Goal: Task Accomplishment & Management: Use online tool/utility

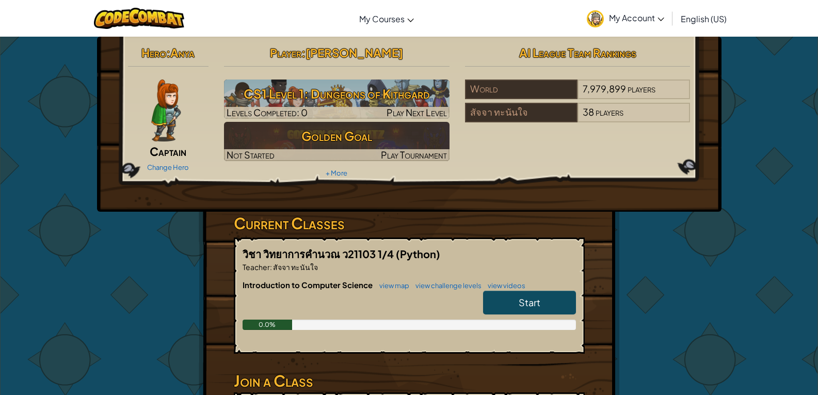
click at [552, 303] on link "Start" at bounding box center [529, 303] width 93 height 24
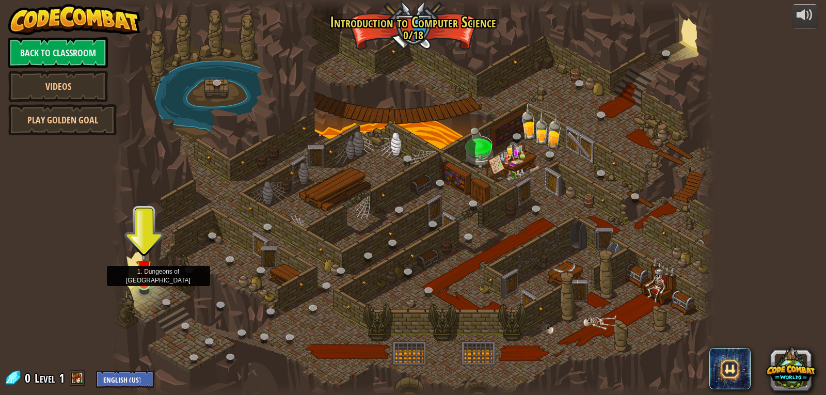
click at [147, 272] on img at bounding box center [143, 267] width 15 height 35
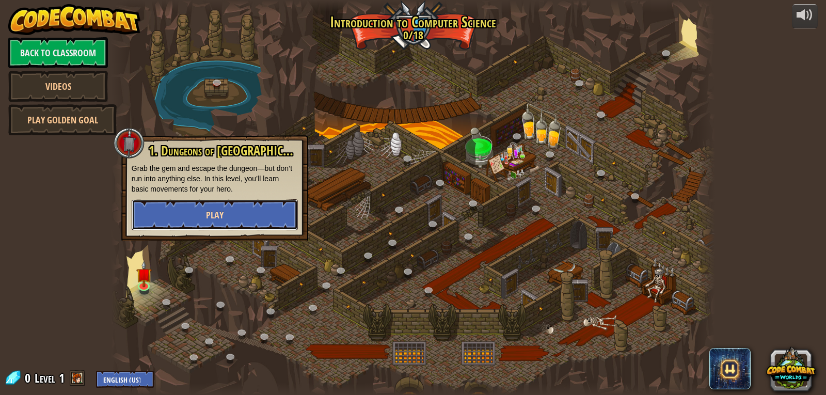
click at [238, 212] on button "Play" at bounding box center [215, 214] width 166 height 31
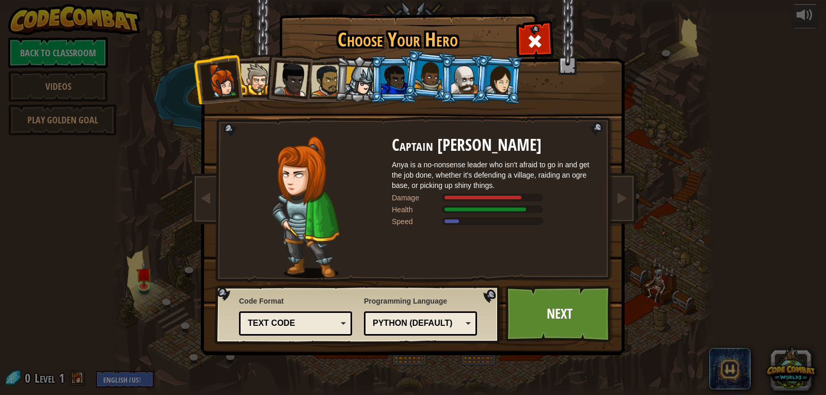
click at [290, 91] on div at bounding box center [291, 79] width 34 height 34
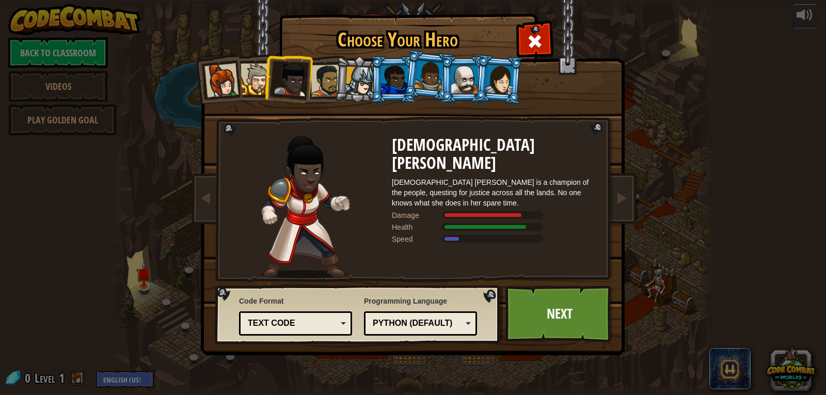
click at [224, 79] on div at bounding box center [221, 80] width 34 height 34
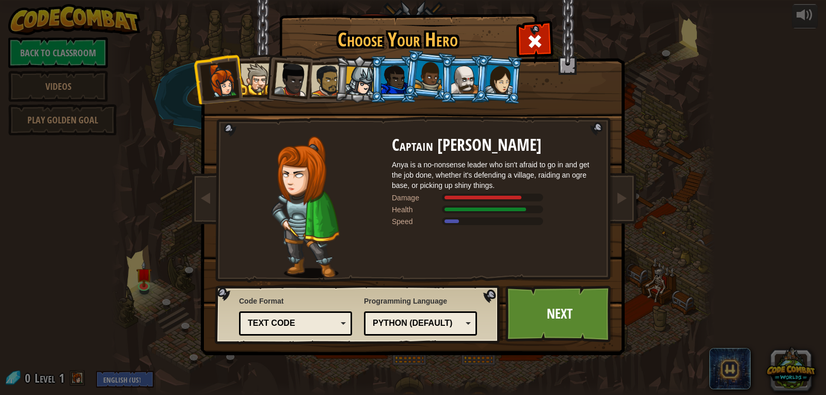
click at [362, 87] on div at bounding box center [359, 81] width 29 height 29
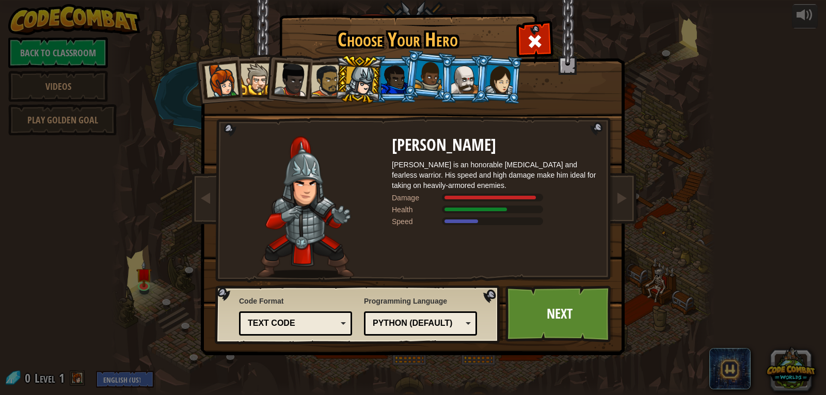
click at [293, 79] on div at bounding box center [291, 79] width 34 height 34
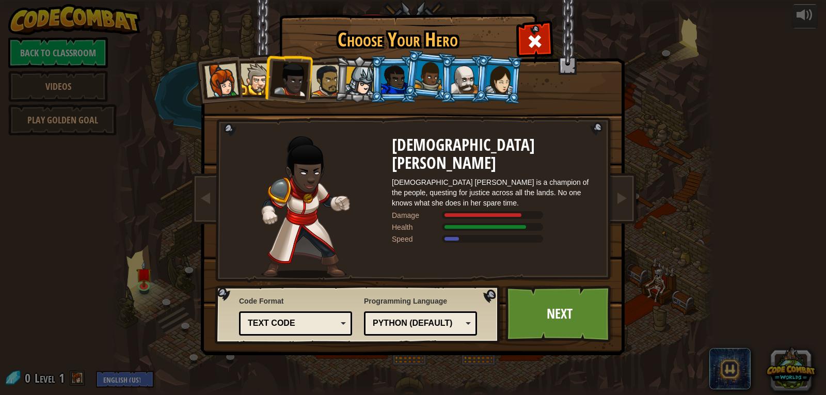
click at [338, 75] on li at bounding box center [358, 80] width 49 height 50
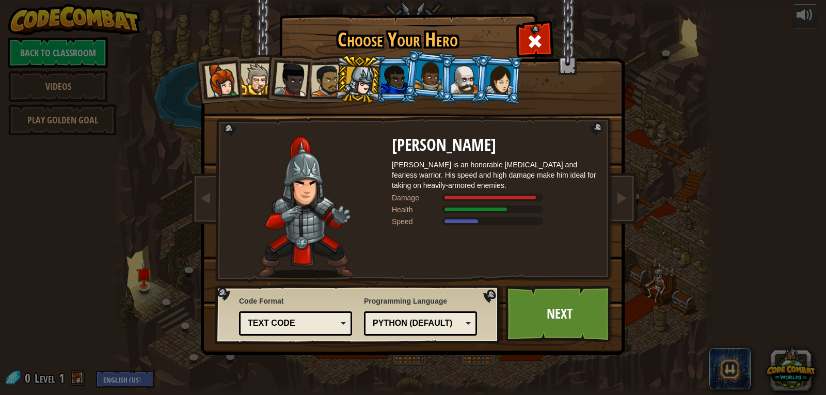
click at [400, 70] on div at bounding box center [394, 80] width 27 height 28
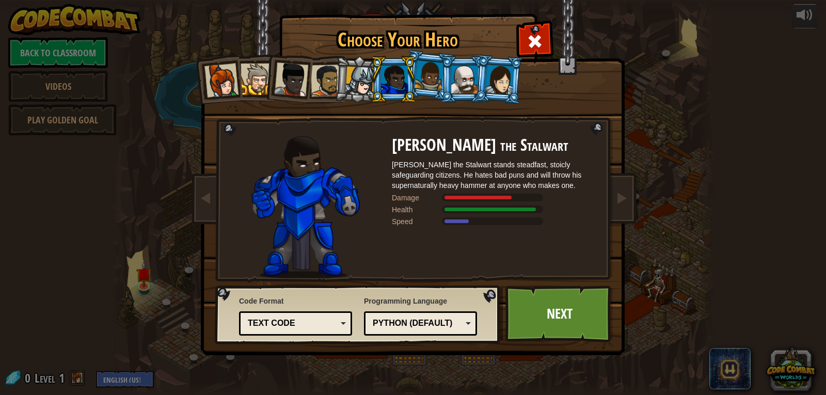
click at [452, 77] on div at bounding box center [464, 80] width 27 height 28
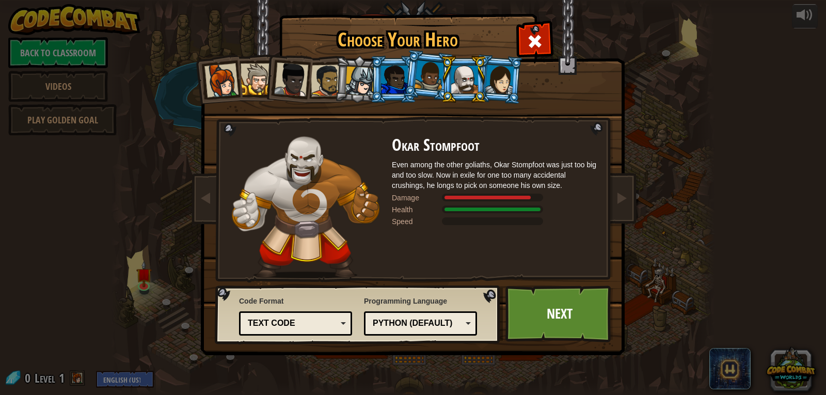
click at [257, 69] on div at bounding box center [256, 78] width 31 height 31
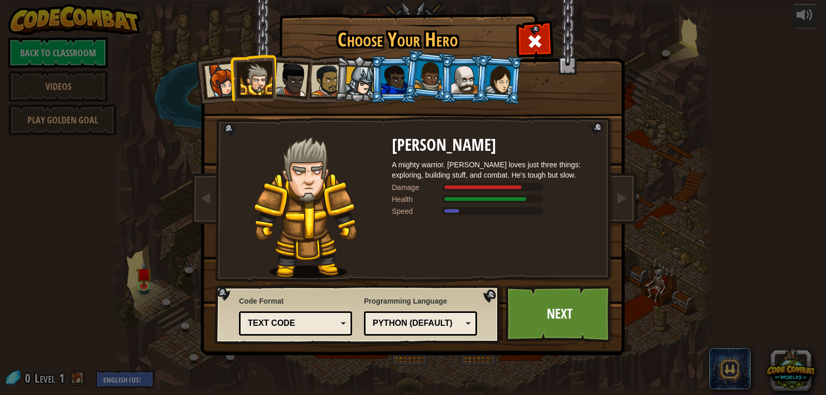
drag, startPoint x: 431, startPoint y: 304, endPoint x: 422, endPoint y: 140, distance: 163.9
click at [422, 140] on h2 "[PERSON_NAME]" at bounding box center [495, 145] width 206 height 18
click at [590, 302] on link "Next" at bounding box center [559, 313] width 108 height 57
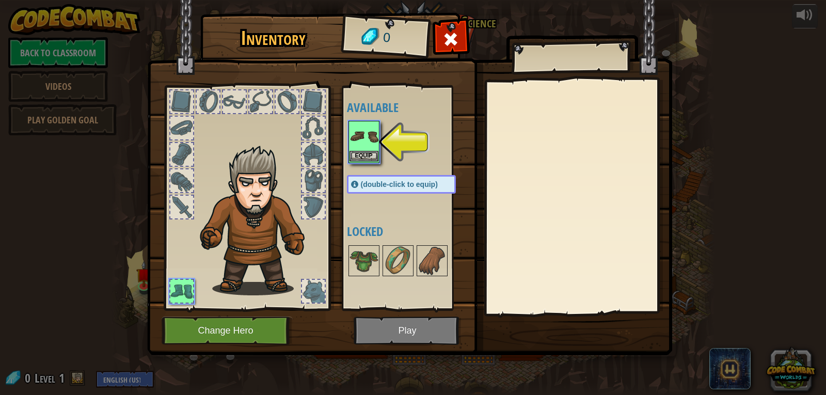
click at [363, 132] on img at bounding box center [363, 136] width 29 height 29
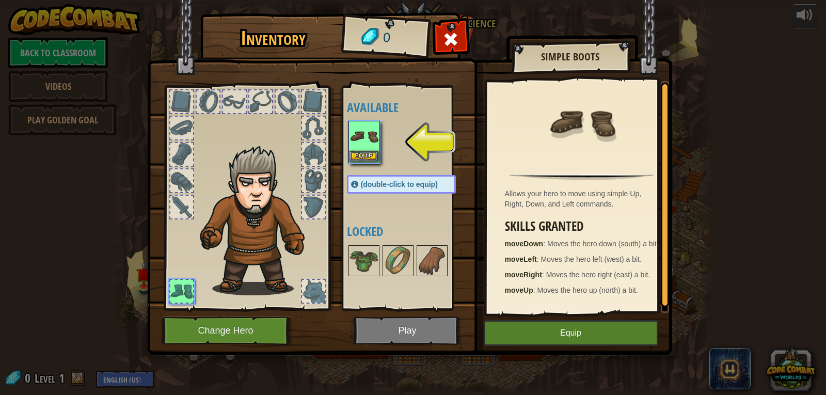
click at [372, 148] on img at bounding box center [363, 136] width 29 height 29
click at [373, 151] on button "Equip" at bounding box center [363, 156] width 29 height 11
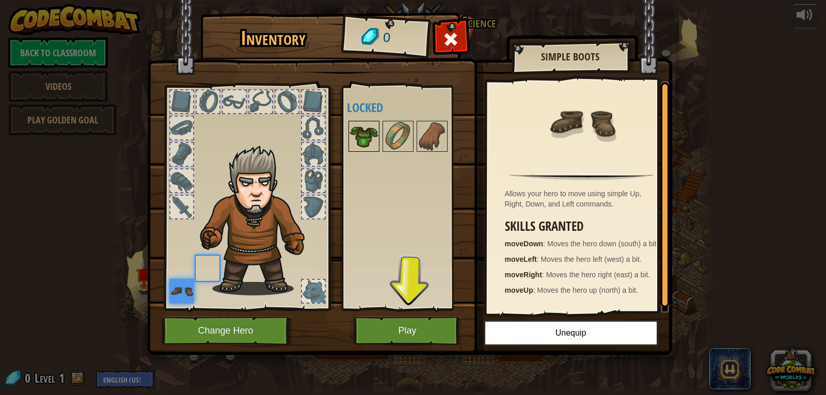
click at [374, 136] on img at bounding box center [363, 136] width 29 height 29
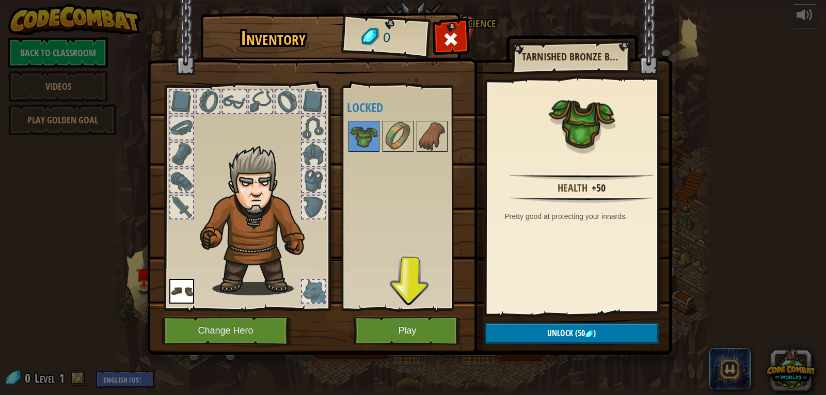
click at [321, 208] on div at bounding box center [247, 195] width 170 height 232
click at [395, 132] on img at bounding box center [398, 136] width 29 height 29
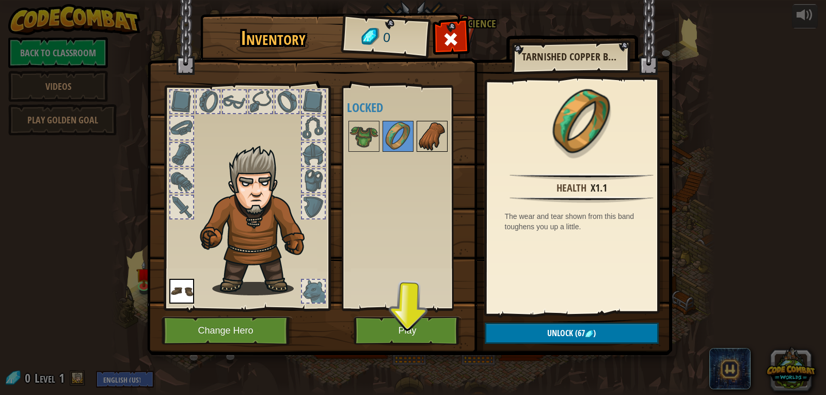
click at [421, 133] on img at bounding box center [432, 136] width 29 height 29
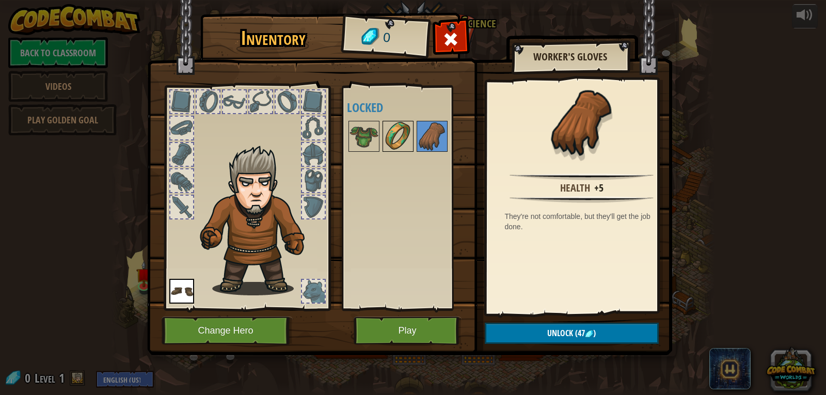
click at [383, 128] on div at bounding box center [398, 136] width 31 height 31
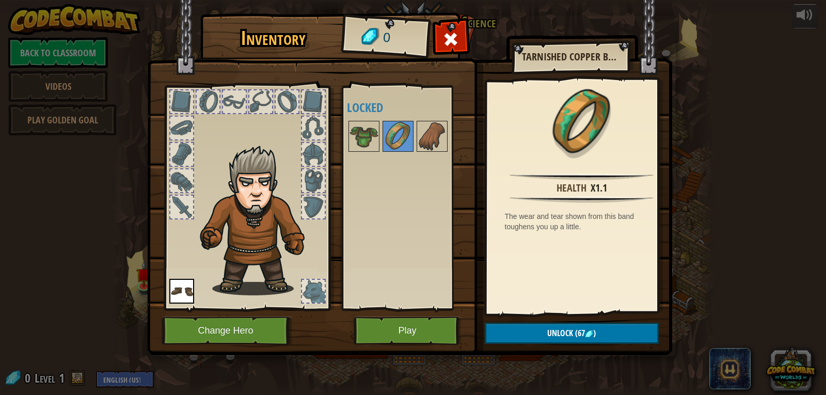
click at [339, 120] on img at bounding box center [409, 167] width 525 height 375
click at [344, 120] on div "Available Equip (double-click to equip) Locked" at bounding box center [405, 198] width 126 height 225
drag, startPoint x: 346, startPoint y: 124, endPoint x: 347, endPoint y: 144, distance: 19.6
click at [347, 127] on div at bounding box center [412, 136] width 130 height 34
click at [347, 145] on div at bounding box center [412, 136] width 130 height 34
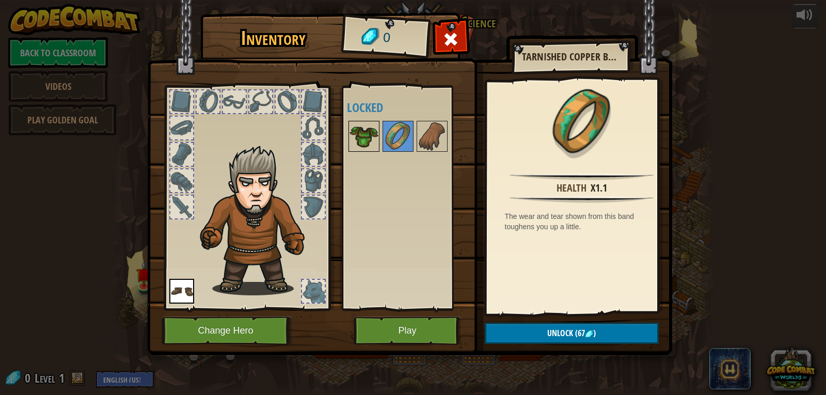
click at [351, 145] on img at bounding box center [363, 136] width 29 height 29
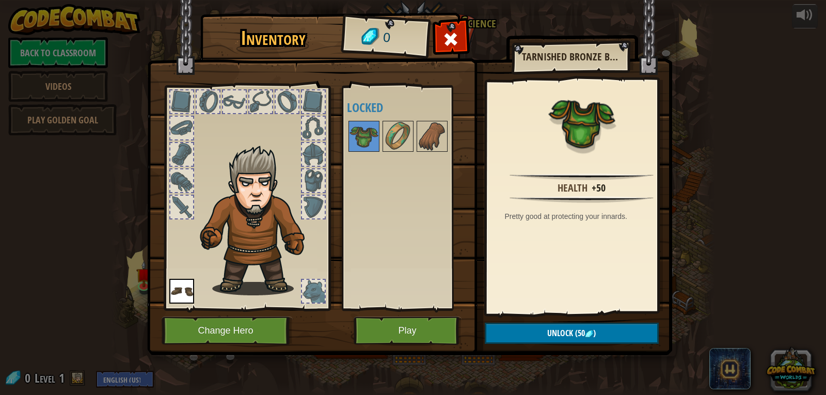
drag, startPoint x: 352, startPoint y: 140, endPoint x: 347, endPoint y: 211, distance: 70.9
click at [308, 146] on div "Inventory 0 Available Equip (double-click to equip) Locked Tarnished Bronze Bre…" at bounding box center [413, 185] width 525 height 341
click at [410, 329] on button "Play" at bounding box center [408, 330] width 108 height 28
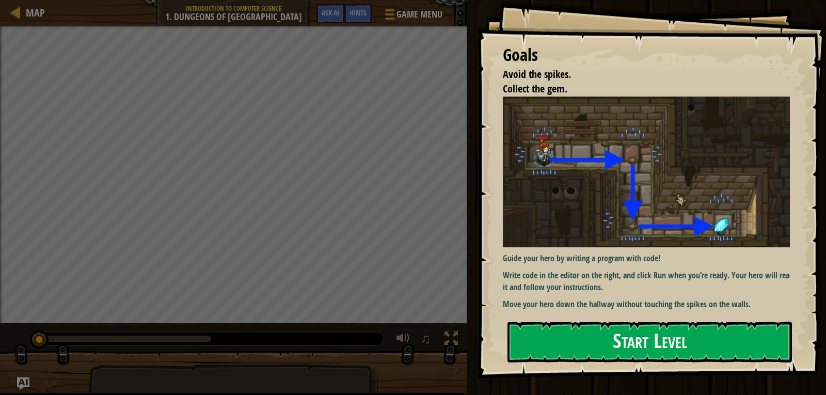
click at [606, 320] on div "Goals Avoid the spikes. Collect the gem. Guide your hero by writing a program w…" at bounding box center [651, 189] width 349 height 378
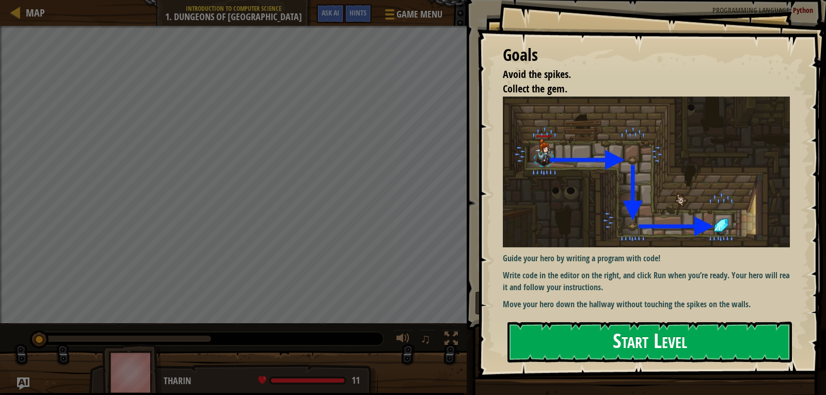
click at [601, 333] on button "Start Level" at bounding box center [649, 342] width 284 height 41
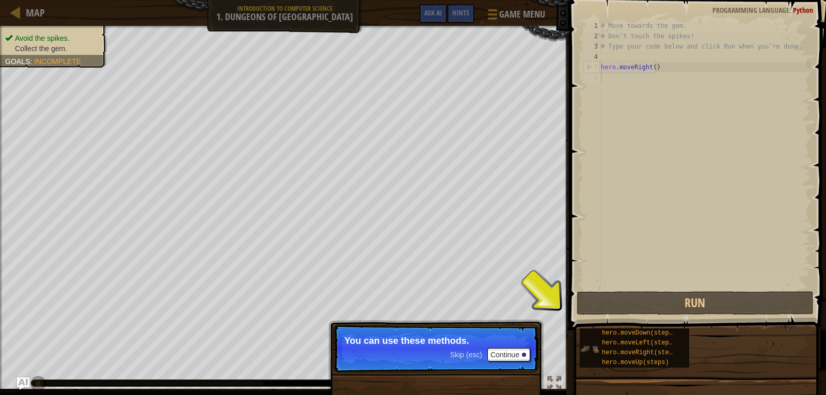
click at [588, 337] on div "hero.moveDown(steps) hero.moveLeft(steps) hero.moveRight(steps) hero.moveUp(ste…" at bounding box center [634, 347] width 109 height 39
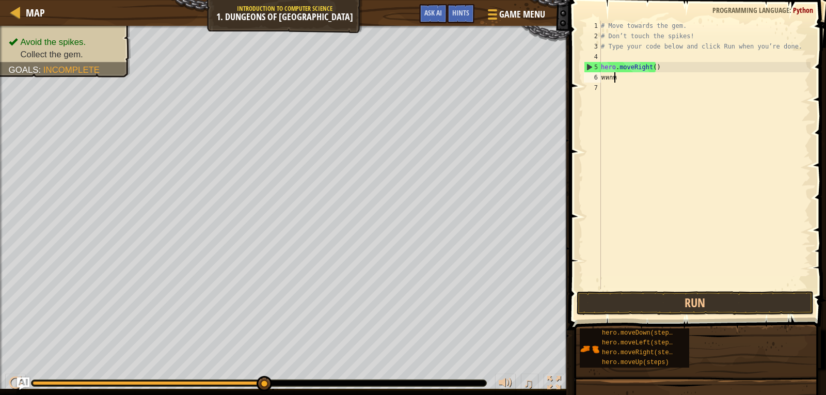
scroll to position [5, 1]
click at [627, 82] on div "# Move towards the gem. # Don’t touch the spikes! # Type your code below and cl…" at bounding box center [705, 165] width 212 height 289
click at [627, 79] on div "# Move towards the gem. # Don’t touch the spikes! # Type your code below and cl…" at bounding box center [705, 165] width 212 height 289
type textarea "หหกหฟ0"
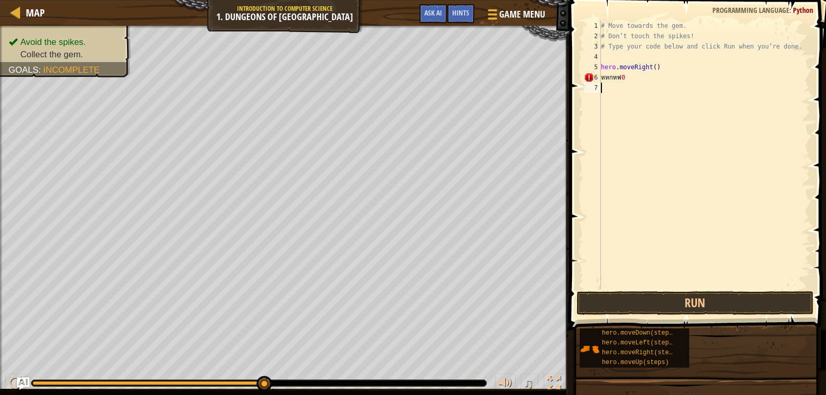
type textarea "หหกหฟ0"
type textarea "ห"
type textarea "\l"
click at [606, 78] on div "# Move towards the gem. # Don’t touch the spikes! # Type your code below and cl…" at bounding box center [705, 165] width 212 height 289
click at [615, 77] on div "# Move towards the gem. # Don’t touch the spikes! # Type your code below and cl…" at bounding box center [705, 165] width 212 height 289
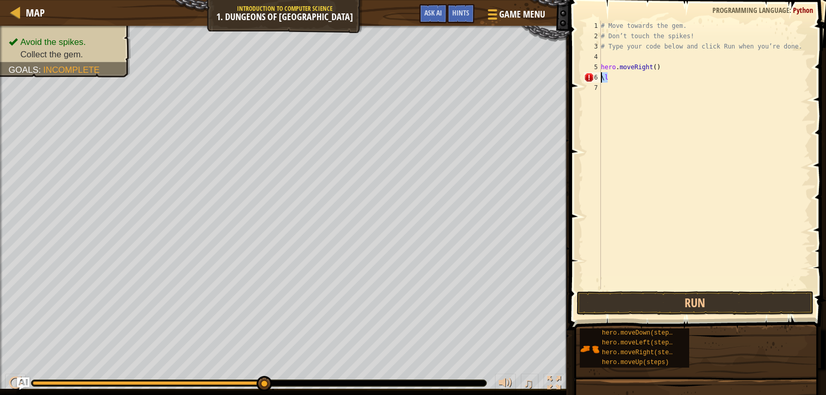
drag, startPoint x: 615, startPoint y: 77, endPoint x: 598, endPoint y: 79, distance: 17.2
click at [598, 79] on div "\l 1 2 3 4 5 6 7 # Move towards the gem. # Don’t touch the spikes! # Type your …" at bounding box center [696, 155] width 229 height 268
click at [605, 76] on div "# Move towards the gem. # Don’t touch the spikes! # Type your code below and cl…" at bounding box center [705, 165] width 212 height 289
click at [636, 69] on div "# Move towards the gem. # Don’t touch the spikes! # Type your code below and cl…" at bounding box center [705, 165] width 212 height 289
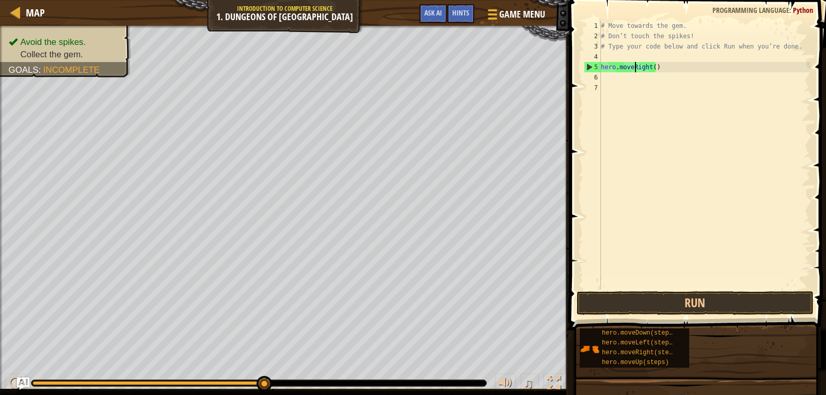
click at [652, 67] on div "# Move towards the gem. # Don’t touch the spikes! # Type your code below and cl…" at bounding box center [705, 165] width 212 height 289
click at [599, 67] on div "5" at bounding box center [592, 67] width 17 height 10
click at [593, 68] on div "5" at bounding box center [592, 67] width 17 height 10
click at [588, 68] on div "5" at bounding box center [592, 67] width 17 height 10
type textarea "hero.moveRight()"
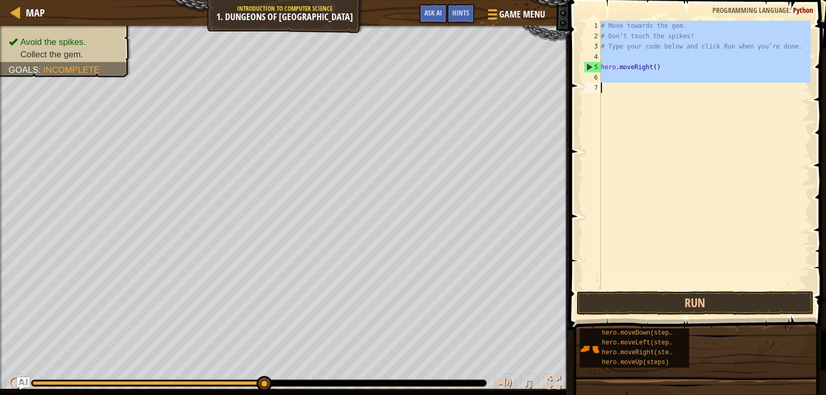
click at [588, 68] on div "5" at bounding box center [592, 67] width 17 height 10
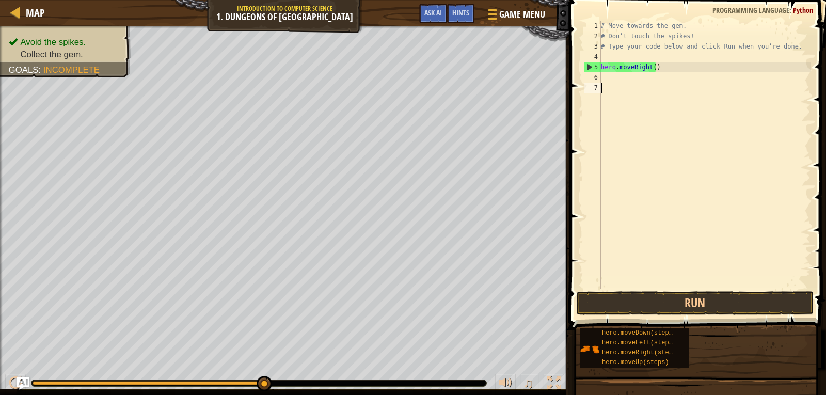
click at [592, 76] on div "6" at bounding box center [592, 77] width 17 height 10
click at [593, 76] on div "6" at bounding box center [592, 77] width 17 height 10
click at [611, 76] on div "# Move towards the gem. # Don’t touch the spikes! # Type your code below and cl…" at bounding box center [705, 165] width 212 height 289
click at [612, 81] on div "# Move towards the gem. # Don’t touch the spikes! # Type your code below and cl…" at bounding box center [705, 165] width 212 height 289
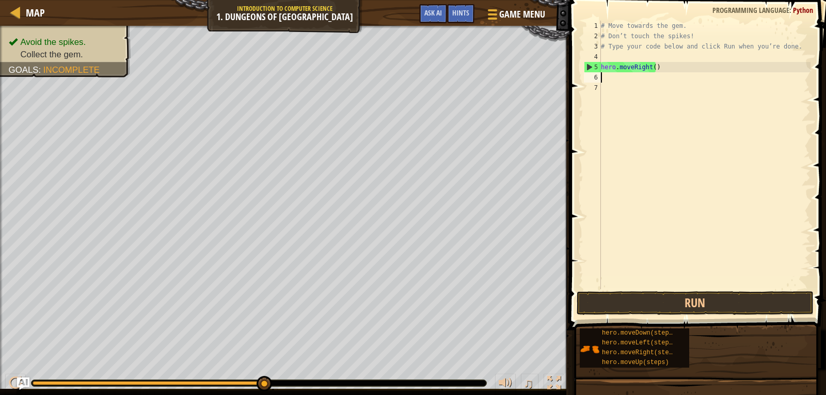
click at [608, 81] on div "# Move towards the gem. # Don’t touch the spikes! # Type your code below and cl…" at bounding box center [705, 165] width 212 height 289
click at [737, 299] on button "Run" at bounding box center [695, 303] width 237 height 24
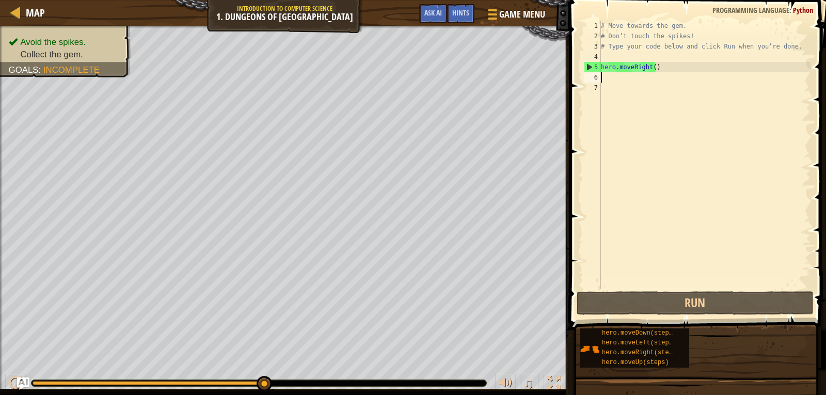
click at [634, 70] on div "# Move towards the gem. # Don’t touch the spikes! # Type your code below and cl…" at bounding box center [705, 165] width 212 height 289
type textarea "hero.moveRight()"
click at [634, 75] on div "# Move towards the gem. # Don’t touch the spikes! # Type your code below and cl…" at bounding box center [705, 165] width 212 height 289
click at [628, 77] on div "# Move towards the gem. # Don’t touch the spikes! # Type your code below and cl…" at bounding box center [705, 165] width 212 height 289
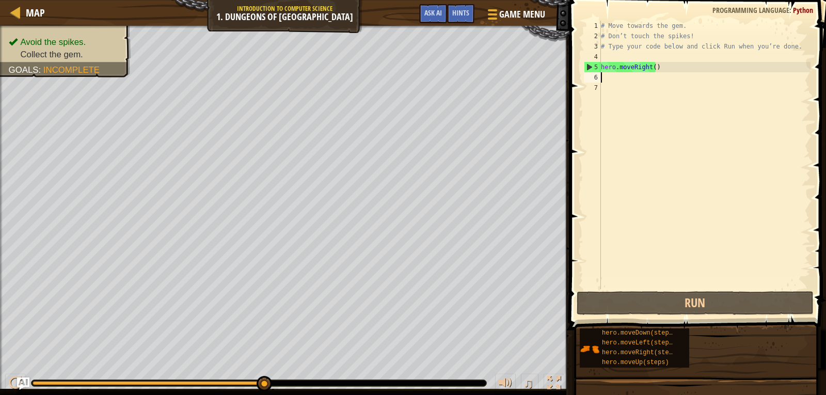
click at [630, 69] on div "# Move towards the gem. # Don’t touch the spikes! # Type your code below and cl…" at bounding box center [705, 165] width 212 height 289
type textarea "hero.moveRight()"
click at [630, 69] on div "# Move towards the gem. # Don’t touch the spikes! # Type your code below and cl…" at bounding box center [705, 165] width 212 height 289
click at [613, 76] on div "# Move towards the gem. # Don’t touch the spikes! # Type your code below and cl…" at bounding box center [705, 165] width 212 height 289
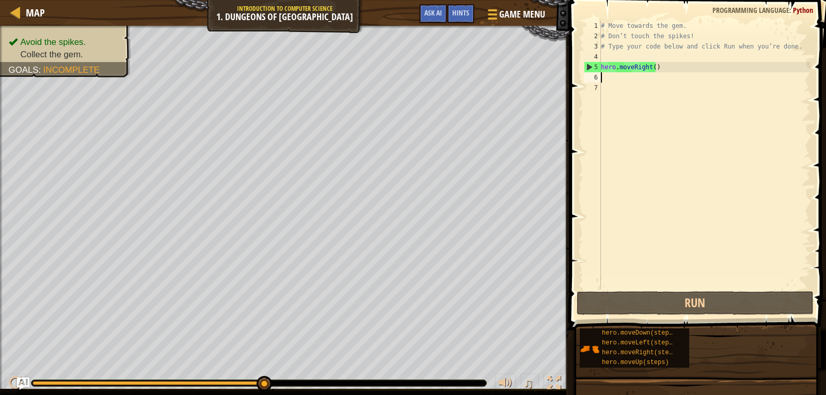
click at [589, 76] on div "6" at bounding box center [592, 77] width 17 height 10
click at [594, 78] on div "6" at bounding box center [592, 77] width 17 height 10
click at [606, 77] on div "# Move towards the gem. # Don’t touch the spikes! # Type your code below and cl…" at bounding box center [705, 165] width 212 height 289
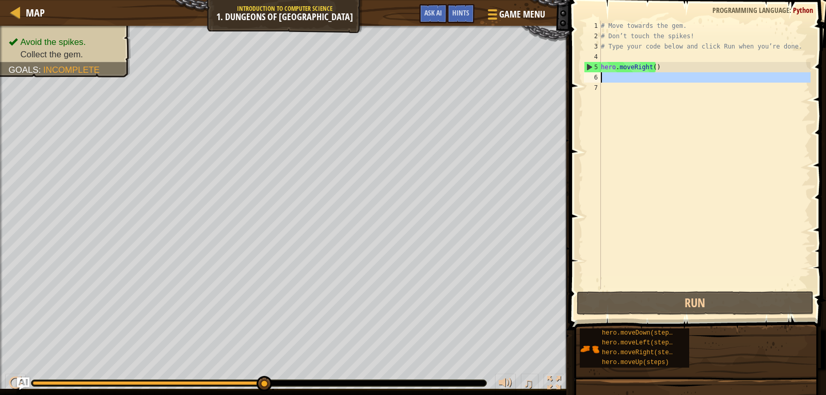
click at [600, 78] on div "6" at bounding box center [592, 77] width 17 height 10
click at [598, 79] on div "6" at bounding box center [592, 77] width 17 height 10
click at [603, 93] on div "# Move towards the gem. # Don’t touch the spikes! # Type your code below and cl…" at bounding box center [705, 165] width 212 height 289
click at [615, 69] on div "# Move towards the gem. # Don’t touch the spikes! # Type your code below and cl…" at bounding box center [705, 165] width 212 height 289
click at [600, 67] on div "5" at bounding box center [592, 67] width 17 height 10
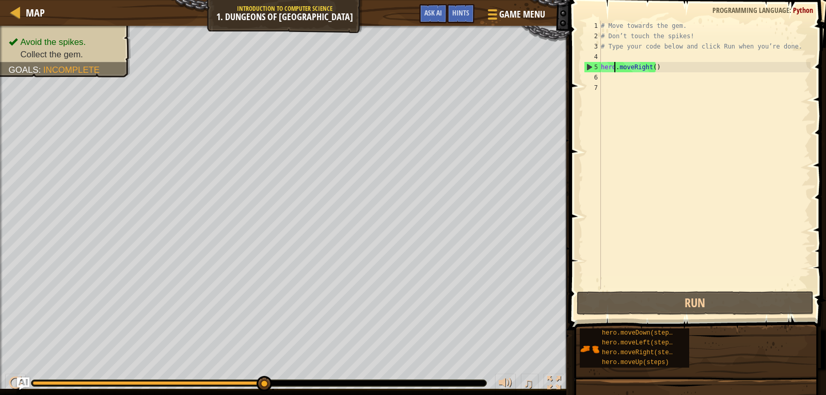
type textarea "hero.moveRight()"
click at [600, 67] on div "5" at bounding box center [592, 67] width 17 height 10
click at [591, 69] on div "5" at bounding box center [592, 67] width 17 height 10
type textarea "hero.moveRight()"
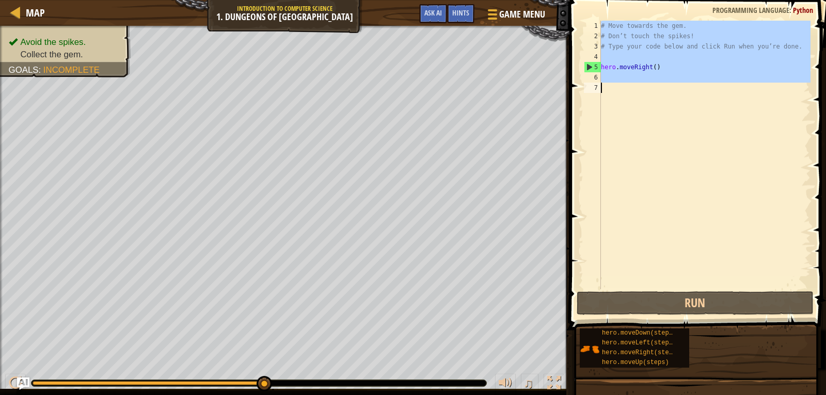
click at [591, 69] on div "5" at bounding box center [592, 67] width 17 height 10
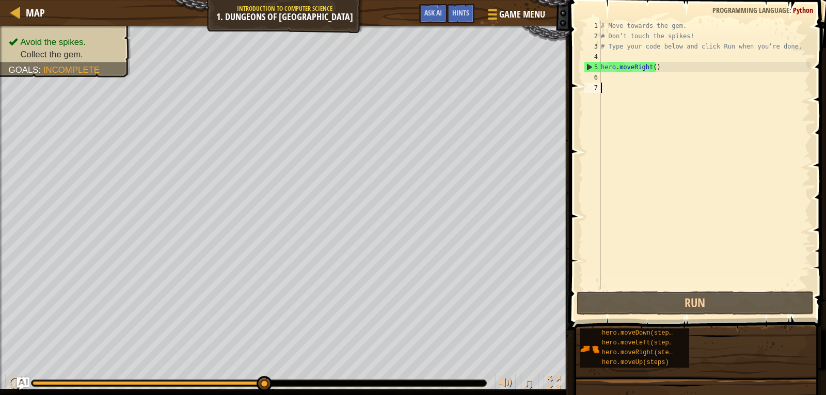
click at [588, 68] on div "5" at bounding box center [592, 67] width 17 height 10
click at [588, 65] on div "5" at bounding box center [592, 67] width 17 height 10
type textarea "hero.moveRight()"
click at [621, 76] on div "# Move towards the gem. # Don’t touch the spikes! # Type your code below and cl…" at bounding box center [705, 165] width 212 height 289
click at [629, 68] on div "# Move towards the gem. # Don’t touch the spikes! # Type your code below and cl…" at bounding box center [705, 165] width 212 height 289
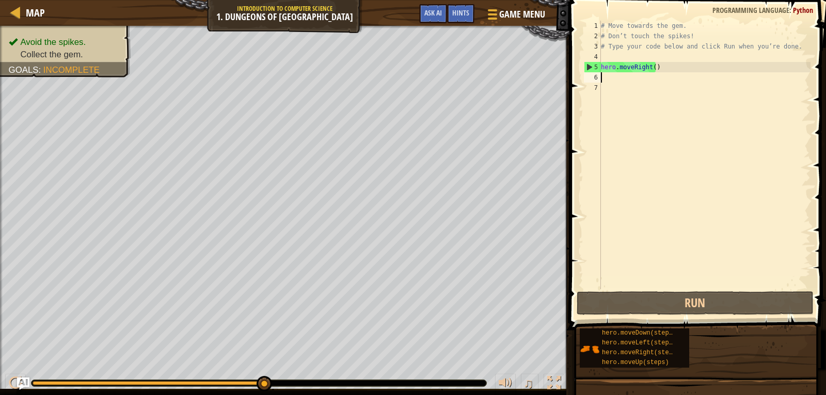
type textarea "hero.moveRight()"
click at [629, 68] on div "# Move towards the gem. # Don’t touch the spikes! # Type your code below and cl…" at bounding box center [705, 165] width 212 height 289
click at [621, 71] on div "# Move towards the gem. # Don’t touch the spikes! # Type your code below and cl…" at bounding box center [705, 155] width 212 height 268
click at [617, 74] on div "# Move towards the gem. # Don’t touch the spikes! # Type your code below and cl…" at bounding box center [705, 165] width 212 height 289
click at [614, 87] on div "# Move towards the gem. # Don’t touch the spikes! # Type your code below and cl…" at bounding box center [705, 165] width 212 height 289
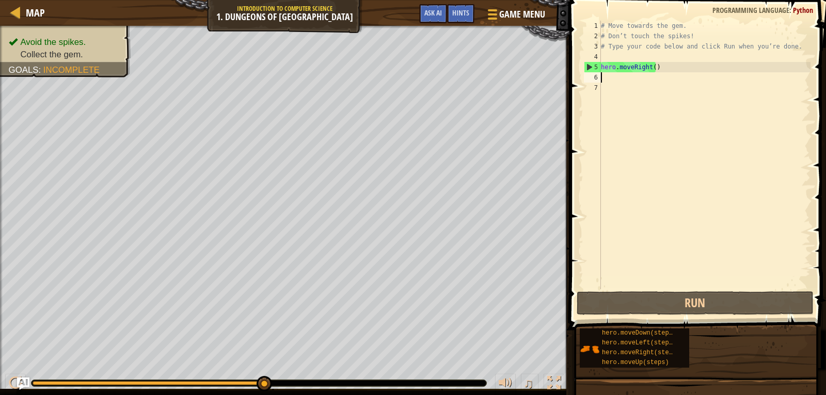
click at [619, 82] on div "# Move towards the gem. # Don’t touch the spikes! # Type your code below and cl…" at bounding box center [705, 165] width 212 height 289
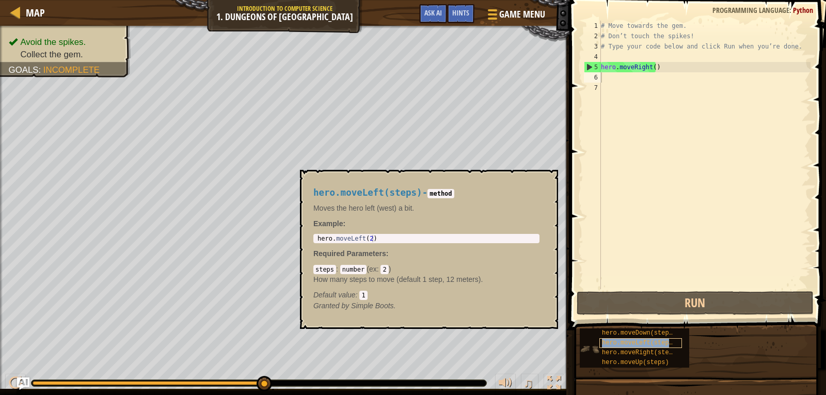
click at [665, 343] on span "hero.moveLeft(steps)" at bounding box center [639, 342] width 74 height 7
copy span "hero.moveLeft(steps)"
click at [609, 78] on div "# Move towards the gem. # Don’t touch the spikes! # Type your code below and cl…" at bounding box center [705, 165] width 212 height 289
paste textarea "hero.moveLeft(steps)"
type textarea "hero.moveLeft(steps)"
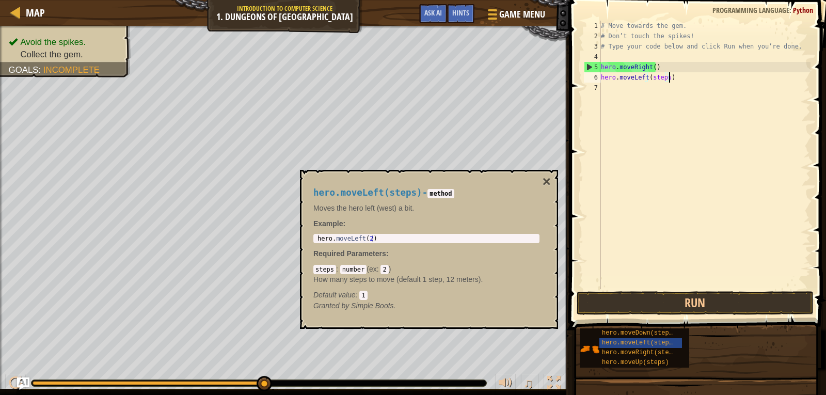
click at [666, 195] on div "# Move towards the gem. # Don’t touch the spikes! # Type your code below and cl…" at bounding box center [705, 165] width 212 height 289
click at [670, 302] on button "Run" at bounding box center [695, 303] width 237 height 24
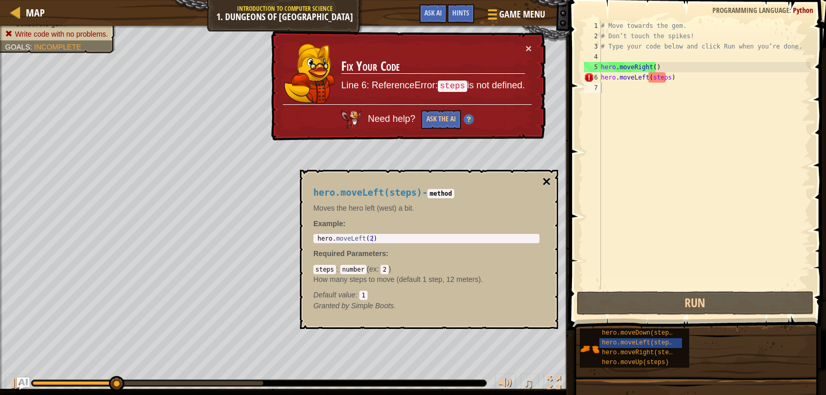
click at [547, 179] on button "×" at bounding box center [547, 181] width 8 height 14
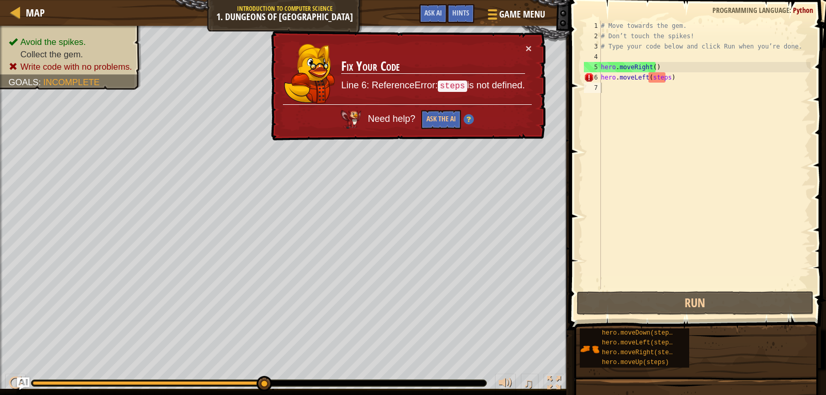
click at [665, 70] on div "# Move towards the gem. # Don’t touch the spikes! # Type your code below and cl…" at bounding box center [705, 165] width 212 height 289
click at [665, 79] on div "# Move towards the gem. # Don’t touch the spikes! # Type your code below and cl…" at bounding box center [705, 165] width 212 height 289
type textarea "hero.moveLeft()"
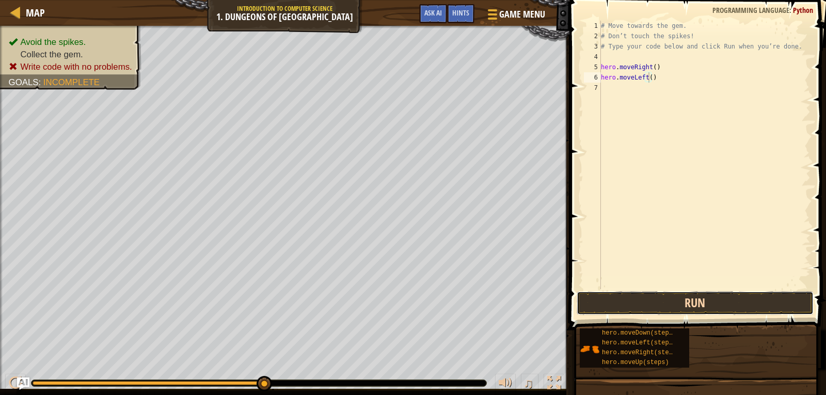
click at [732, 301] on button "Run" at bounding box center [695, 303] width 237 height 24
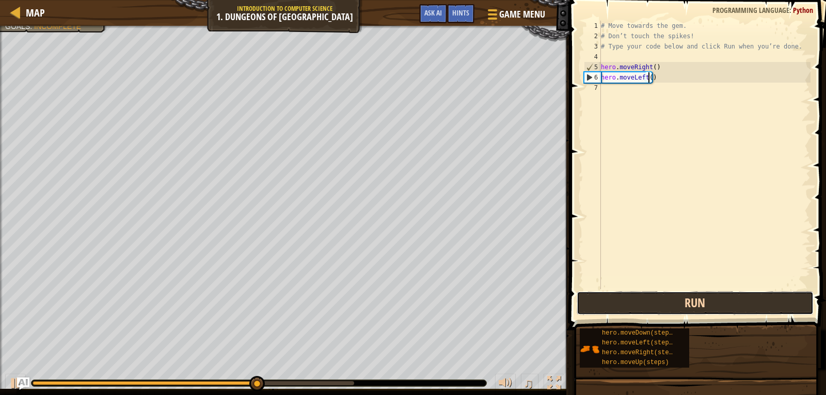
click at [698, 310] on button "Run" at bounding box center [695, 303] width 237 height 24
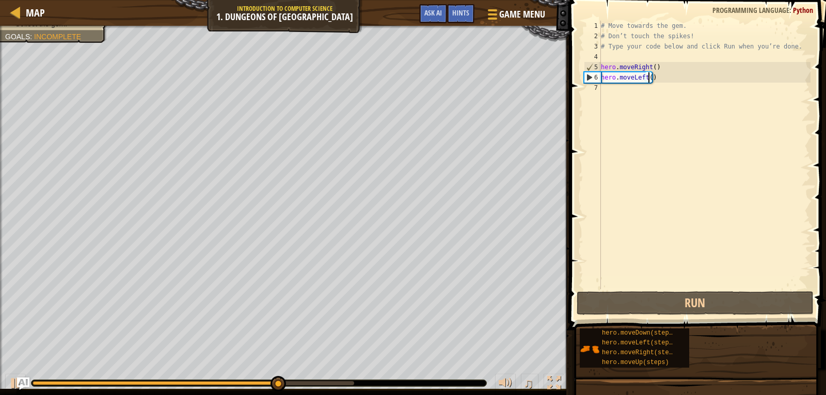
click at [702, 262] on div "# Move towards the gem. # Don’t touch the spikes! # Type your code below and cl…" at bounding box center [705, 165] width 212 height 289
click at [709, 290] on span at bounding box center [698, 150] width 265 height 360
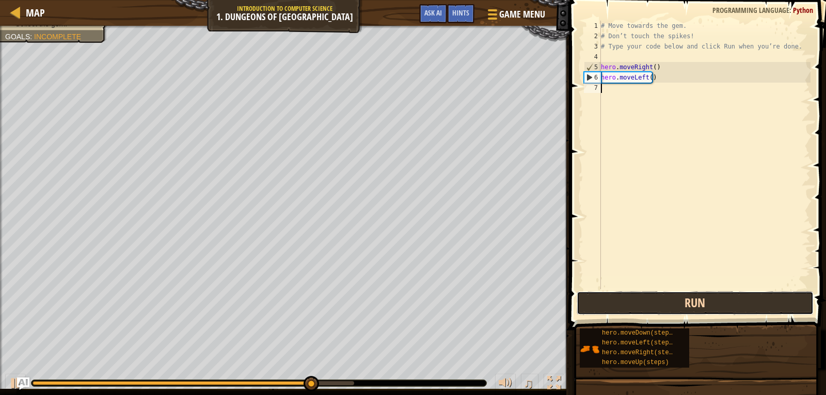
click at [709, 293] on button "Run" at bounding box center [695, 303] width 237 height 24
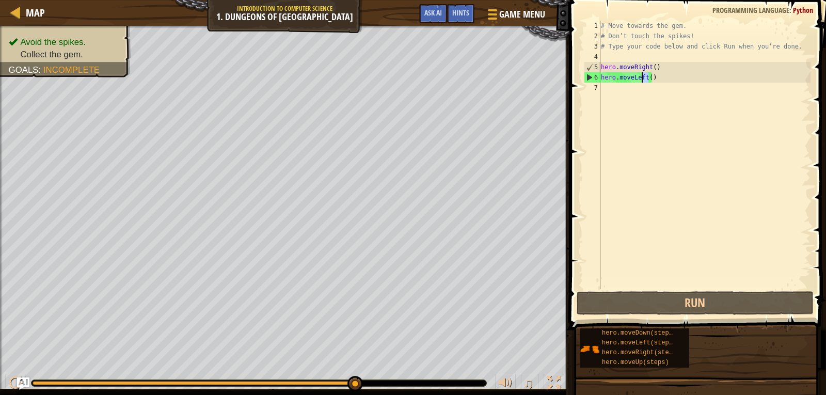
click at [641, 77] on div "# Move towards the gem. # Don’t touch the spikes! # Type your code below and cl…" at bounding box center [705, 165] width 212 height 289
type textarea "hero.moveLeft()"
click at [651, 77] on div "# Move towards the gem. # Don’t touch the spikes! # Type your code below and cl…" at bounding box center [705, 165] width 212 height 289
drag, startPoint x: 651, startPoint y: 77, endPoint x: 601, endPoint y: 76, distance: 50.1
click at [601, 76] on div "# Move towards the gem. # Don’t touch the spikes! # Type your code below and cl…" at bounding box center [705, 165] width 212 height 289
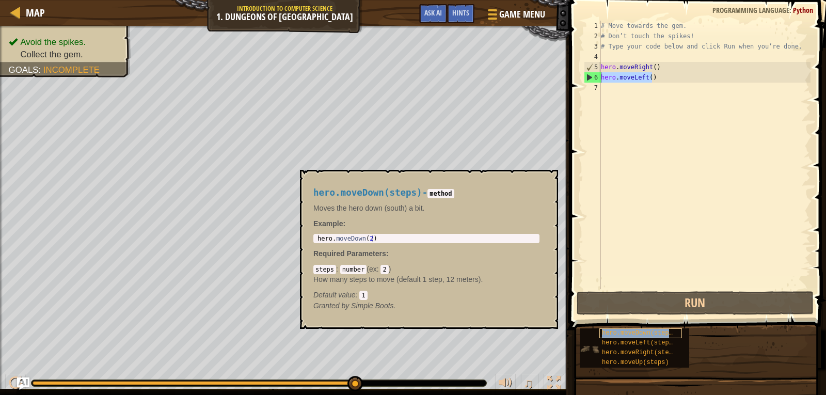
click at [663, 335] on span "hero.moveDown(steps)" at bounding box center [639, 332] width 74 height 7
type textarea "hero.moveDown(2)"
drag, startPoint x: 520, startPoint y: 238, endPoint x: 314, endPoint y: 239, distance: 206.5
click at [314, 239] on div "hero.moveDown(2) 1 hero . moveDown ( 2 ) הההההההההההההההההההההההההההההההההההההה…" at bounding box center [426, 238] width 226 height 9
click at [357, 233] on div "hero.moveDown(steps) - method Moves the hero down (south) a bit. Example : hero…" at bounding box center [426, 249] width 241 height 142
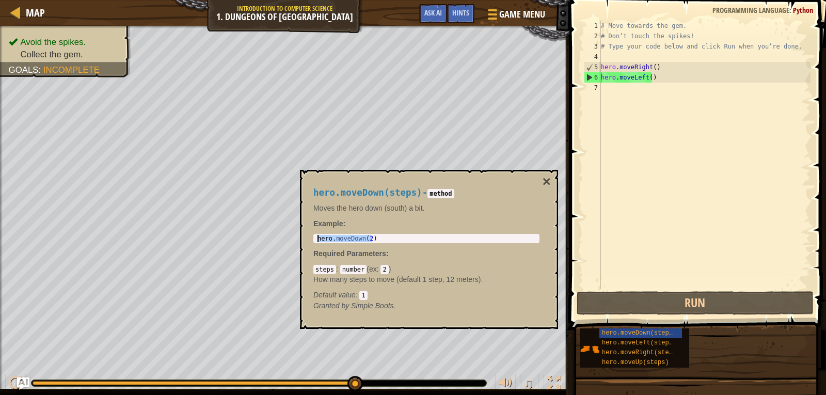
click at [365, 241] on div "hero . moveDown ( 2 )" at bounding box center [426, 238] width 222 height 7
click at [362, 237] on div "hero . moveDown ( 2 )" at bounding box center [426, 246] width 222 height 22
drag, startPoint x: 362, startPoint y: 237, endPoint x: 313, endPoint y: 238, distance: 49.0
click at [313, 238] on div "hero.moveDown(2) 1 hero . moveDown ( 2 ) הההההההההההההההההההההההההההההההההההההה…" at bounding box center [426, 238] width 226 height 9
drag, startPoint x: 650, startPoint y: 79, endPoint x: 601, endPoint y: 81, distance: 49.6
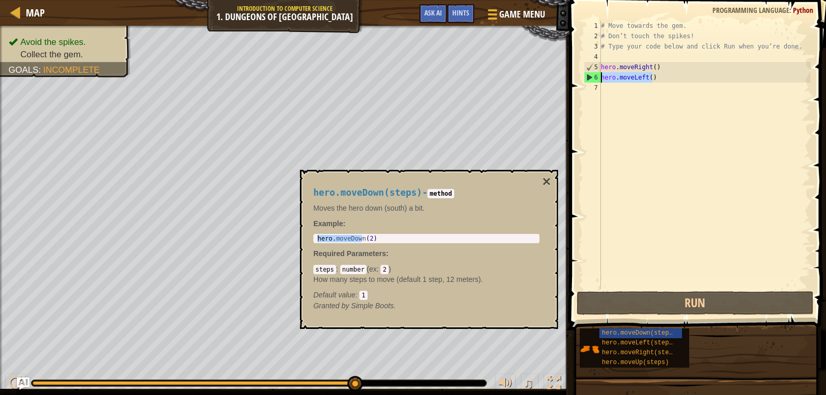
click at [601, 81] on div "# Move towards the gem. # Don’t touch the spikes! # Type your code below and cl…" at bounding box center [705, 165] width 212 height 289
paste textarea "Down"
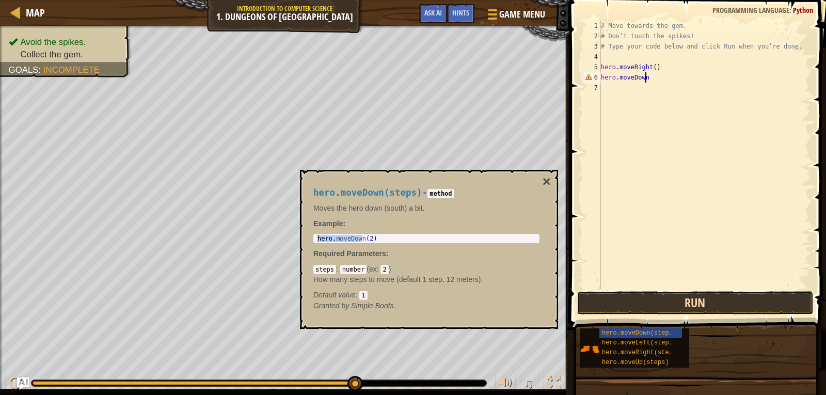
click at [690, 301] on button "Run" at bounding box center [695, 303] width 237 height 24
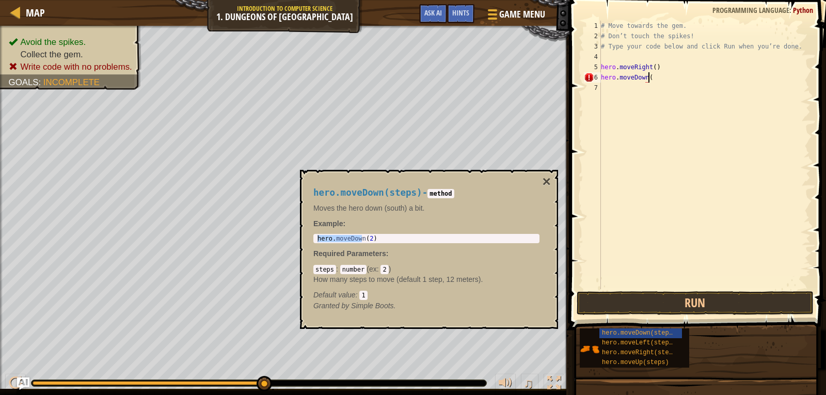
scroll to position [5, 4]
type textarea "hero.moveDown()"
click at [666, 305] on button "Run" at bounding box center [695, 303] width 237 height 24
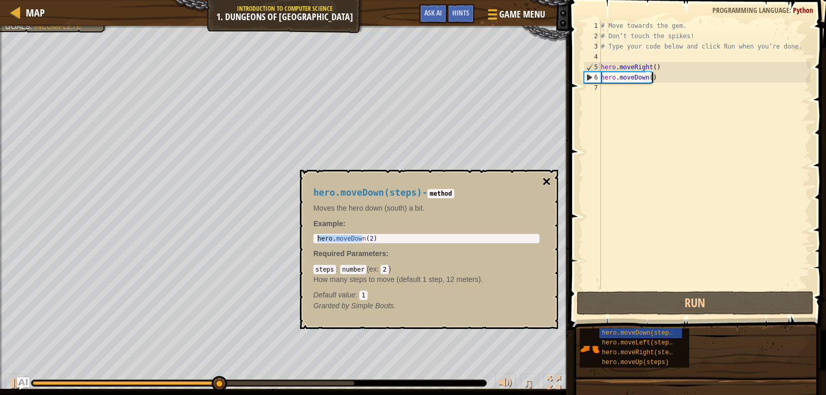
click at [549, 180] on button "×" at bounding box center [547, 181] width 8 height 14
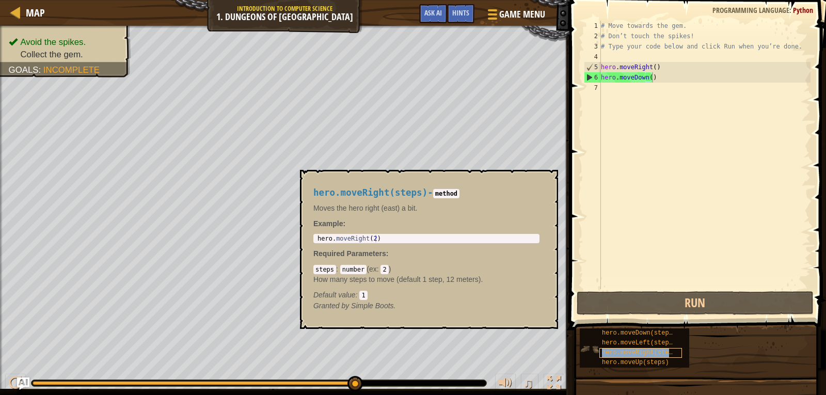
copy span "hero.moveRight(steps)"
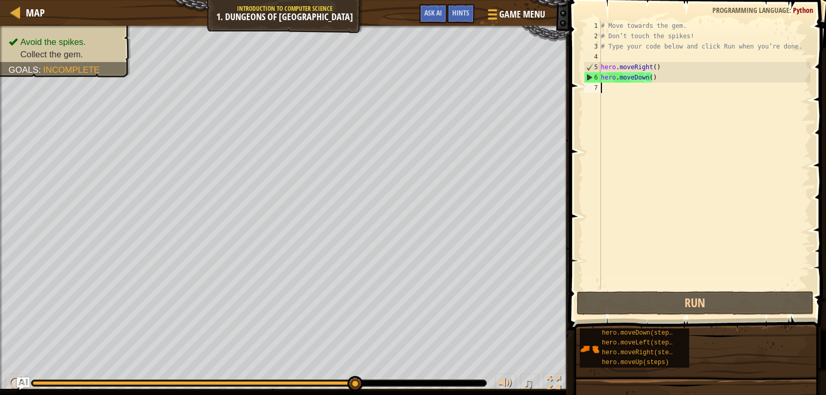
click at [608, 93] on div "# Move towards the gem. # Don’t touch the spikes! # Type your code below and cl…" at bounding box center [705, 165] width 212 height 289
paste textarea "hero.moveRight(steps)"
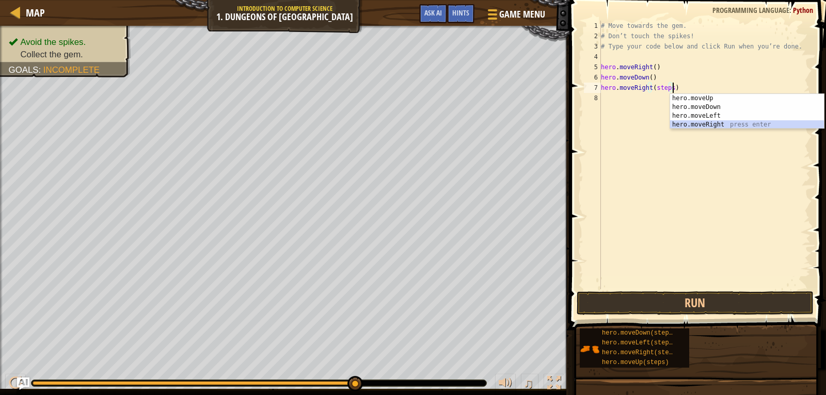
click at [719, 121] on div "hero.moveUp press enter hero.moveDown press enter hero.moveLeft press enter her…" at bounding box center [747, 120] width 154 height 53
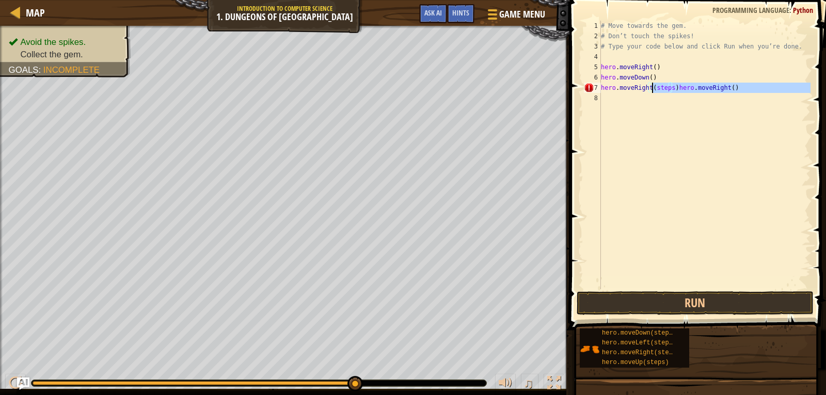
drag, startPoint x: 728, startPoint y: 93, endPoint x: 653, endPoint y: 89, distance: 75.5
click at [653, 89] on div "# Move towards the gem. # Don’t touch the spikes! # Type your code below and cl…" at bounding box center [705, 165] width 212 height 289
type textarea "hero.moveRight()"
click at [730, 301] on button "Run" at bounding box center [695, 303] width 237 height 24
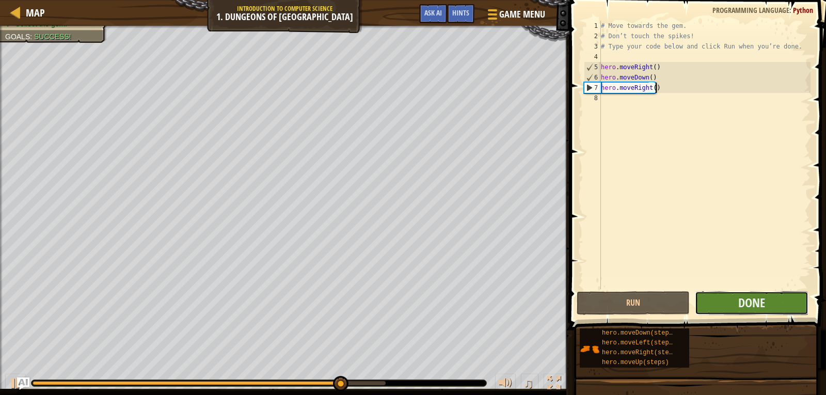
click at [788, 300] on button "Done" at bounding box center [751, 303] width 113 height 24
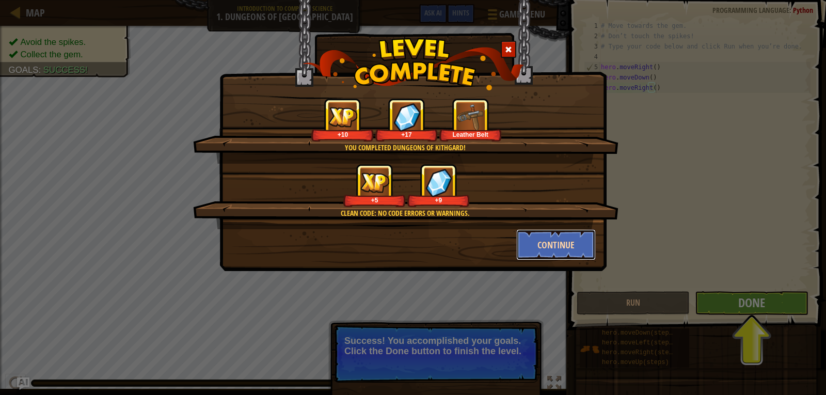
click at [556, 246] on button "Continue" at bounding box center [556, 244] width 80 height 31
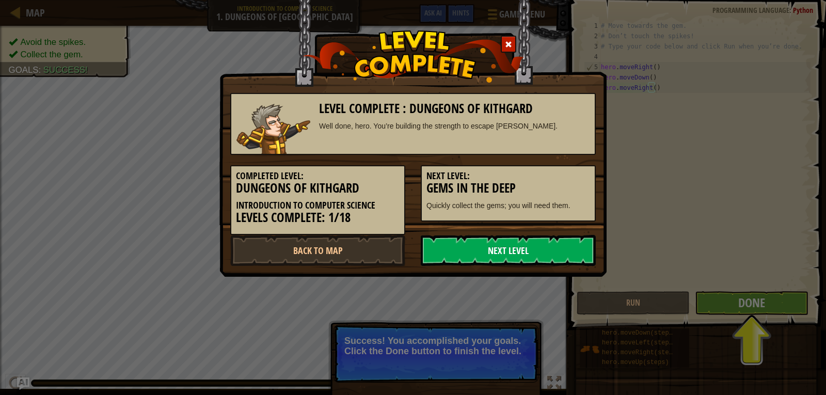
click at [492, 251] on link "Next Level" at bounding box center [508, 250] width 175 height 31
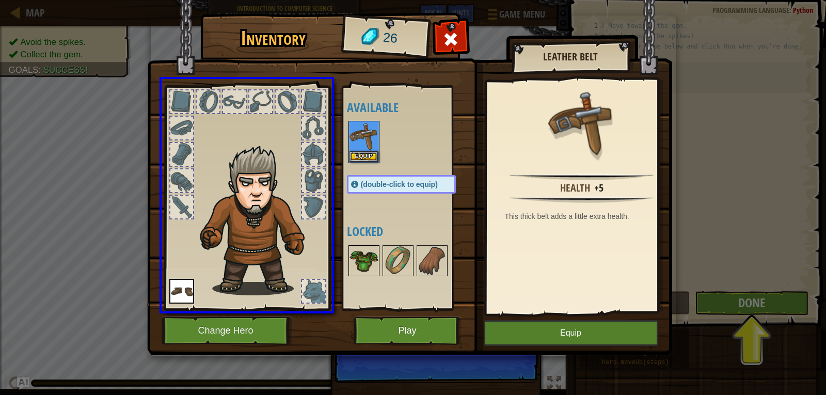
drag, startPoint x: 360, startPoint y: 128, endPoint x: 359, endPoint y: 149, distance: 20.7
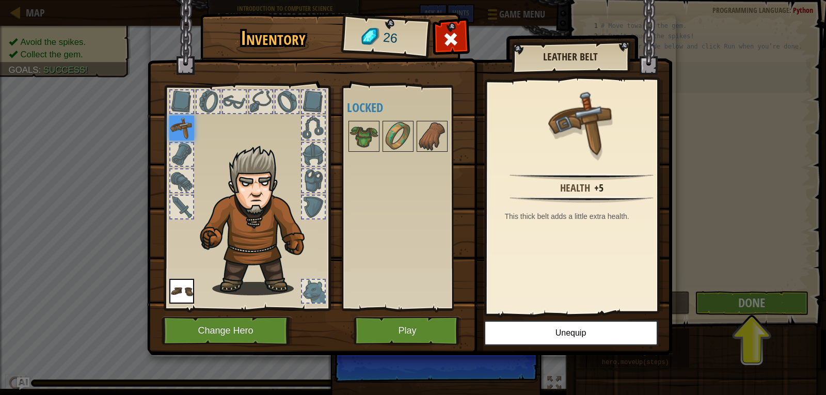
drag, startPoint x: 374, startPoint y: 135, endPoint x: 294, endPoint y: 196, distance: 100.7
click at [294, 196] on div "Inventory 26 Available Equip Equip (double-click to equip) Locked Leather Belt …" at bounding box center [413, 185] width 525 height 341
click at [364, 141] on img at bounding box center [363, 136] width 29 height 29
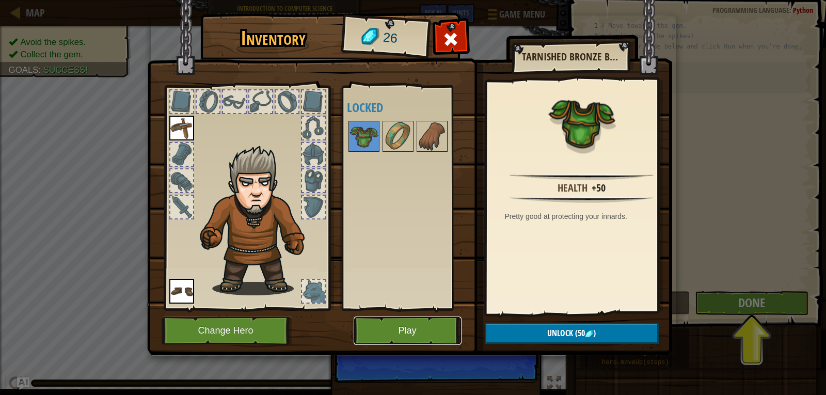
click at [442, 326] on button "Play" at bounding box center [408, 330] width 108 height 28
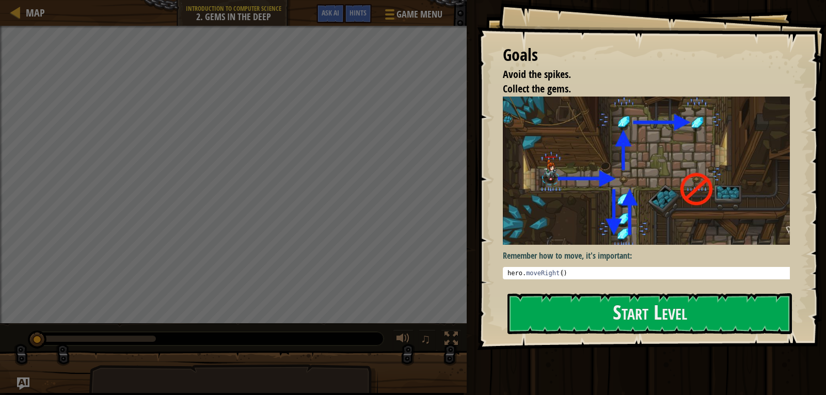
type textarea "hero.moveRight()"
click at [565, 269] on div "hero . moveRight ( )" at bounding box center [650, 280] width 290 height 22
drag, startPoint x: 565, startPoint y: 266, endPoint x: 502, endPoint y: 274, distance: 62.9
click at [502, 274] on div "Goals Avoid the spikes. Collect the gems. Remember how to move, it's important:…" at bounding box center [651, 175] width 349 height 350
click at [553, 287] on div "Goals Avoid the spikes. Collect the gems. Remember how to move, it's important:…" at bounding box center [651, 175] width 349 height 350
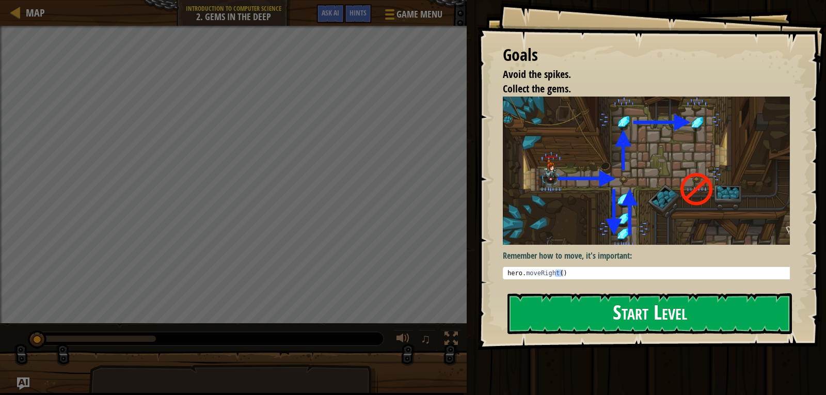
click at [561, 309] on button "Start Level" at bounding box center [649, 313] width 284 height 41
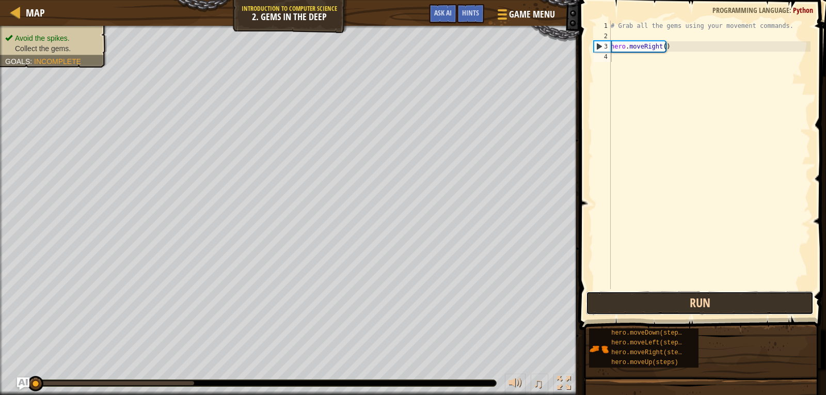
click at [778, 294] on button "Run" at bounding box center [700, 303] width 228 height 24
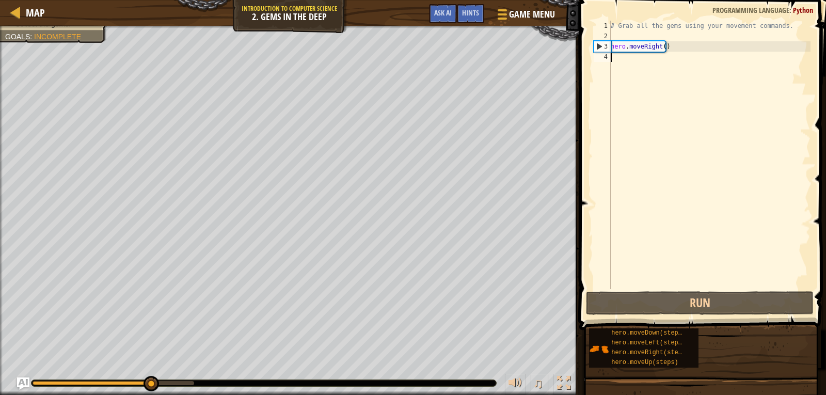
click at [626, 61] on div "# Grab all the gems using your movement commands. hero . moveRight ( )" at bounding box center [710, 165] width 202 height 289
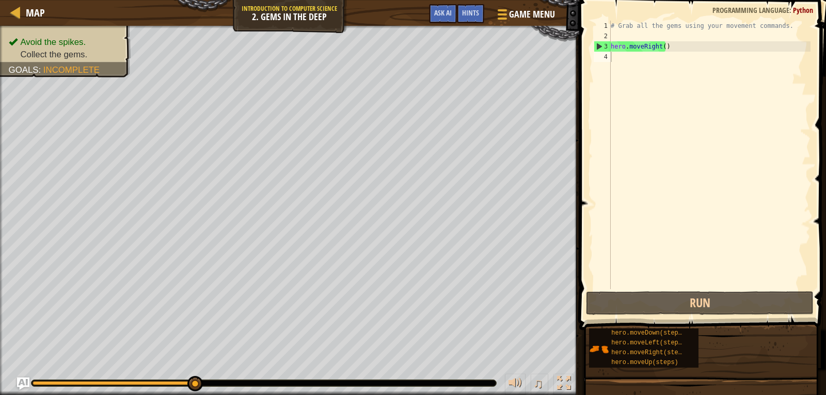
click at [622, 63] on div "# Grab all the gems using your movement commands. hero . moveRight ( )" at bounding box center [710, 165] width 202 height 289
paste textarea "hero.moveUp(steps)"
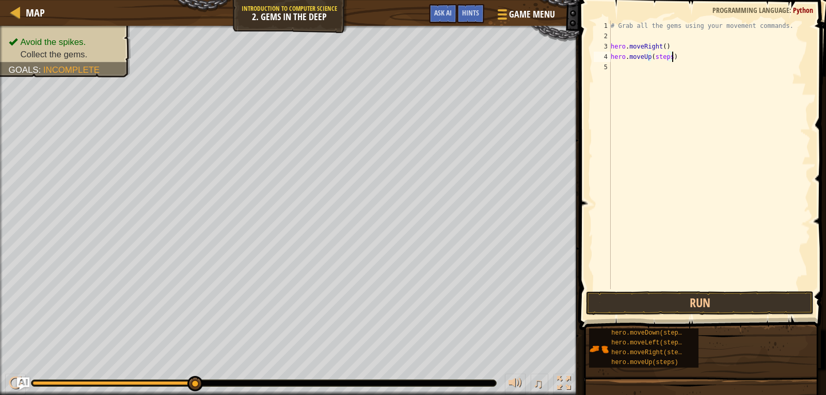
click at [670, 55] on div "# Grab all the gems using your movement commands. hero . moveRight ( ) hero . m…" at bounding box center [710, 165] width 202 height 289
click at [670, 59] on div "# Grab all the gems using your movement commands. hero . moveRight ( ) hero . m…" at bounding box center [710, 165] width 202 height 289
type textarea "hero.moveUp()"
click at [777, 301] on button "Run" at bounding box center [700, 303] width 228 height 24
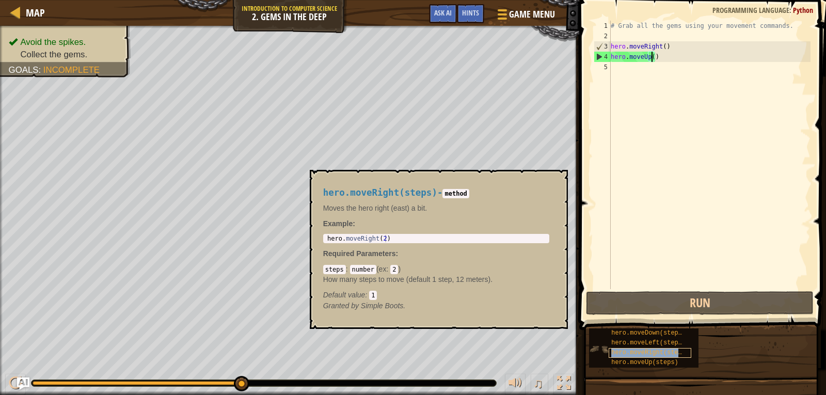
click at [667, 354] on span "hero.moveRight(steps)" at bounding box center [650, 352] width 78 height 7
copy span "hero.moveRight(steps)"
click at [621, 67] on div "# Grab all the gems using your movement commands. hero . moveRight ( ) hero . m…" at bounding box center [710, 165] width 202 height 289
paste textarea "hero.moveRight(steps)"
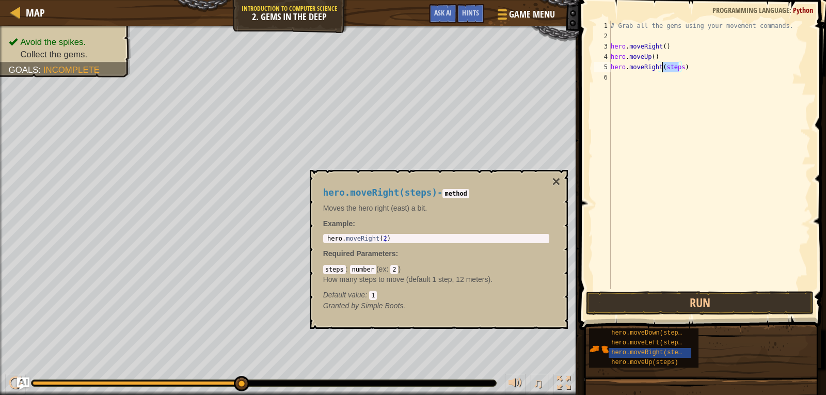
drag, startPoint x: 678, startPoint y: 69, endPoint x: 662, endPoint y: 69, distance: 15.5
click at [662, 69] on div "# Grab all the gems using your movement commands. hero . moveRight ( ) hero . m…" at bounding box center [710, 165] width 202 height 289
type textarea "hero.moveRight()"
click at [555, 181] on button "×" at bounding box center [556, 181] width 8 height 14
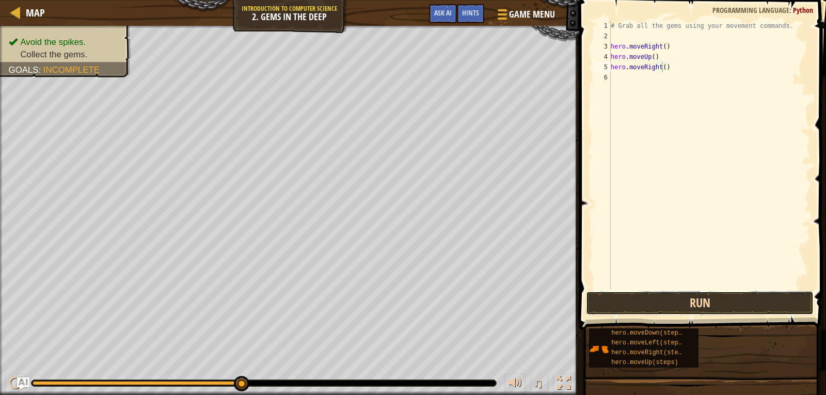
click at [767, 302] on button "Run" at bounding box center [700, 303] width 228 height 24
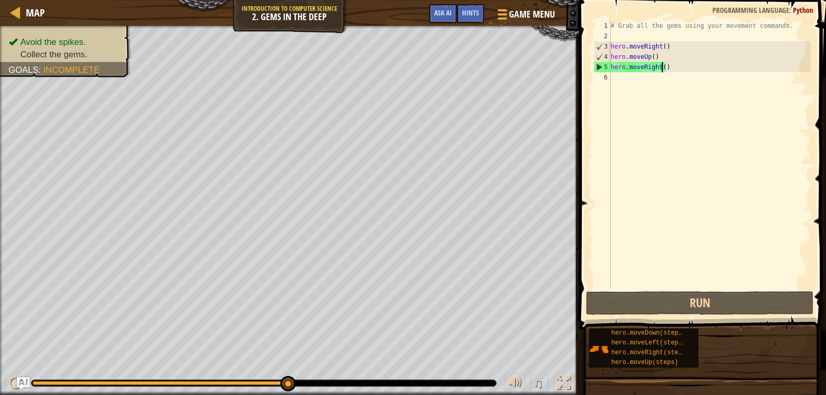
click at [645, 79] on div "# Grab all the gems using your movement commands. hero . moveRight ( ) hero . m…" at bounding box center [710, 165] width 202 height 289
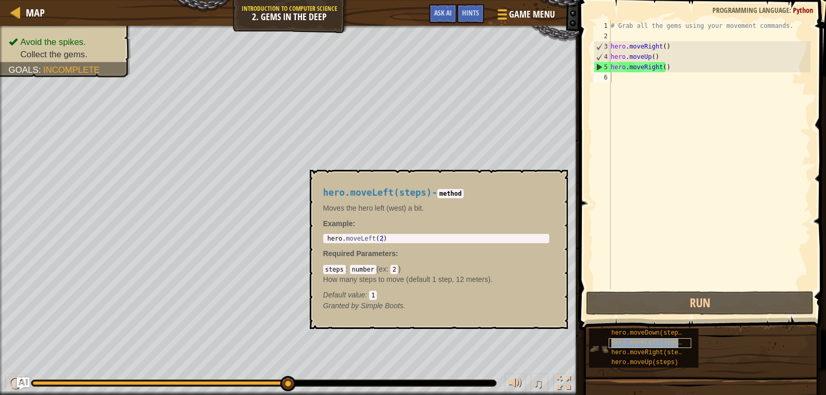
copy span "hero.moveLeft(steps)"
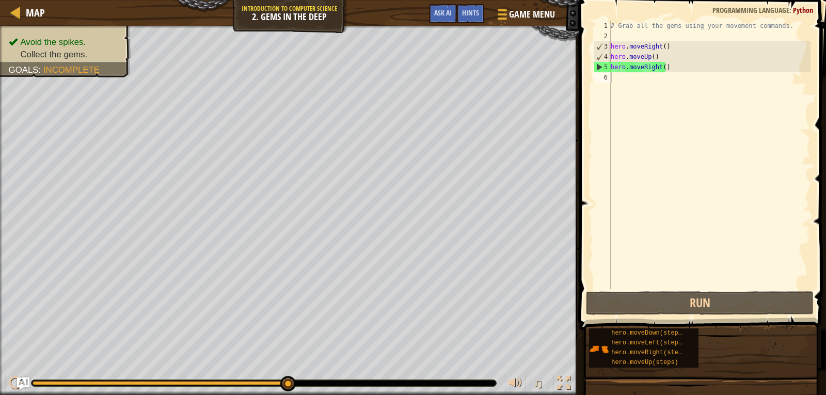
click at [626, 87] on div "# Grab all the gems using your movement commands. hero . moveRight ( ) hero . m…" at bounding box center [710, 165] width 202 height 289
paste textarea "hero.moveLeft(steps)"
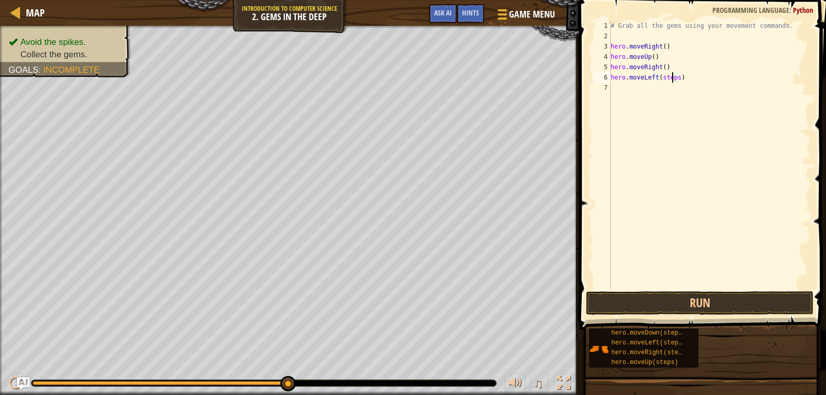
click at [673, 78] on div "# Grab all the gems using your movement commands. hero . moveRight ( ) hero . m…" at bounding box center [710, 165] width 202 height 289
click at [675, 78] on div "# Grab all the gems using your movement commands. hero . moveRight ( ) hero . m…" at bounding box center [710, 165] width 202 height 289
click at [740, 300] on button "Run" at bounding box center [700, 303] width 228 height 24
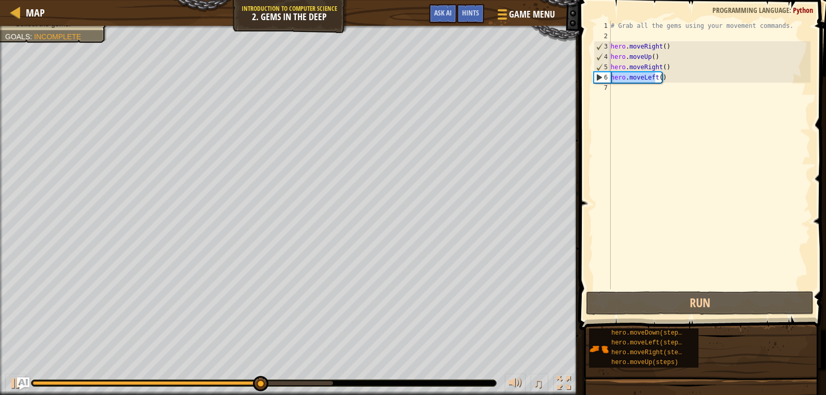
drag, startPoint x: 654, startPoint y: 79, endPoint x: 608, endPoint y: 79, distance: 46.5
click at [608, 79] on div "hero.moveLeft() 1 2 3 4 5 6 7 # Grab all the gems using your movement commands.…" at bounding box center [701, 155] width 219 height 268
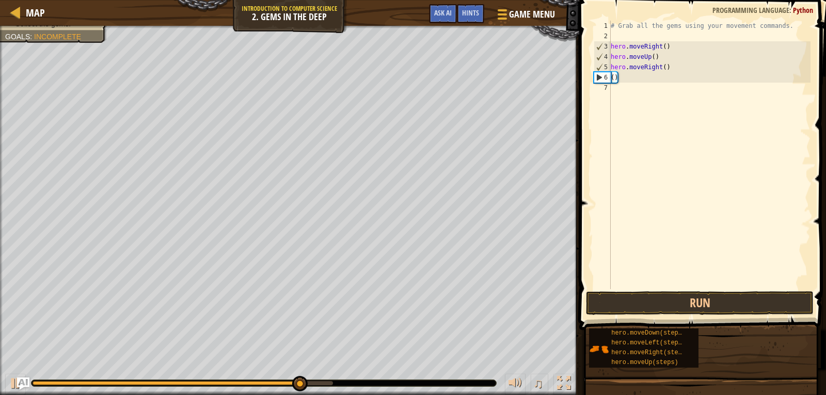
click at [621, 80] on div "# Grab all the gems using your movement commands. hero . moveRight ( ) hero . m…" at bounding box center [710, 165] width 202 height 289
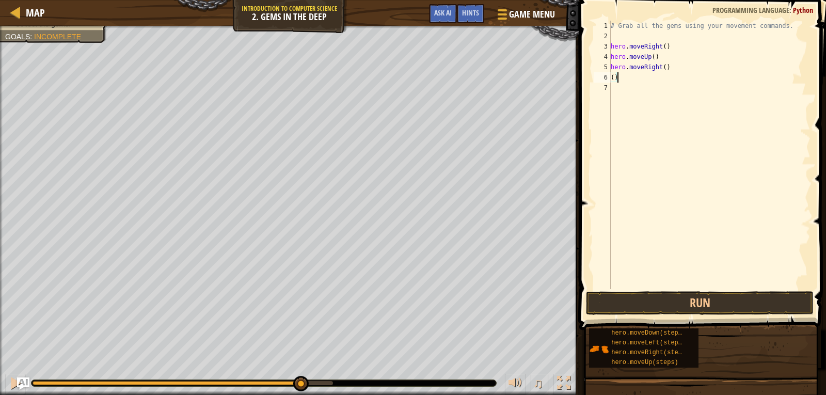
click at [614, 80] on div "# Grab all the gems using your movement commands. hero . moveRight ( ) hero . m…" at bounding box center [710, 165] width 202 height 289
click at [606, 80] on div "6" at bounding box center [602, 77] width 17 height 10
click at [599, 77] on div "6" at bounding box center [602, 77] width 17 height 10
click at [619, 76] on div "# Grab all the gems using your movement commands. hero . moveRight ( ) hero . m…" at bounding box center [710, 165] width 202 height 289
type textarea "("
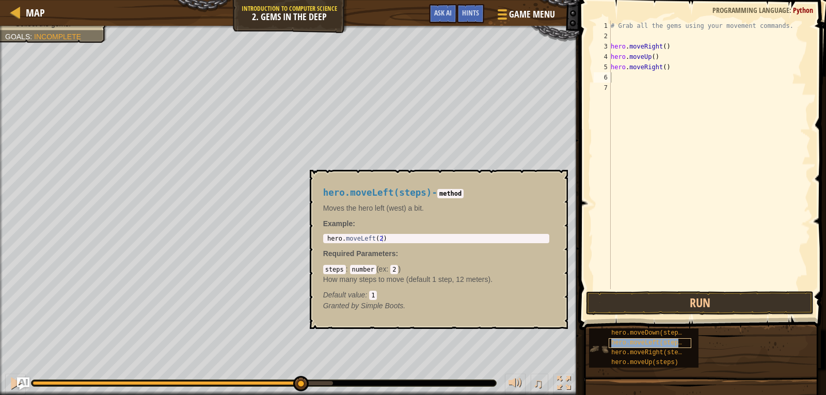
copy span "hero.moveLeft(steps)"
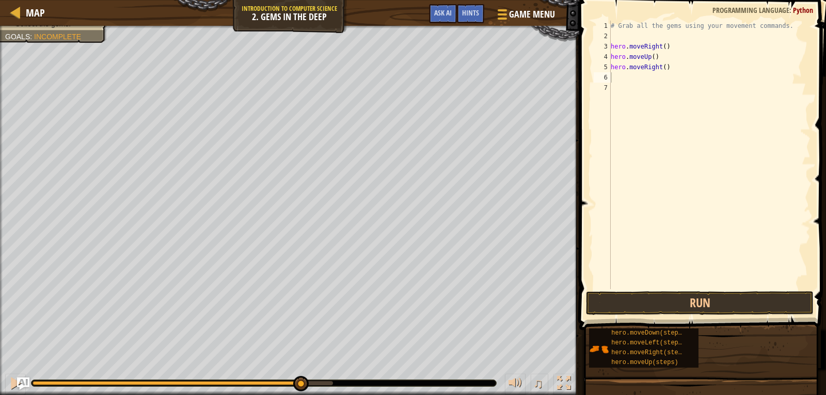
click at [628, 87] on div "# Grab all the gems using your movement commands. hero . moveRight ( ) hero . m…" at bounding box center [710, 165] width 202 height 289
click at [624, 77] on div "# Grab all the gems using your movement commands. hero . moveRight ( ) hero . m…" at bounding box center [710, 165] width 202 height 289
paste textarea "hero.moveLeft(steps)"
click at [672, 81] on div "# Grab all the gems using your movement commands. hero . moveRight ( ) hero . m…" at bounding box center [710, 165] width 202 height 289
click at [675, 81] on div "# Grab all the gems using your movement commands. hero . moveRight ( ) hero . m…" at bounding box center [710, 165] width 202 height 289
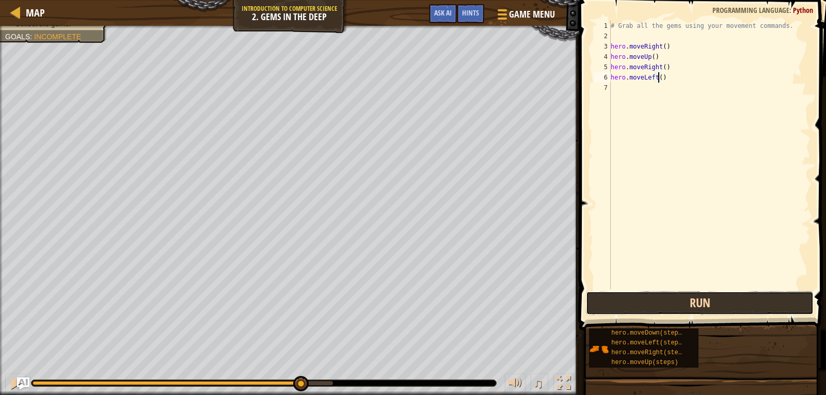
click at [741, 292] on button "Run" at bounding box center [700, 303] width 228 height 24
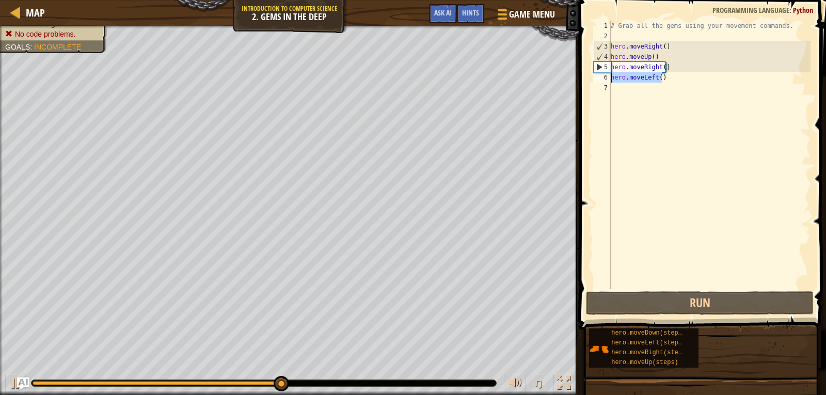
drag, startPoint x: 661, startPoint y: 81, endPoint x: 608, endPoint y: 84, distance: 53.8
click at [608, 84] on div "hero.moveLeft() 1 2 3 4 5 6 7 # Grab all the gems using your movement commands.…" at bounding box center [701, 155] width 219 height 268
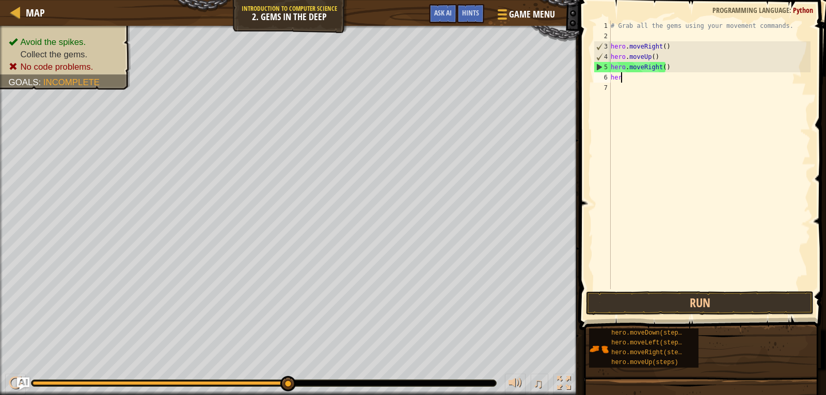
type textarea "h"
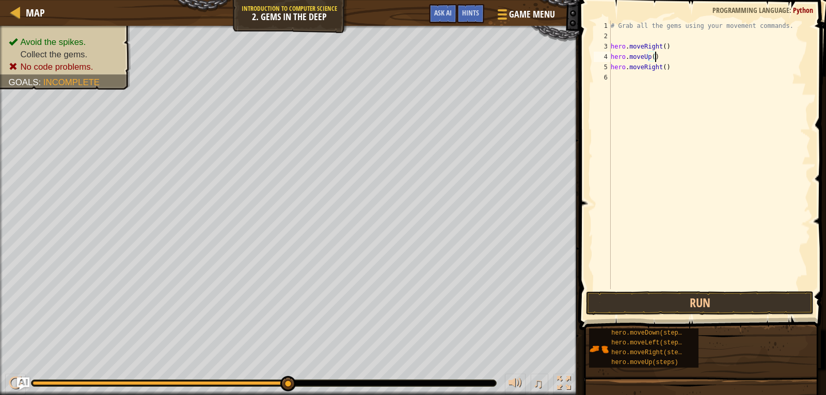
drag, startPoint x: 661, startPoint y: 60, endPoint x: 670, endPoint y: 65, distance: 9.9
click at [665, 66] on div "# Grab all the gems using your movement commands. hero . moveRight ( ) hero . m…" at bounding box center [710, 165] width 202 height 289
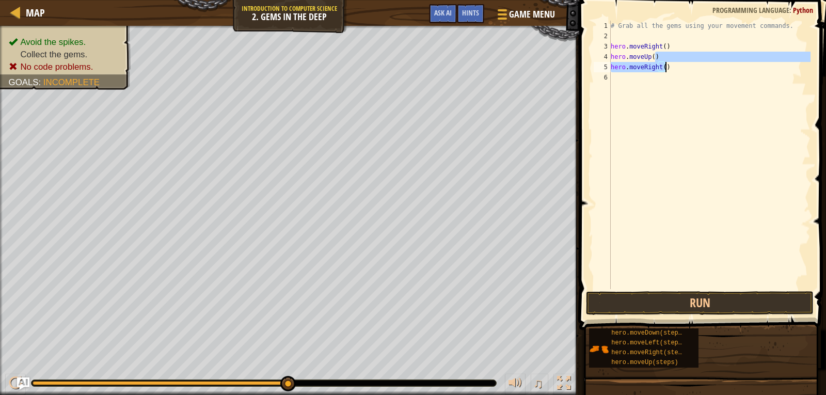
click at [670, 65] on div "# Grab all the gems using your movement commands. hero . moveRight ( ) hero . m…" at bounding box center [710, 155] width 202 height 268
type textarea "hero.moveRight()"
drag, startPoint x: 664, startPoint y: 68, endPoint x: 611, endPoint y: 69, distance: 52.7
click at [611, 69] on div "# Grab all the gems using your movement commands. hero . moveRight ( ) hero . m…" at bounding box center [710, 165] width 202 height 289
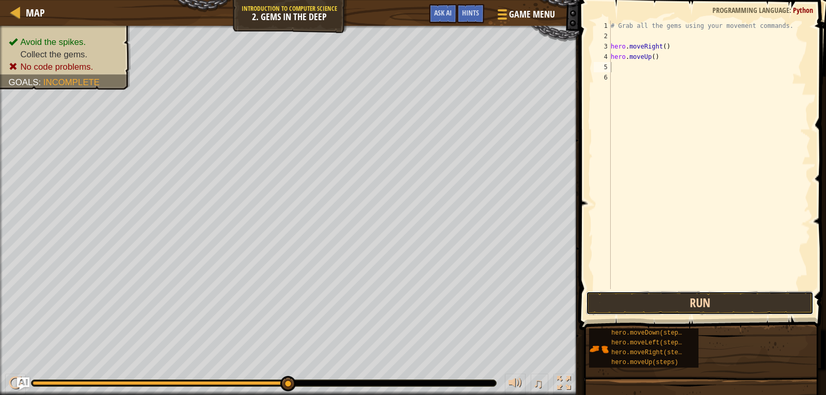
click at [678, 299] on button "Run" at bounding box center [700, 303] width 228 height 24
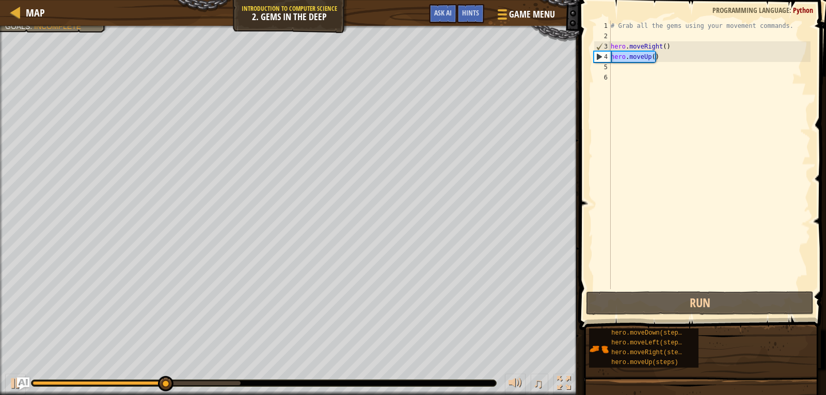
drag, startPoint x: 655, startPoint y: 54, endPoint x: 611, endPoint y: 59, distance: 44.6
click at [611, 59] on div "# Grab all the gems using your movement commands. hero . moveRight ( ) hero . m…" at bounding box center [710, 165] width 202 height 289
type textarea "hero.moveUp()"
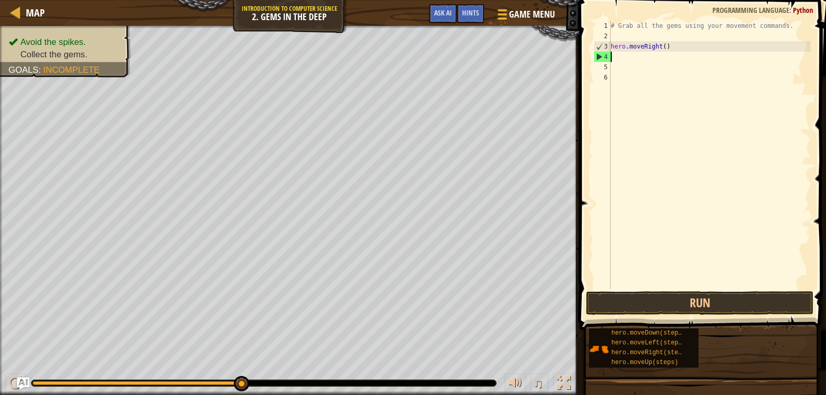
drag, startPoint x: 177, startPoint y: 379, endPoint x: 392, endPoint y: 369, distance: 215.5
click at [400, 370] on div "♫" at bounding box center [289, 380] width 579 height 31
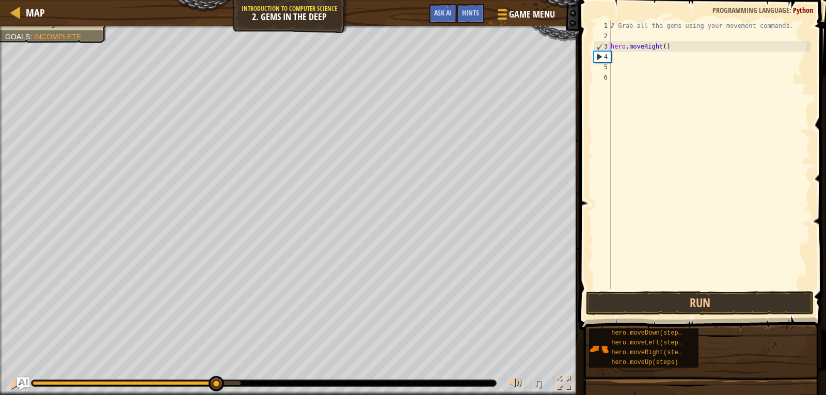
drag, startPoint x: 236, startPoint y: 381, endPoint x: 215, endPoint y: 370, distance: 24.2
click at [215, 370] on div "♫" at bounding box center [289, 380] width 579 height 31
click at [680, 293] on button "Run" at bounding box center [700, 303] width 228 height 24
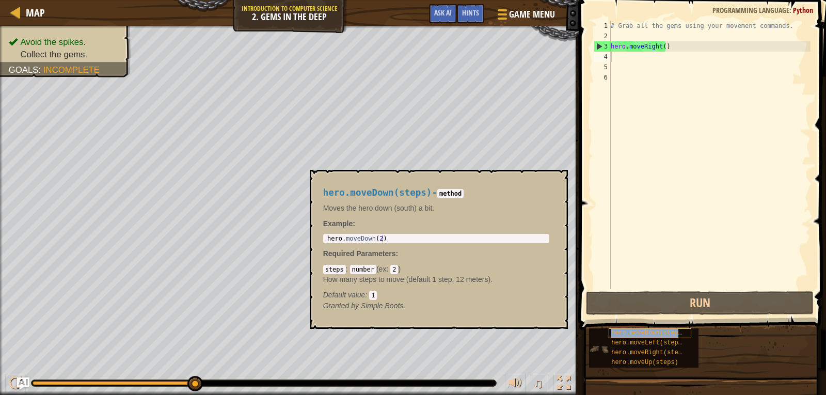
click at [636, 330] on span "hero.moveDown(steps)" at bounding box center [648, 332] width 74 height 7
copy span "hero.moveDown(steps)"
click at [633, 63] on div "# Grab all the gems using your movement commands. hero . moveRight ( )" at bounding box center [710, 165] width 202 height 289
click at [630, 58] on div "# Grab all the gems using your movement commands. hero . moveRight ( )" at bounding box center [710, 165] width 202 height 289
paste textarea "hero.moveDown(steps)"
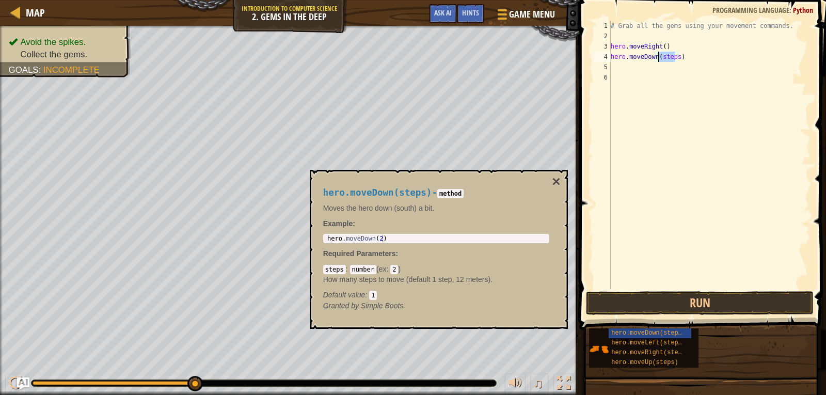
drag, startPoint x: 675, startPoint y: 57, endPoint x: 658, endPoint y: 60, distance: 16.7
click at [658, 60] on div "# Grab all the gems using your movement commands. hero . moveRight ( ) hero . m…" at bounding box center [710, 165] width 202 height 289
type textarea "hero.moveDown()"
click at [703, 299] on button "Run" at bounding box center [700, 303] width 228 height 24
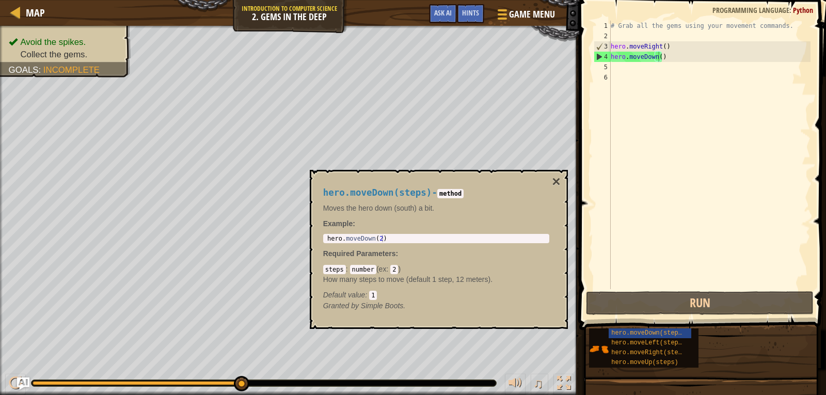
click at [550, 178] on div "hero.moveDown(steps) - method Moves the hero down (south) a bit. Example : 1 he…" at bounding box center [436, 249] width 241 height 142
click at [551, 179] on div "hero.moveDown(steps) - method Moves the hero down (south) a bit. Example : 1 he…" at bounding box center [436, 249] width 241 height 142
click at [560, 183] on button "×" at bounding box center [556, 181] width 8 height 14
click at [659, 348] on div "hero.moveRight(steps)" at bounding box center [650, 353] width 83 height 10
copy span "hero.moveRight(steps)"
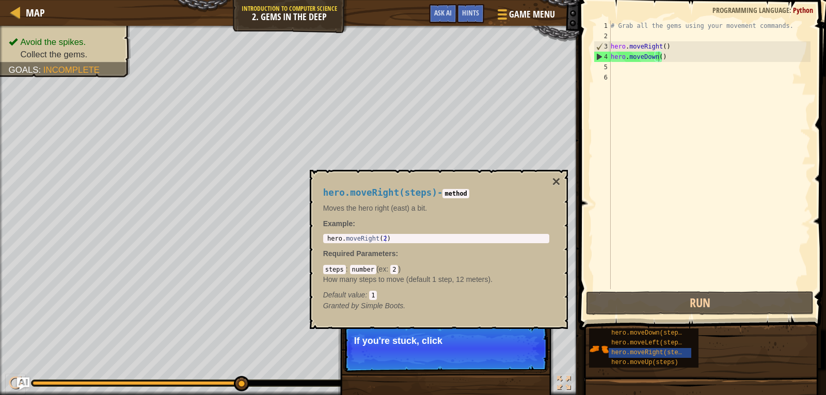
click at [622, 72] on div "# Grab all the gems using your movement commands. hero . moveRight ( ) hero . m…" at bounding box center [710, 165] width 202 height 289
click at [623, 69] on div "# Grab all the gems using your movement commands. hero . moveRight ( ) hero . m…" at bounding box center [710, 165] width 202 height 289
paste textarea "hero.moveRight(steps)"
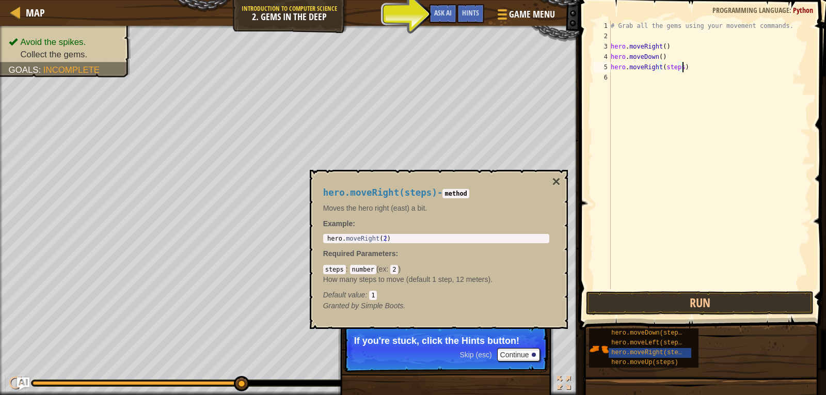
click at [680, 68] on div "# Grab all the gems using your movement commands. hero . moveRight ( ) hero . m…" at bounding box center [710, 165] width 202 height 289
click at [678, 68] on div "# Grab all the gems using your movement commands. hero . moveRight ( ) hero . m…" at bounding box center [710, 165] width 202 height 289
type textarea "hero.moveRight()"
click at [680, 302] on button "Run" at bounding box center [700, 303] width 228 height 24
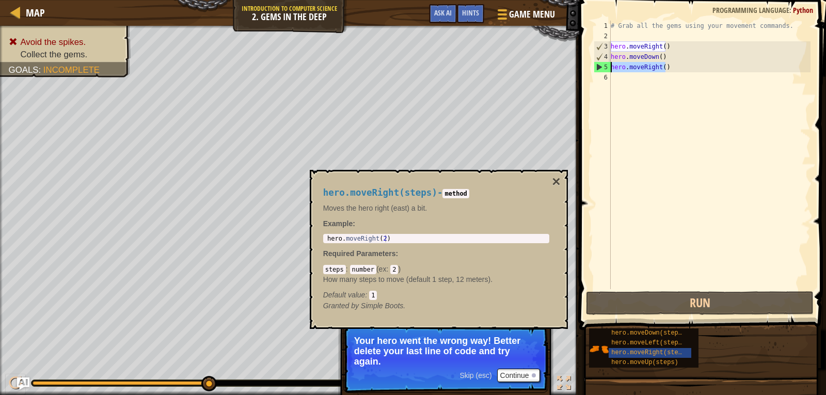
drag, startPoint x: 666, startPoint y: 71, endPoint x: 608, endPoint y: 69, distance: 58.4
click at [608, 69] on div "hero.moveRight() 1 2 3 4 5 6 # Grab all the gems using your movement commands. …" at bounding box center [701, 155] width 219 height 268
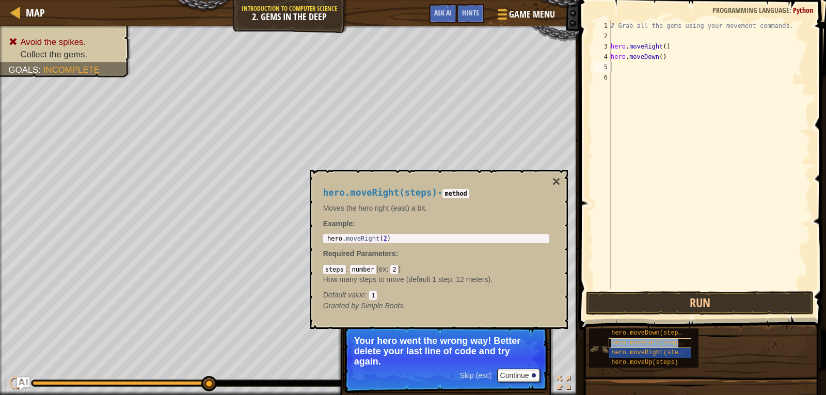
click at [664, 347] on div "hero.moveLeft(steps)" at bounding box center [650, 343] width 83 height 10
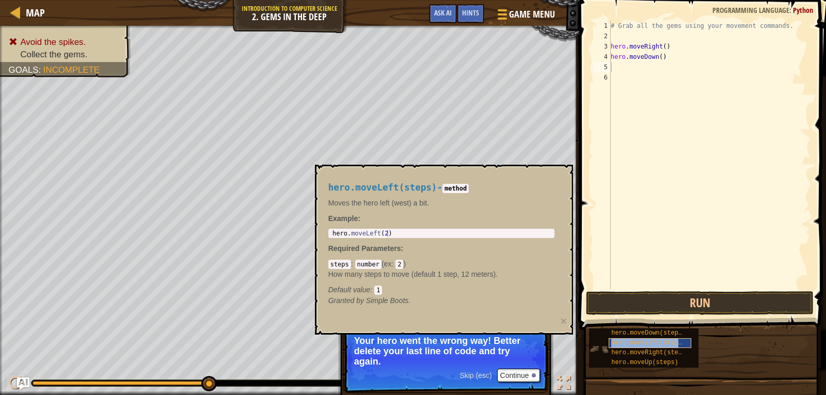
copy span "hero.moveLeft(steps)"
click at [631, 68] on div "# Grab all the gems using your movement commands. hero . moveRight ( ) hero . m…" at bounding box center [710, 165] width 202 height 289
paste textarea "hero.moveLeft(steps)"
click at [674, 70] on div "# Grab all the gems using your movement commands. hero . moveRight ( ) hero . m…" at bounding box center [710, 165] width 202 height 289
type textarea "hero.moveLeft()"
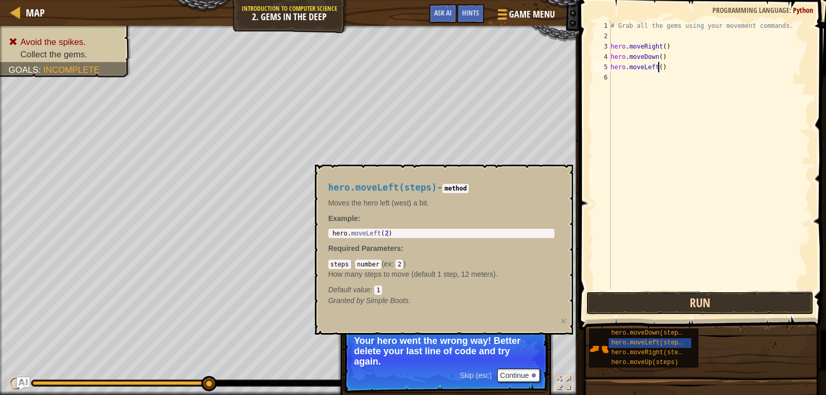
click at [706, 299] on button "Run" at bounding box center [700, 303] width 228 height 24
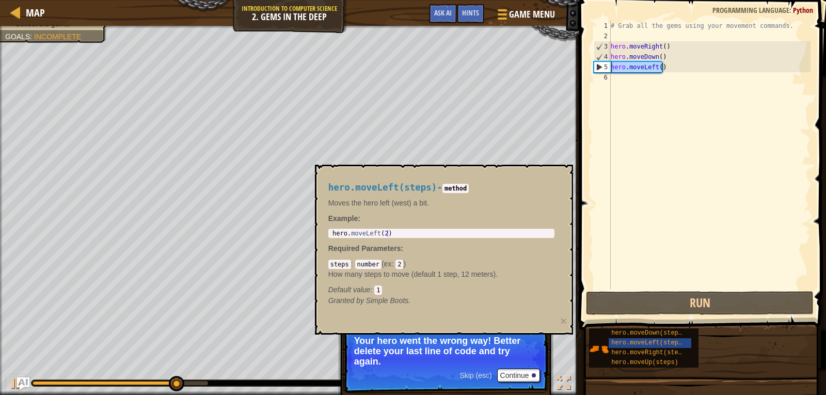
drag, startPoint x: 662, startPoint y: 65, endPoint x: 607, endPoint y: 65, distance: 55.2
click at [607, 65] on div "hero.moveLeft() 1 2 3 4 5 6 # Grab all the gems using your movement commands. h…" at bounding box center [701, 155] width 219 height 268
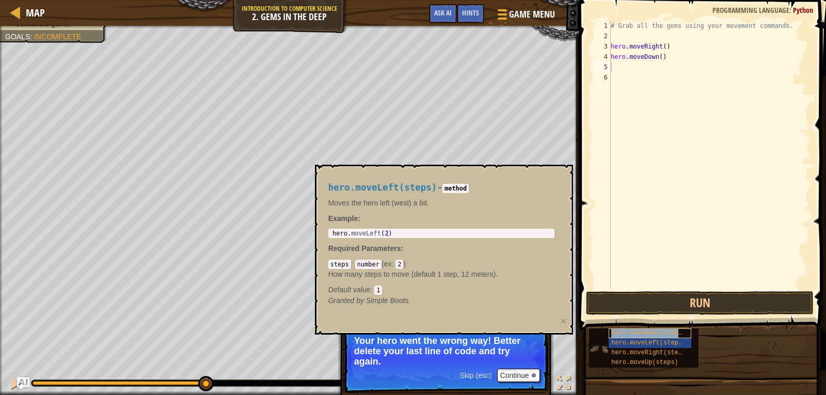
click at [679, 329] on div "hero.moveDown(steps)" at bounding box center [650, 333] width 83 height 10
click at [682, 334] on div "hero.moveDown(steps)" at bounding box center [650, 333] width 83 height 10
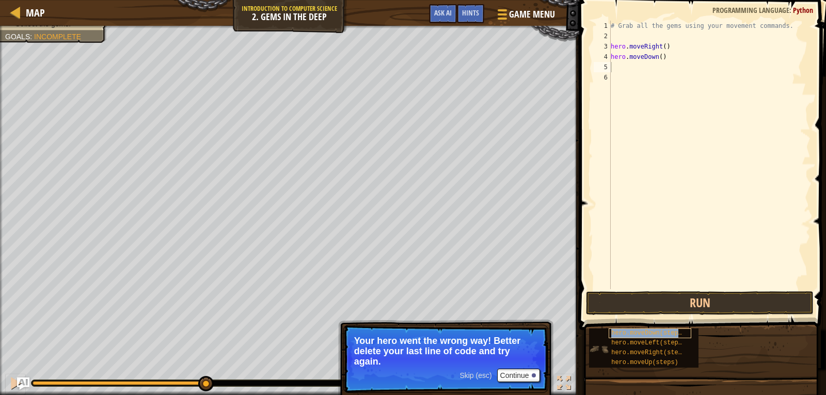
copy span "hero.moveDown(steps)"
click at [629, 63] on div "# Grab all the gems using your movement commands. hero . moveRight ( ) hero . m…" at bounding box center [710, 165] width 202 height 289
paste textarea "hero.moveDown(steps)"
click at [677, 71] on div "# Grab all the gems using your movement commands. hero . moveRight ( ) hero . m…" at bounding box center [710, 165] width 202 height 289
click at [674, 71] on div "# Grab all the gems using your movement commands. hero . moveRight ( ) hero . m…" at bounding box center [710, 165] width 202 height 289
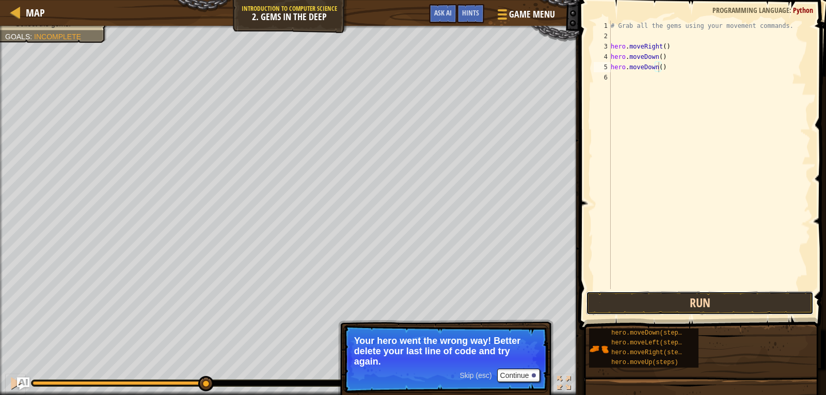
click at [680, 304] on button "Run" at bounding box center [700, 303] width 228 height 24
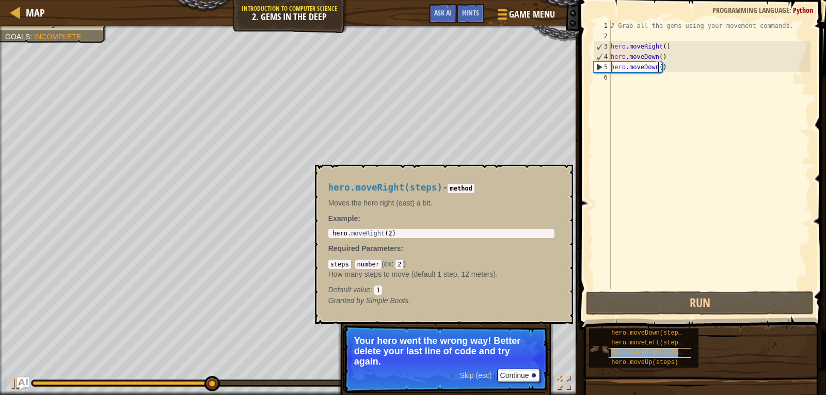
click at [663, 357] on div "hero.moveRight(steps)" at bounding box center [650, 353] width 83 height 10
click at [662, 359] on span "hero.moveUp(steps)" at bounding box center [644, 362] width 67 height 7
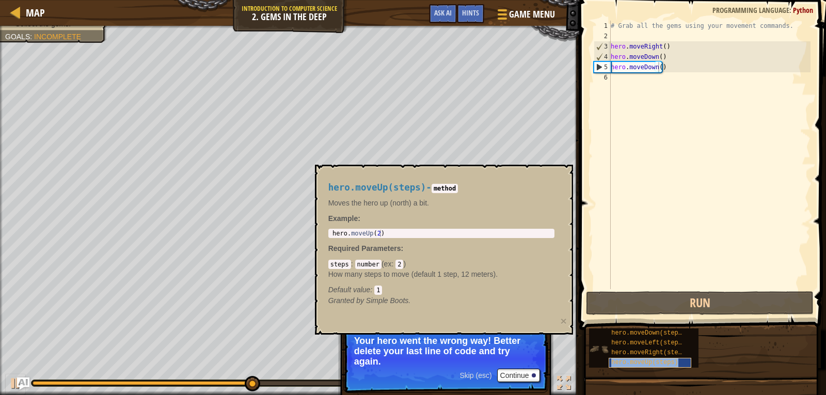
copy span "hero.moveUp(steps)"
drag, startPoint x: 661, startPoint y: 67, endPoint x: 613, endPoint y: 68, distance: 48.0
click at [613, 68] on div "# Grab all the gems using your movement commands. hero . moveRight ( ) hero . m…" at bounding box center [710, 165] width 202 height 289
click at [658, 67] on div "# Grab all the gems using your movement commands. hero . moveRight ( ) hero . m…" at bounding box center [710, 155] width 202 height 268
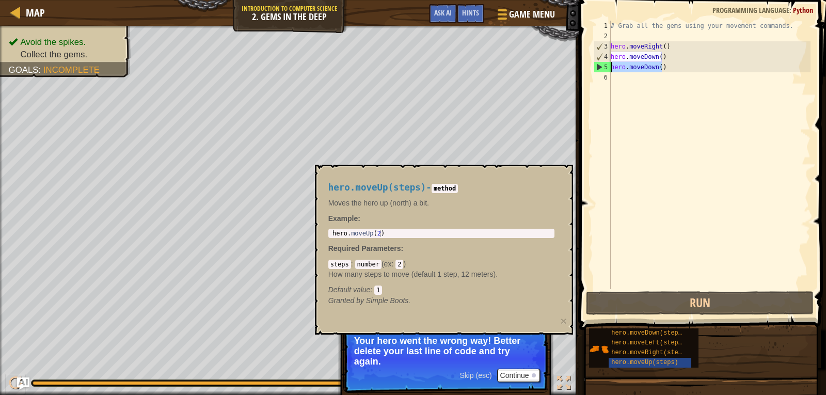
drag, startPoint x: 660, startPoint y: 67, endPoint x: 608, endPoint y: 67, distance: 52.1
click at [608, 67] on div "hero.moveDown() 1 2 3 4 5 6 # Grab all the gems using your movement commands. h…" at bounding box center [701, 155] width 219 height 268
paste textarea "Up(steps"
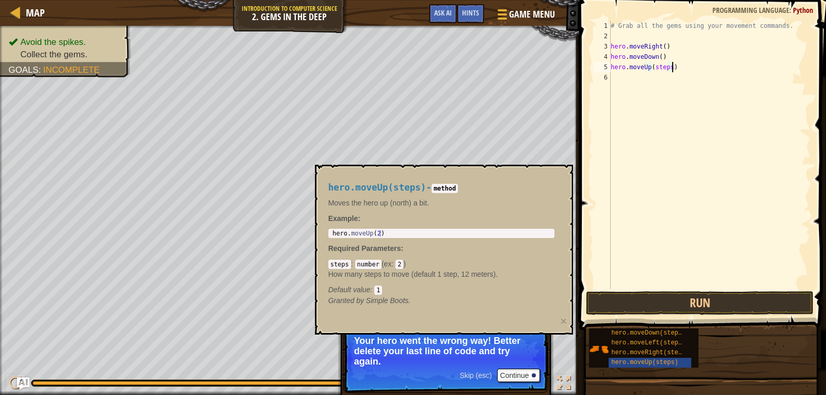
click at [671, 67] on div "# Grab all the gems using your movement commands. hero . moveRight ( ) hero . m…" at bounding box center [710, 165] width 202 height 289
click at [670, 67] on div "# Grab all the gems using your movement commands. hero . moveRight ( ) hero . m…" at bounding box center [710, 165] width 202 height 289
type textarea "hero.moveUp()"
click at [694, 296] on button "Run" at bounding box center [700, 303] width 228 height 24
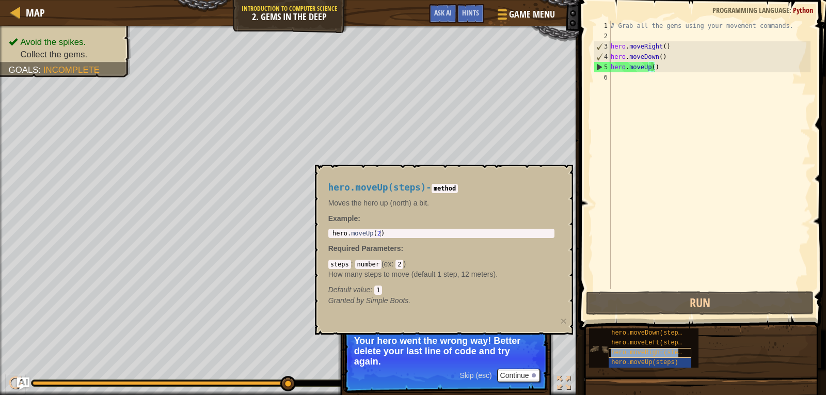
click at [648, 352] on span "hero.moveRight(steps)" at bounding box center [650, 352] width 78 height 7
drag, startPoint x: 648, startPoint y: 352, endPoint x: 709, endPoint y: 236, distance: 130.5
click at [709, 233] on div "# Grab all the gems using your movement commands. hero . moveRight ( ) hero . m…" at bounding box center [710, 165] width 202 height 289
click at [634, 82] on div "# Grab all the gems using your movement commands. hero . moveRight ( ) hero . m…" at bounding box center [710, 165] width 202 height 289
paste textarea "hero.moveRight(steps)"
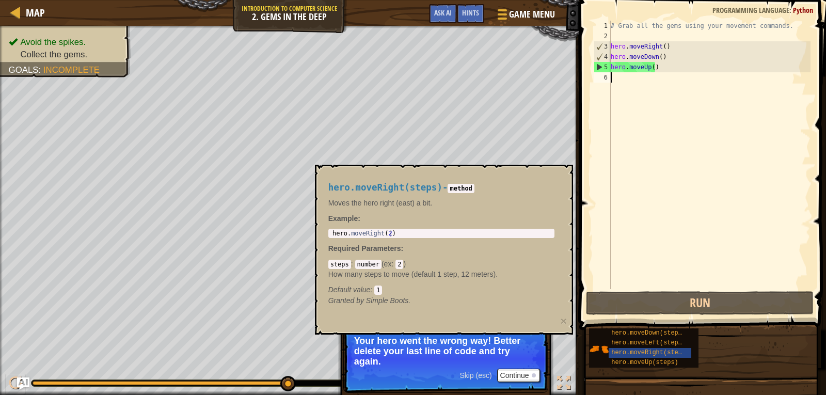
type textarea "hero.moveRight(steps)"
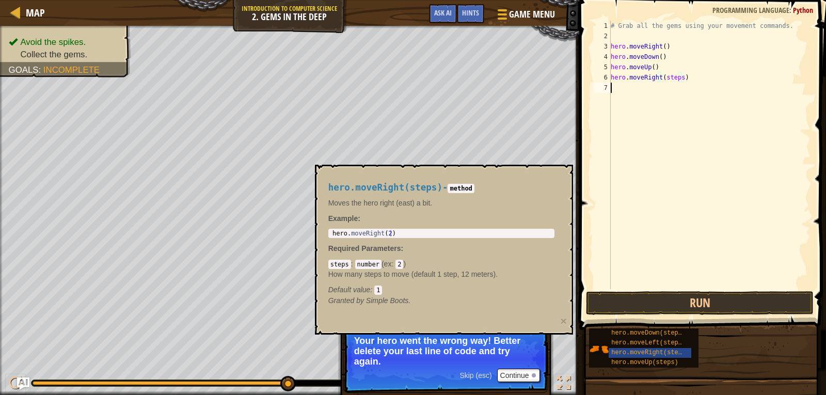
click at [675, 85] on div "# Grab all the gems using your movement commands. hero . moveRight ( ) hero . m…" at bounding box center [710, 165] width 202 height 289
click at [680, 85] on div "# Grab all the gems using your movement commands. hero . moveRight ( ) hero . m…" at bounding box center [710, 165] width 202 height 289
click at [678, 76] on div "# Grab all the gems using your movement commands. hero . moveRight ( ) hero . m…" at bounding box center [710, 165] width 202 height 289
click at [694, 306] on button "Run" at bounding box center [700, 303] width 228 height 24
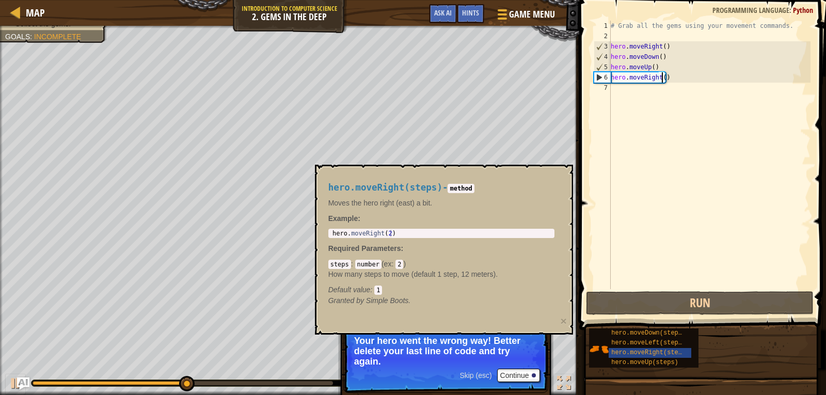
click at [493, 358] on p "Your hero went the wrong way! Better delete your last line of code and try agai…" at bounding box center [445, 351] width 183 height 31
click at [562, 316] on button "×" at bounding box center [563, 320] width 6 height 11
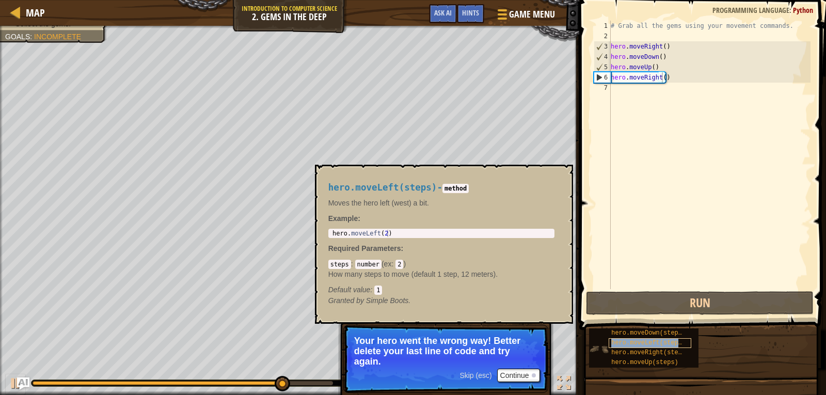
click at [664, 342] on span "hero.moveLeft(steps)" at bounding box center [648, 342] width 74 height 7
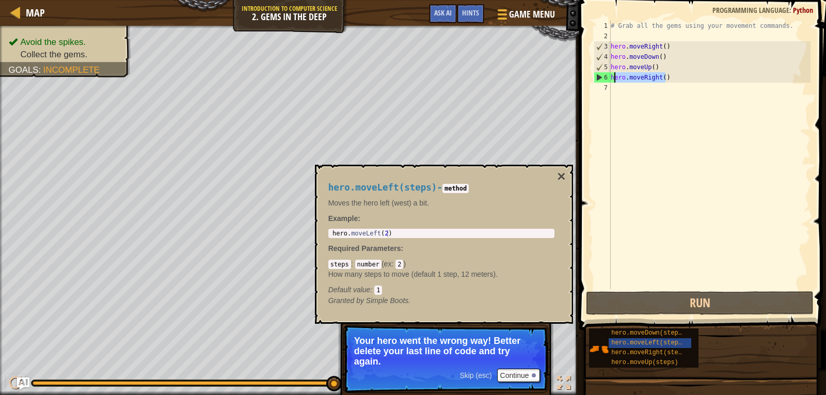
drag, startPoint x: 666, startPoint y: 79, endPoint x: 610, endPoint y: 80, distance: 56.3
click at [610, 80] on div "hero.moveRight() 1 2 3 4 5 6 7 # Grab all the gems using your movement commands…" at bounding box center [701, 155] width 219 height 268
paste textarea "Left(steps"
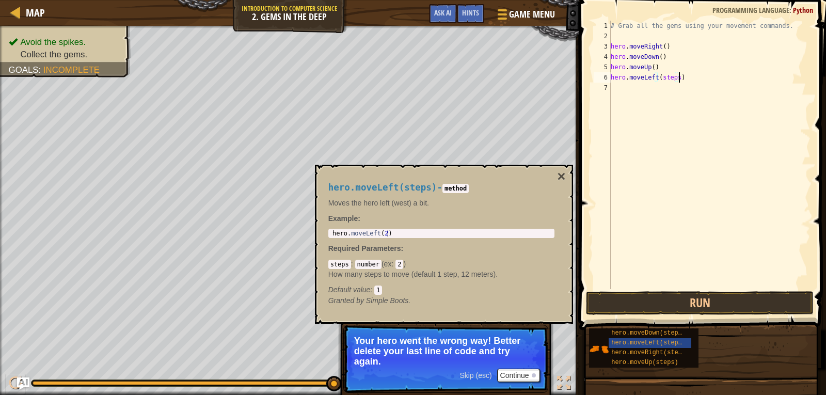
click at [677, 77] on div "# Grab all the gems using your movement commands. hero . moveRight ( ) hero . m…" at bounding box center [710, 165] width 202 height 289
click at [706, 292] on button "Run" at bounding box center [700, 303] width 228 height 24
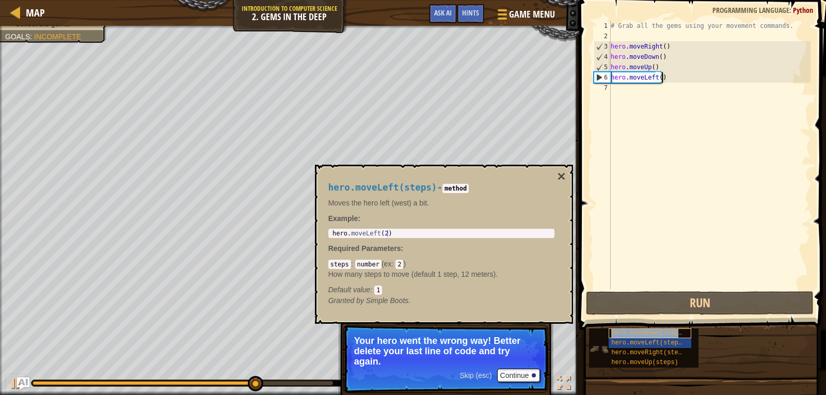
click at [659, 332] on span "hero.moveDown(steps)" at bounding box center [648, 332] width 74 height 7
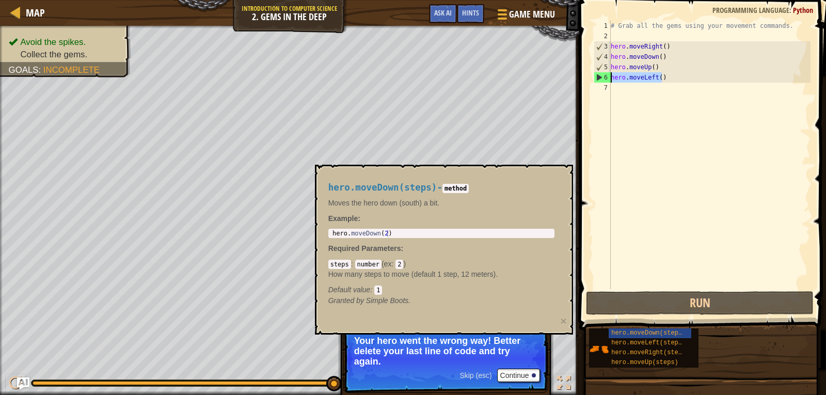
drag, startPoint x: 662, startPoint y: 77, endPoint x: 611, endPoint y: 78, distance: 51.1
click at [611, 78] on div "# Grab all the gems using your movement commands. hero . moveRight ( ) hero . m…" at bounding box center [710, 165] width 202 height 289
paste textarea "Down(steps"
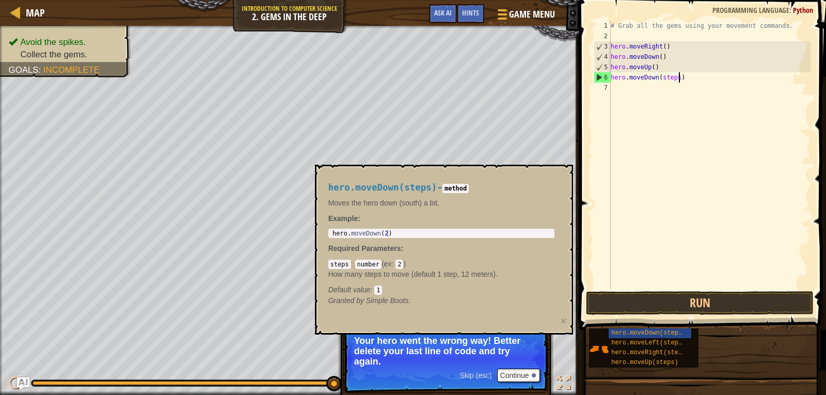
click at [674, 82] on div "# Grab all the gems using your movement commands. hero . moveRight ( ) hero . m…" at bounding box center [710, 165] width 202 height 289
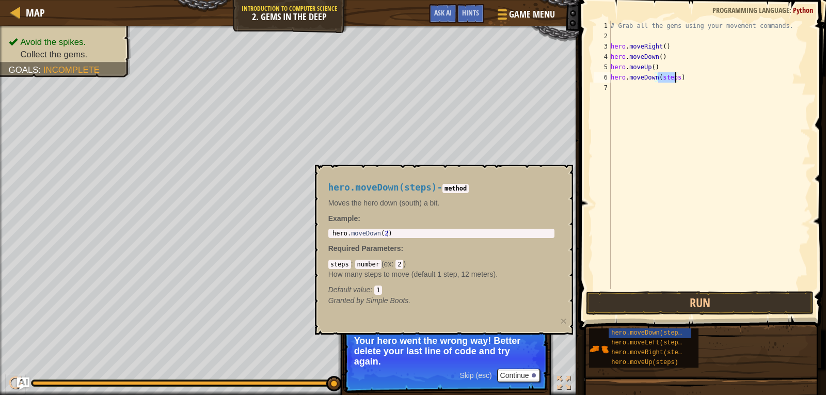
click at [674, 82] on div "# Grab all the gems using your movement commands. hero . moveRight ( ) hero . m…" at bounding box center [710, 165] width 202 height 289
click at [691, 301] on button "Run" at bounding box center [700, 303] width 228 height 24
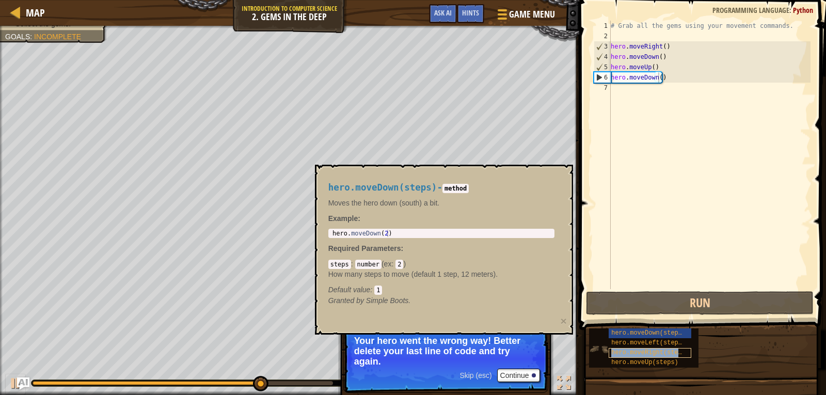
click at [664, 356] on div "hero.moveRight(steps)" at bounding box center [650, 353] width 83 height 10
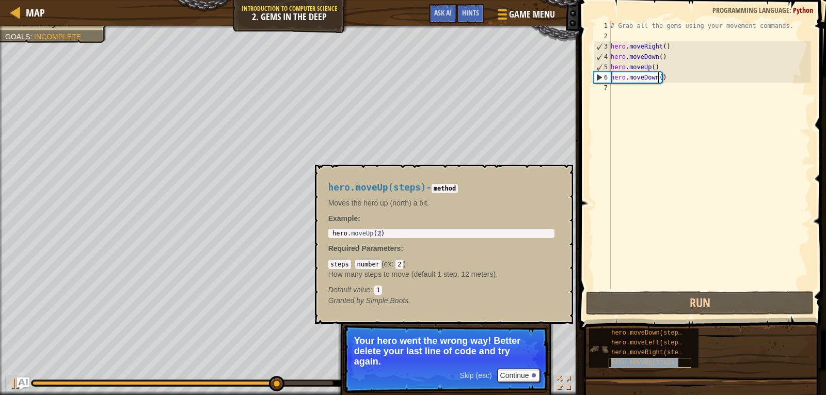
click at [665, 359] on span "hero.moveUp(steps)" at bounding box center [644, 362] width 67 height 7
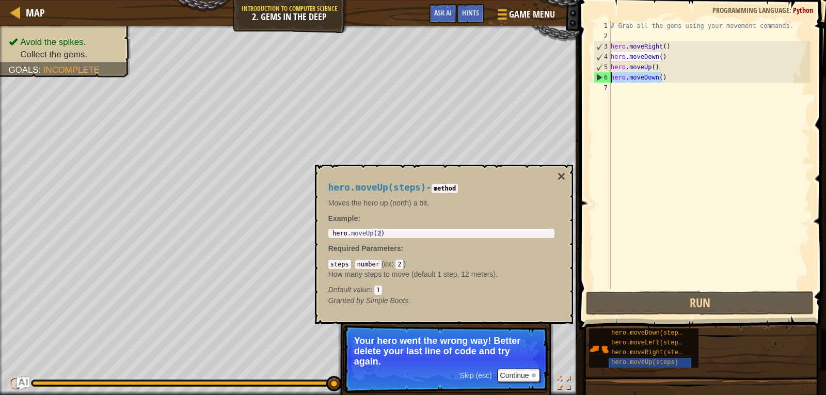
drag, startPoint x: 660, startPoint y: 76, endPoint x: 609, endPoint y: 78, distance: 51.1
click at [609, 78] on div "hero.moveDown() 1 2 3 4 5 6 7 # Grab all the gems using your movement commands.…" at bounding box center [701, 155] width 219 height 268
paste textarea "Up(steps"
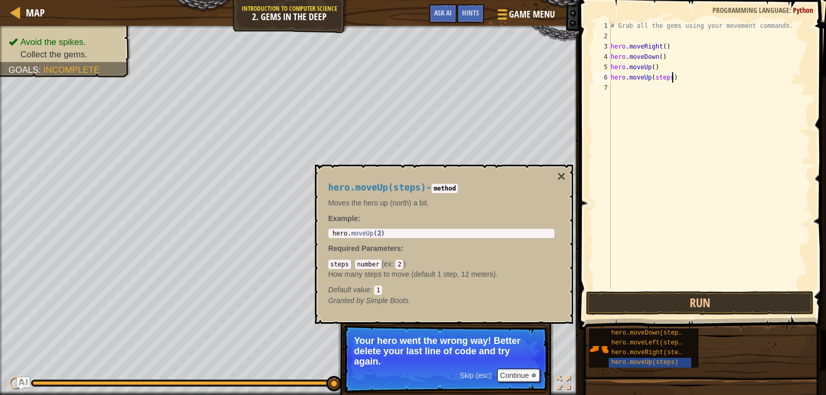
click at [666, 77] on div "# Grab all the gems using your movement commands. hero . moveRight ( ) hero . m…" at bounding box center [710, 165] width 202 height 289
click at [705, 301] on button "Run" at bounding box center [700, 303] width 228 height 24
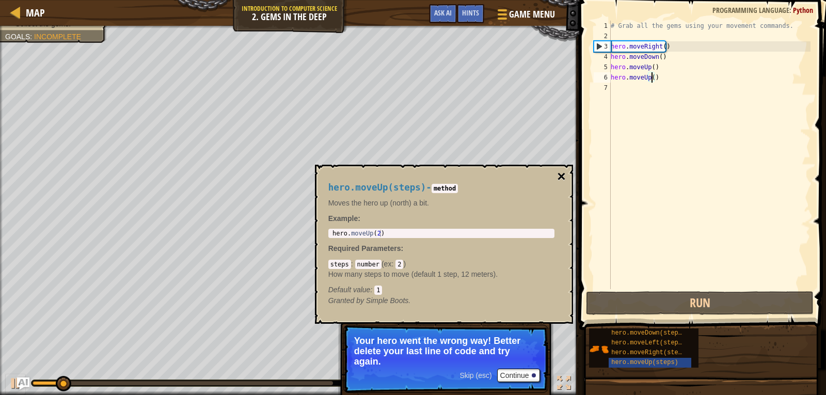
click at [559, 171] on button "×" at bounding box center [561, 176] width 8 height 14
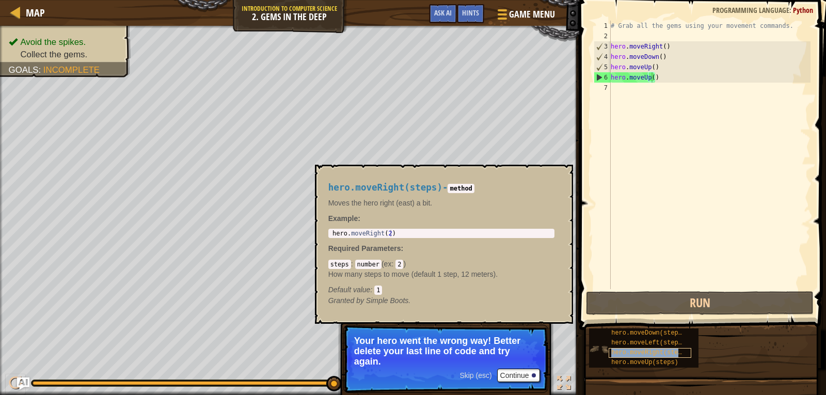
click at [676, 353] on span "hero.moveRight(steps)" at bounding box center [650, 352] width 78 height 7
click at [673, 345] on span "hero.moveLeft(steps)" at bounding box center [648, 342] width 74 height 7
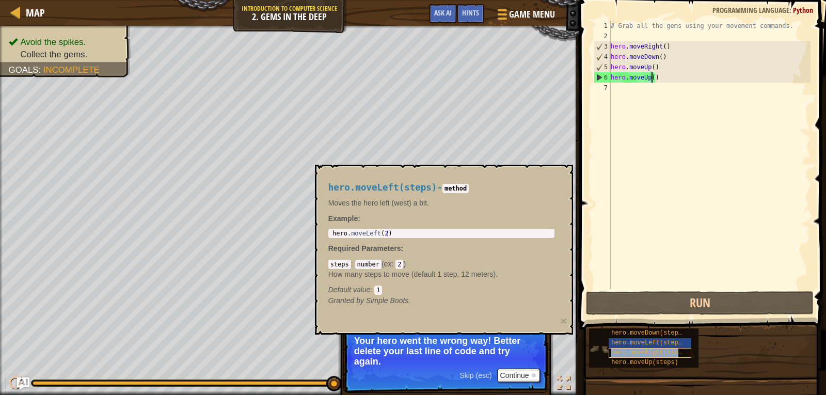
click at [660, 353] on span "hero.moveRight(steps)" at bounding box center [650, 352] width 78 height 7
click at [661, 348] on div "hero.moveRight(steps)" at bounding box center [650, 353] width 83 height 10
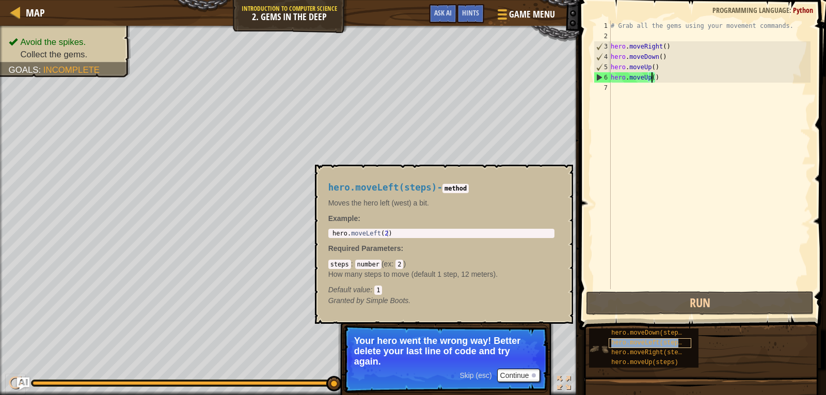
click at [669, 343] on span "hero.moveLeft(steps)" at bounding box center [648, 342] width 74 height 7
click at [677, 349] on span "hero.moveRight(steps)" at bounding box center [650, 352] width 78 height 7
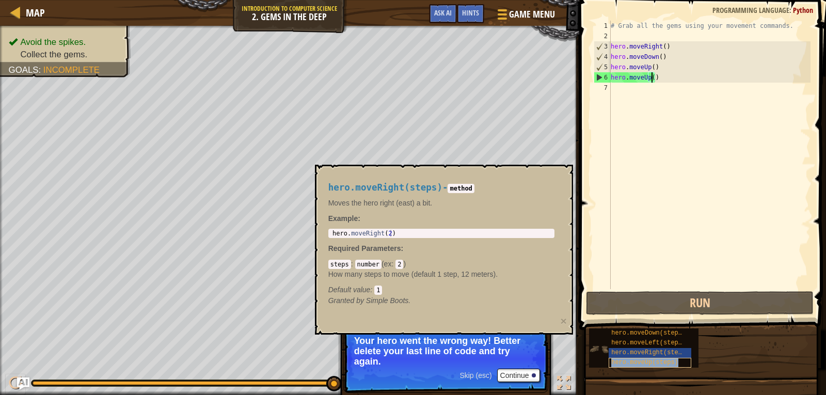
click at [654, 361] on span "hero.moveUp(steps)" at bounding box center [644, 362] width 67 height 7
click at [659, 349] on span "hero.moveRight(steps)" at bounding box center [650, 352] width 78 height 7
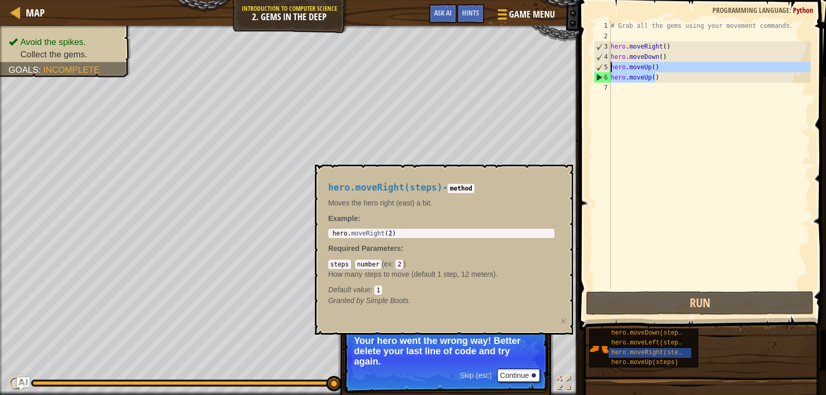
drag, startPoint x: 654, startPoint y: 77, endPoint x: 609, endPoint y: 70, distance: 45.5
click at [609, 70] on div "hero.moveUp() 1 2 3 4 5 6 7 # Grab all the gems using your movement commands. h…" at bounding box center [701, 155] width 219 height 268
type textarea "hero.moveUp() hero.moveUp()"
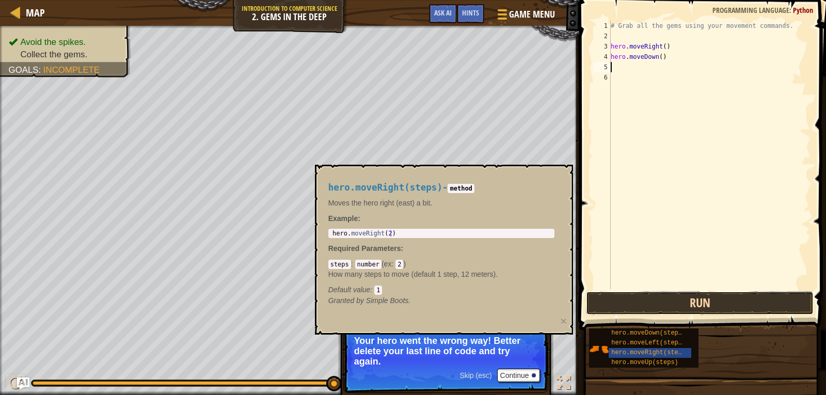
click at [710, 299] on button "Run" at bounding box center [700, 303] width 228 height 24
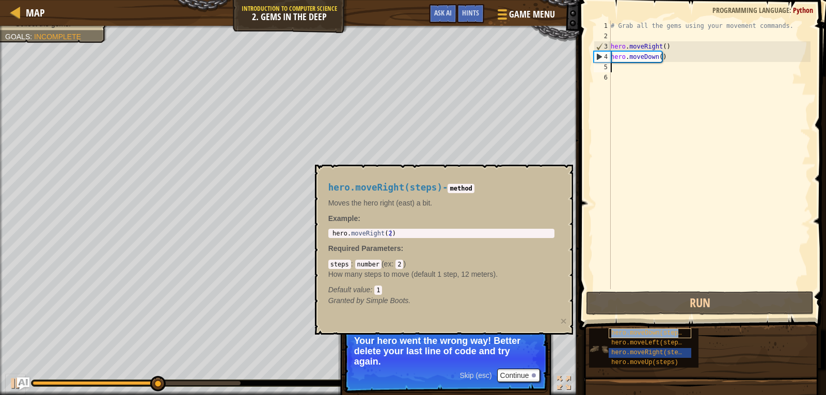
click at [665, 333] on span "hero.moveDown(steps)" at bounding box center [648, 332] width 74 height 7
click at [613, 73] on div "# Grab all the gems using your movement commands. hero . moveRight ( ) hero . m…" at bounding box center [710, 165] width 202 height 289
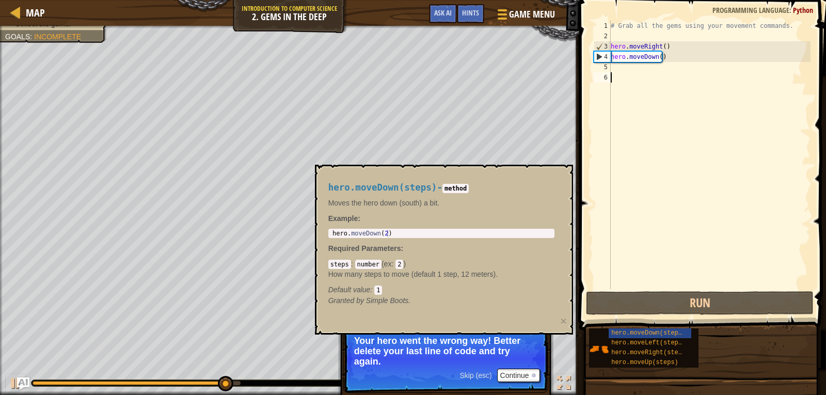
click at [619, 69] on div "# Grab all the gems using your movement commands. hero . moveRight ( ) hero . m…" at bounding box center [710, 165] width 202 height 289
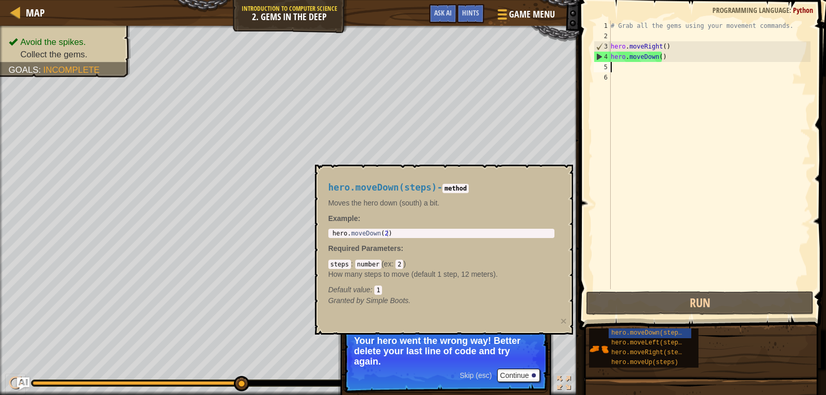
paste textarea "hero.moveDown(steps)"
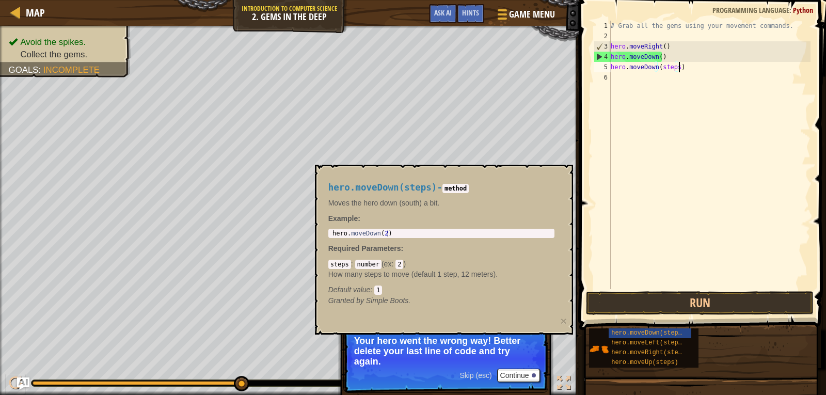
click at [672, 63] on div "# Grab all the gems using your movement commands. hero . moveRight ( ) hero . m…" at bounding box center [710, 165] width 202 height 289
type textarea "hero.moveDown()"
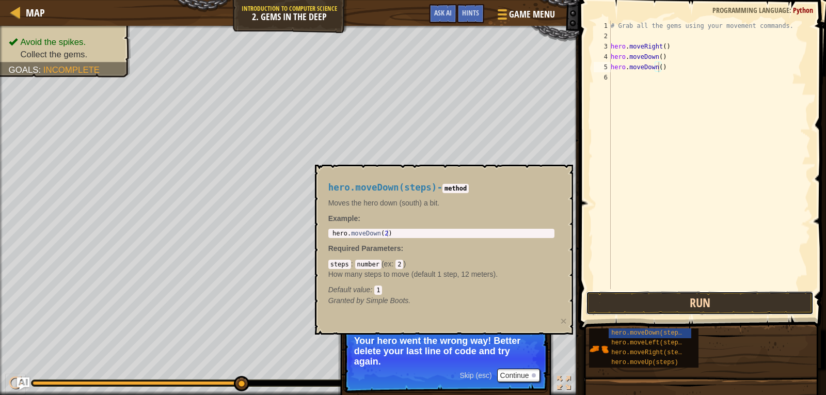
click at [692, 306] on button "Run" at bounding box center [700, 303] width 228 height 24
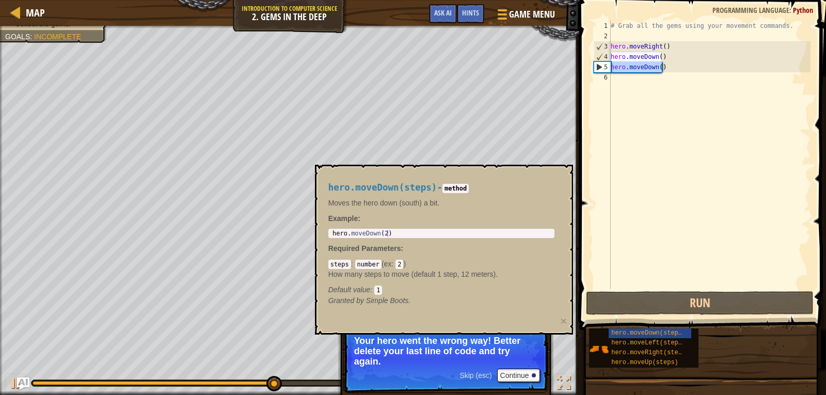
drag, startPoint x: 666, startPoint y: 70, endPoint x: 611, endPoint y: 70, distance: 55.2
click at [611, 70] on div "# Grab all the gems using your movement commands. hero . moveRight ( ) hero . m…" at bounding box center [710, 165] width 202 height 289
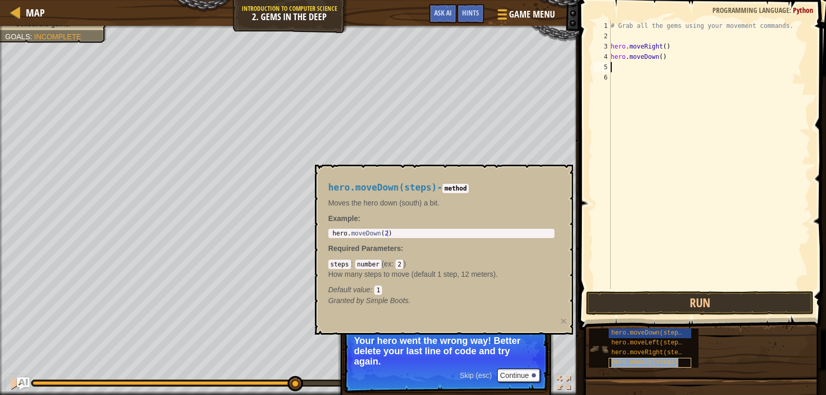
click at [669, 359] on span "hero.moveUp(steps)" at bounding box center [644, 362] width 67 height 7
click at [632, 68] on div "# Grab all the gems using your movement commands. hero . moveRight ( ) hero . m…" at bounding box center [710, 165] width 202 height 289
paste textarea "hero.moveUp(steps)"
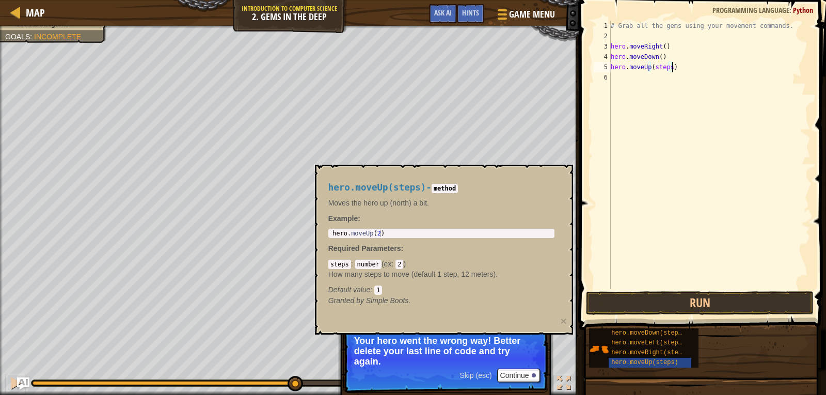
click at [665, 68] on div "# Grab all the gems using your movement commands. hero . moveRight ( ) hero . m…" at bounding box center [710, 165] width 202 height 289
type textarea "hero.moveUp()"
click at [710, 306] on button "Run" at bounding box center [700, 303] width 228 height 24
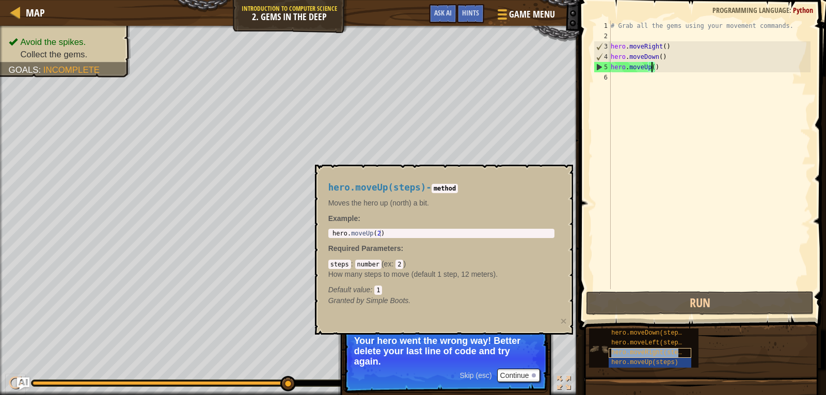
click at [673, 348] on div "hero.moveRight(steps)" at bounding box center [650, 353] width 83 height 10
click at [660, 338] on div "hero.moveLeft(steps)" at bounding box center [650, 343] width 83 height 10
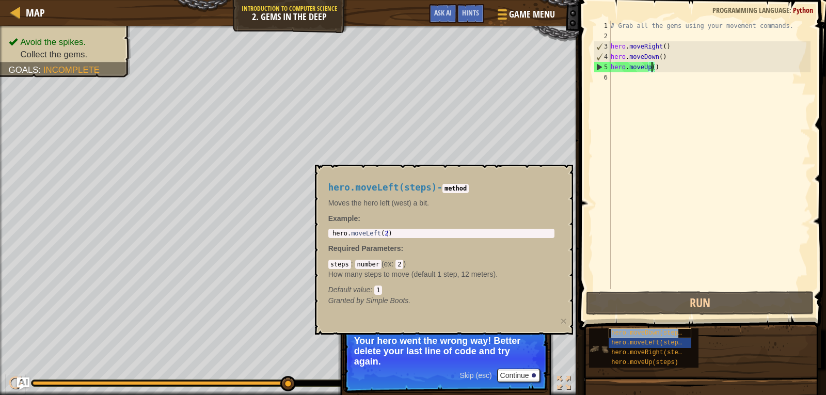
click at [665, 333] on span "hero.moveDown(steps)" at bounding box center [648, 332] width 74 height 7
click at [628, 86] on div "# Grab all the gems using your movement commands. hero . moveRight ( ) hero . m…" at bounding box center [710, 165] width 202 height 289
paste textarea "hero.moveDown(steps)"
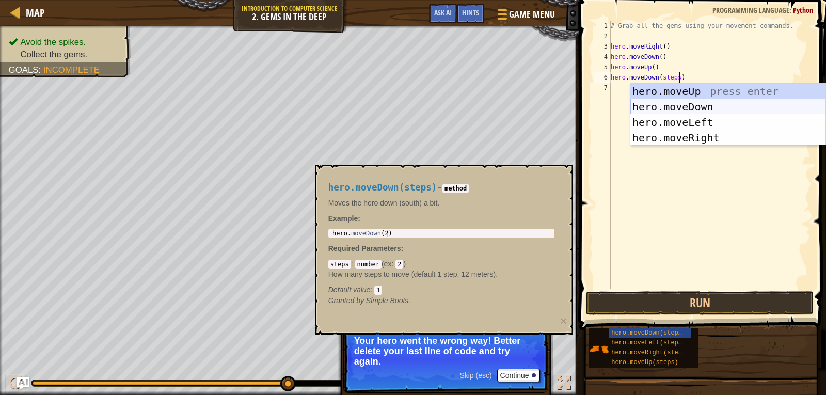
click at [725, 103] on div "hero.moveUp press enter hero.moveDown press enter hero.moveLeft press enter her…" at bounding box center [727, 130] width 195 height 93
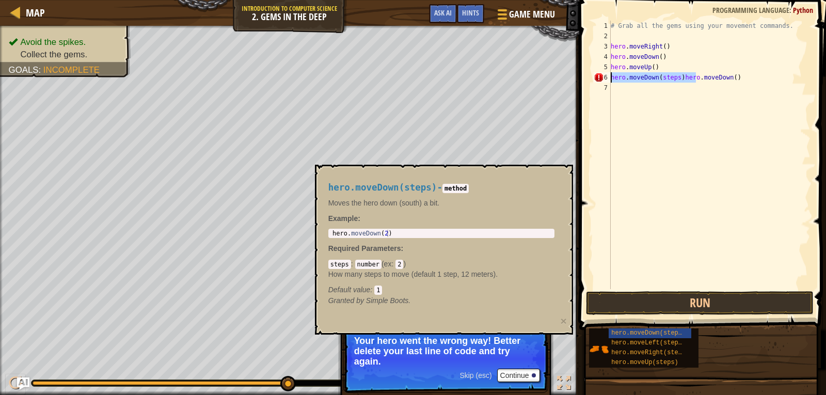
drag, startPoint x: 695, startPoint y: 79, endPoint x: 608, endPoint y: 79, distance: 87.2
click at [608, 79] on div "hero.moveDown(steps)hero.moveDown() 1 2 3 4 5 6 7 # Grab all the gems using you…" at bounding box center [701, 155] width 219 height 268
type textarea "moveDown()"
click at [732, 310] on button "Run" at bounding box center [700, 303] width 228 height 24
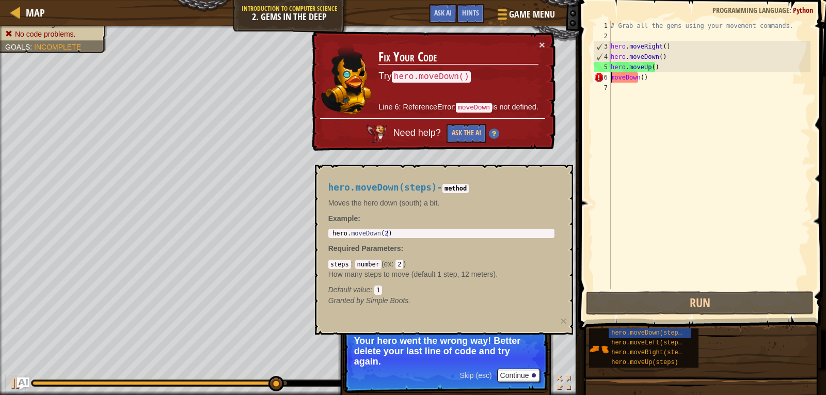
click at [638, 83] on div "# Grab all the gems using your movement commands. hero . moveRight ( ) hero . m…" at bounding box center [710, 165] width 202 height 289
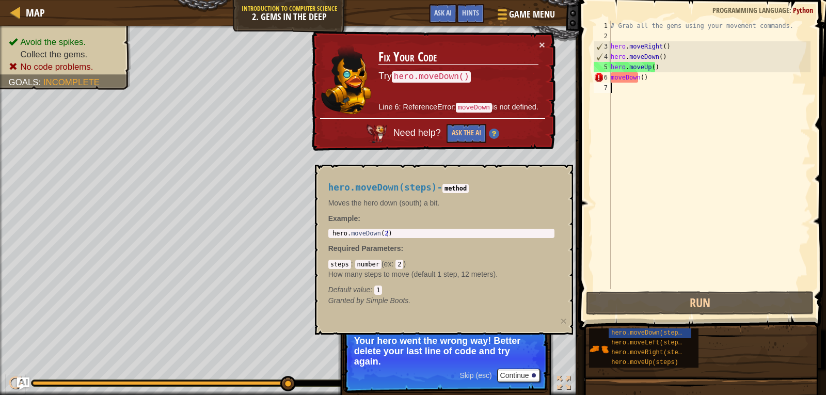
click at [617, 81] on div "# Grab all the gems using your movement commands. hero . moveRight ( ) hero . m…" at bounding box center [710, 165] width 202 height 289
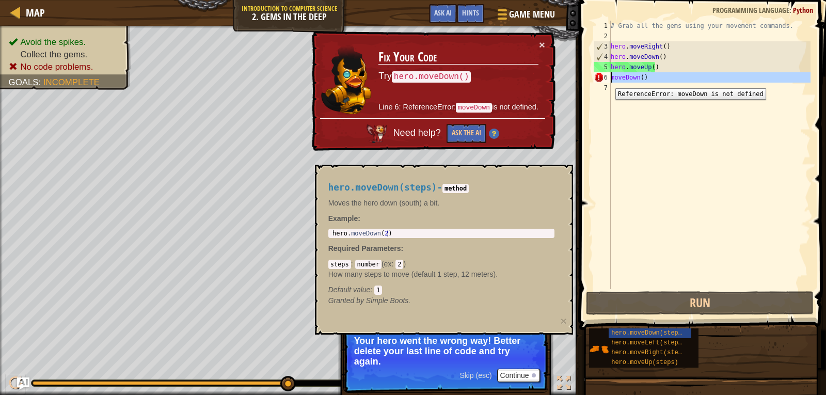
click at [608, 81] on div "6" at bounding box center [602, 77] width 17 height 10
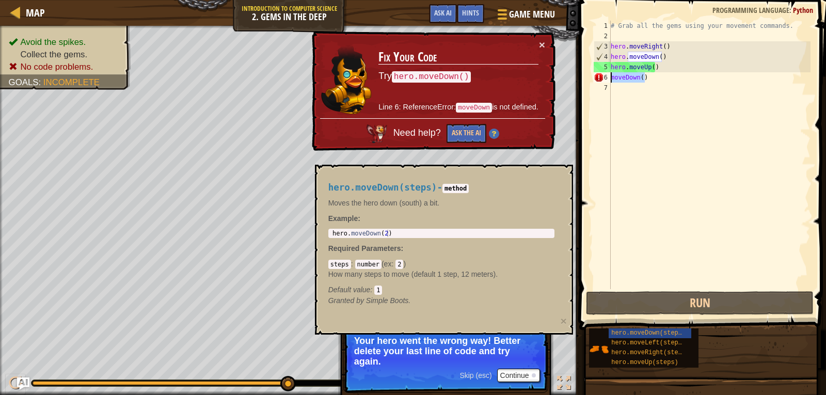
drag, startPoint x: 635, startPoint y: 77, endPoint x: 603, endPoint y: 77, distance: 32.0
click at [603, 77] on div "moveDown() 1 2 3 4 5 6 7 # Grab all the gems using your movement commands. hero…" at bounding box center [701, 155] width 219 height 268
paste textarea "hero.moveDown(steps"
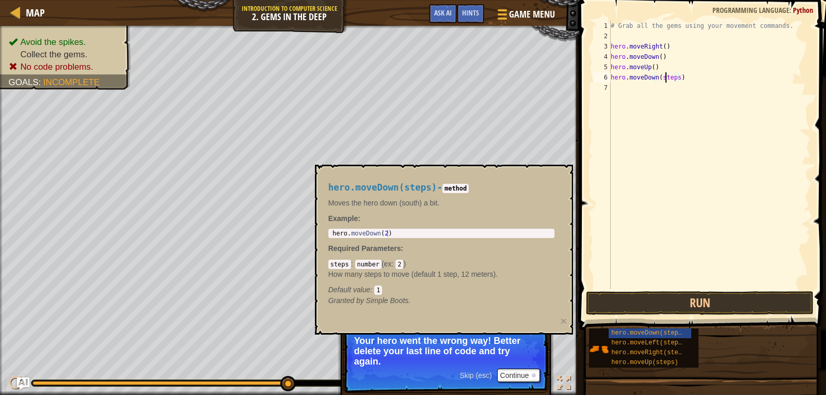
click at [665, 76] on div "# Grab all the gems using your movement commands. hero . moveRight ( ) hero . m…" at bounding box center [710, 165] width 202 height 289
click at [671, 297] on button "Run" at bounding box center [700, 303] width 228 height 24
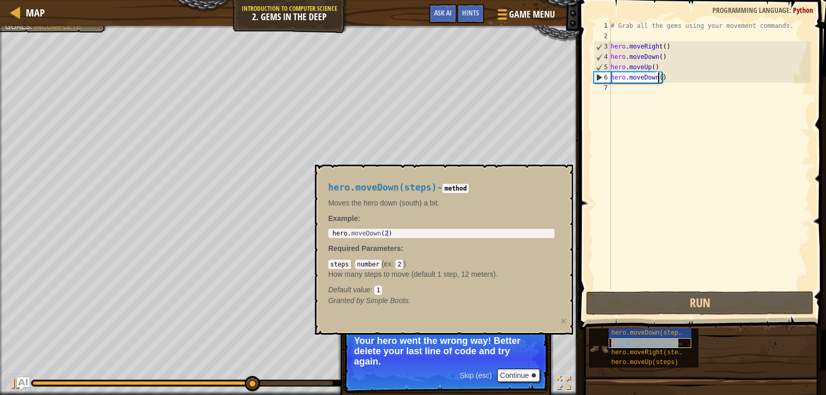
click at [654, 338] on div "hero.moveLeft(steps)" at bounding box center [650, 343] width 83 height 10
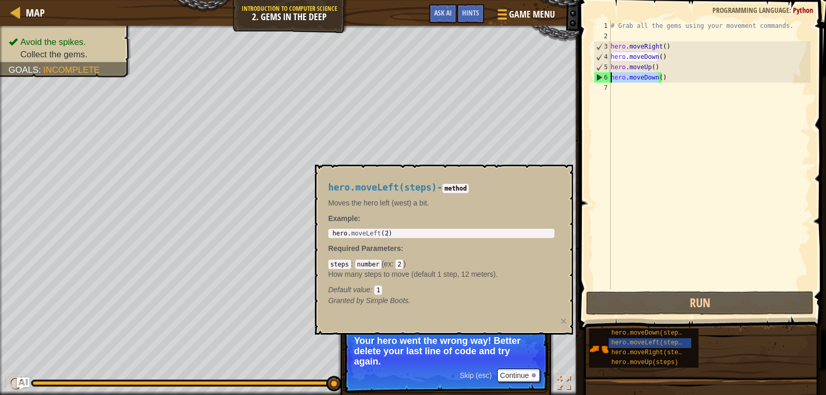
drag, startPoint x: 659, startPoint y: 78, endPoint x: 611, endPoint y: 80, distance: 47.5
click at [611, 80] on div "# Grab all the gems using your movement commands. hero . moveRight ( ) hero . m…" at bounding box center [710, 165] width 202 height 289
click at [661, 79] on div "# Grab all the gems using your movement commands. hero . moveRight ( ) hero . m…" at bounding box center [710, 165] width 202 height 289
drag, startPoint x: 662, startPoint y: 79, endPoint x: 608, endPoint y: 79, distance: 54.7
click at [608, 79] on div "hero.moveDown() 1 2 3 4 5 6 7 # Grab all the gems using your movement commands.…" at bounding box center [701, 155] width 219 height 268
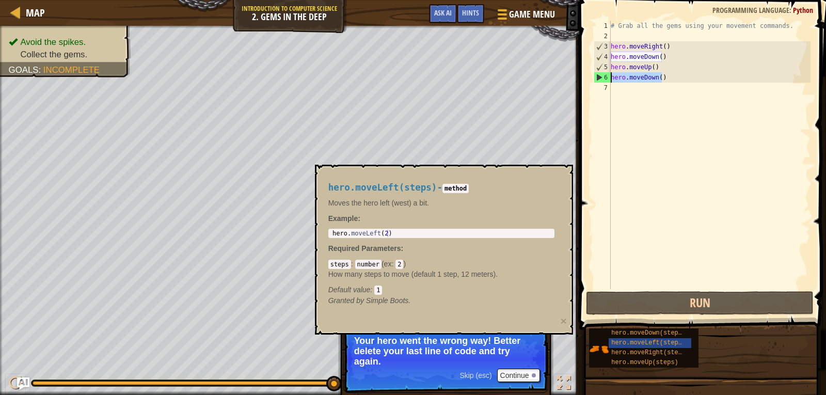
paste textarea "Left(steps"
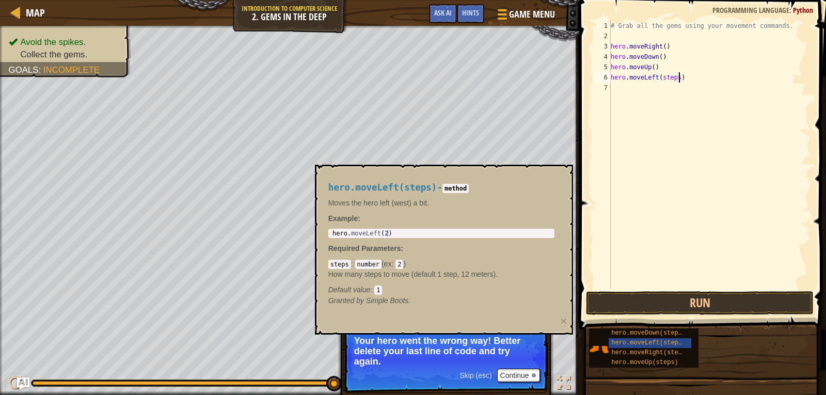
click at [670, 81] on div "# Grab all the gems using your movement commands. hero . moveRight ( ) hero . m…" at bounding box center [710, 165] width 202 height 289
click at [670, 82] on div "# Grab all the gems using your movement commands. hero . moveRight ( ) hero . m…" at bounding box center [710, 165] width 202 height 289
click at [754, 306] on button "Run" at bounding box center [700, 303] width 228 height 24
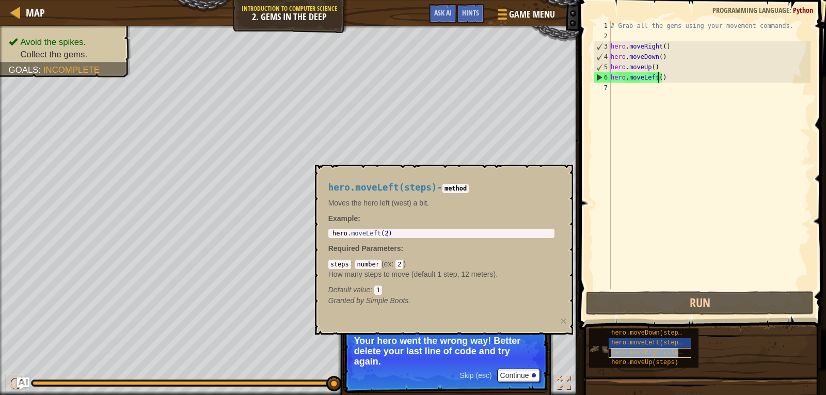
click at [660, 349] on span "hero.moveRight(steps)" at bounding box center [650, 352] width 78 height 7
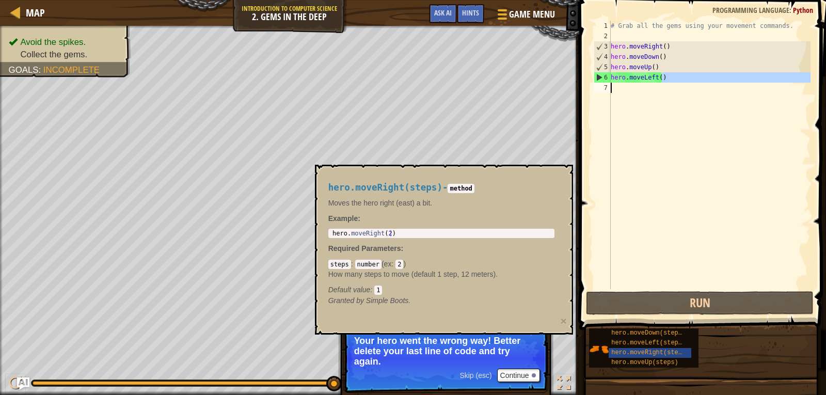
drag, startPoint x: 660, startPoint y: 77, endPoint x: 612, endPoint y: 83, distance: 48.3
click at [612, 83] on div "# Grab all the gems using your movement commands. hero . moveRight ( ) hero . m…" at bounding box center [710, 165] width 202 height 289
click at [643, 71] on div "# Grab all the gems using your movement commands. hero . moveRight ( ) hero . m…" at bounding box center [710, 165] width 202 height 289
drag, startPoint x: 661, startPoint y: 77, endPoint x: 612, endPoint y: 78, distance: 49.1
click at [612, 78] on div "# Grab all the gems using your movement commands. hero . moveRight ( ) hero . m…" at bounding box center [710, 165] width 202 height 289
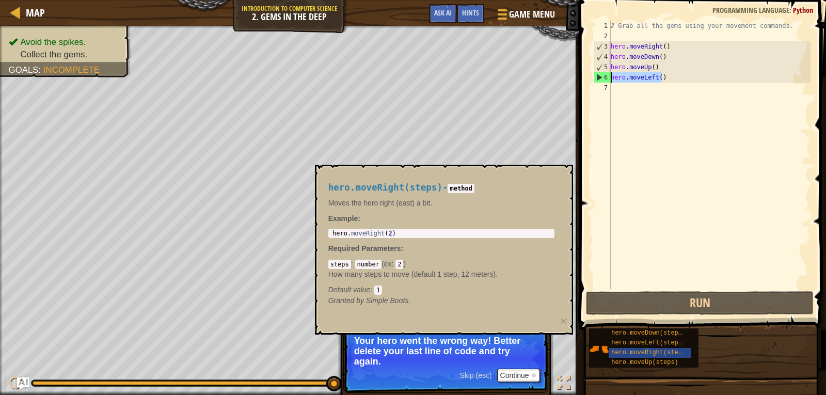
paste textarea "Right(steps"
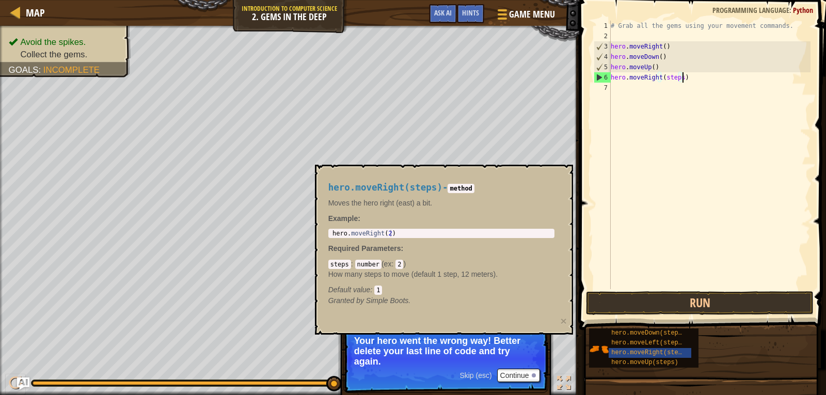
click at [674, 77] on div "# Grab all the gems using your movement commands. hero . moveRight ( ) hero . m…" at bounding box center [710, 165] width 202 height 289
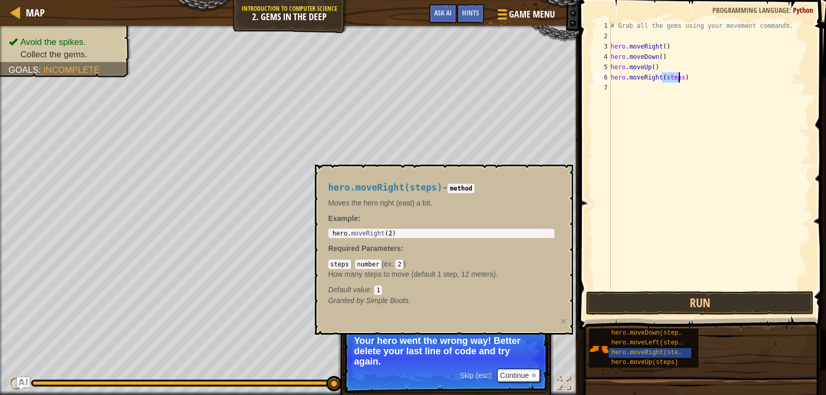
click at [674, 77] on div "# Grab all the gems using your movement commands. hero . moveRight ( ) hero . m…" at bounding box center [710, 165] width 202 height 289
type textarea "hero.moveRight()"
click at [720, 304] on button "Run" at bounding box center [700, 303] width 228 height 24
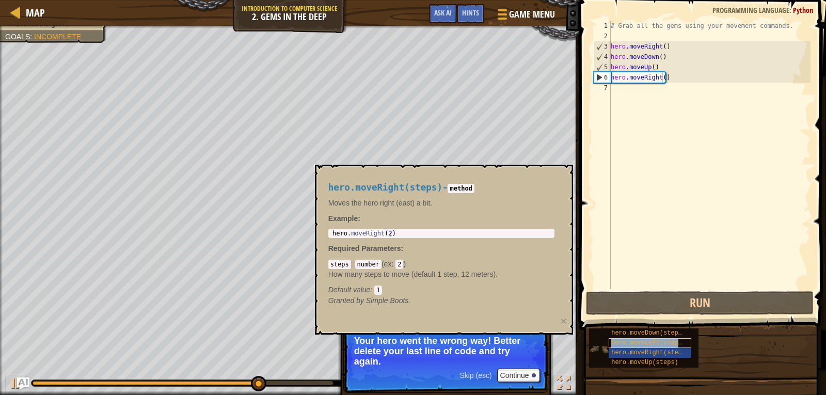
click at [679, 342] on span "hero.moveLeft(steps)" at bounding box center [648, 342] width 74 height 7
click at [658, 90] on div "# Grab all the gems using your movement commands. hero . moveRight ( ) hero . m…" at bounding box center [710, 165] width 202 height 289
type textarea "hero.moveRight()"
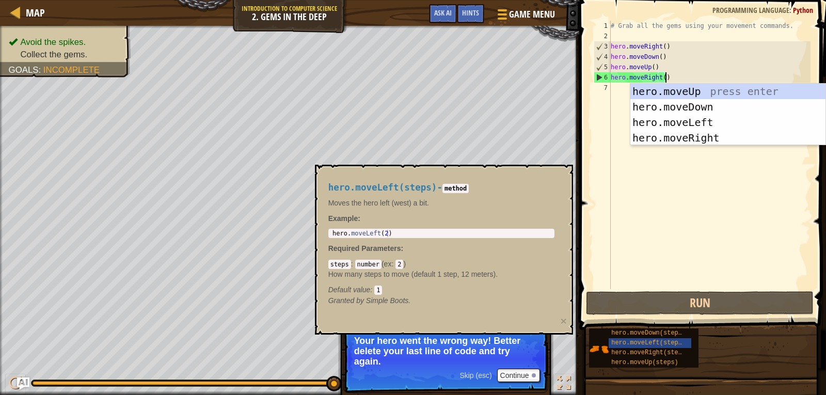
click at [624, 90] on div "# Grab all the gems using your movement commands. hero . moveRight ( ) hero . m…" at bounding box center [710, 165] width 202 height 289
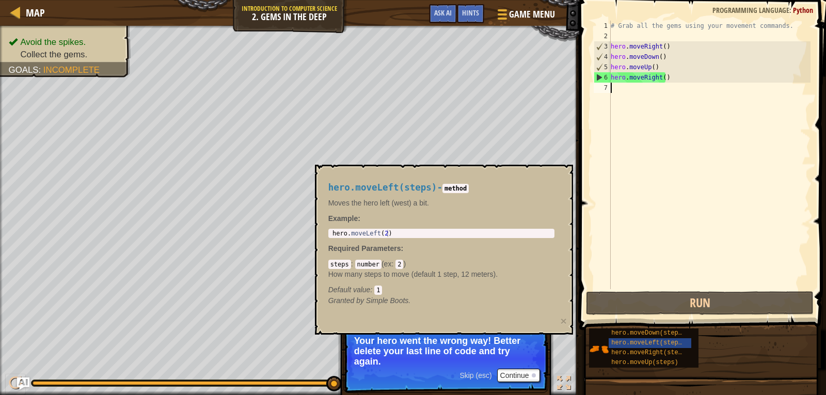
type textarea "hero.moveRight()"
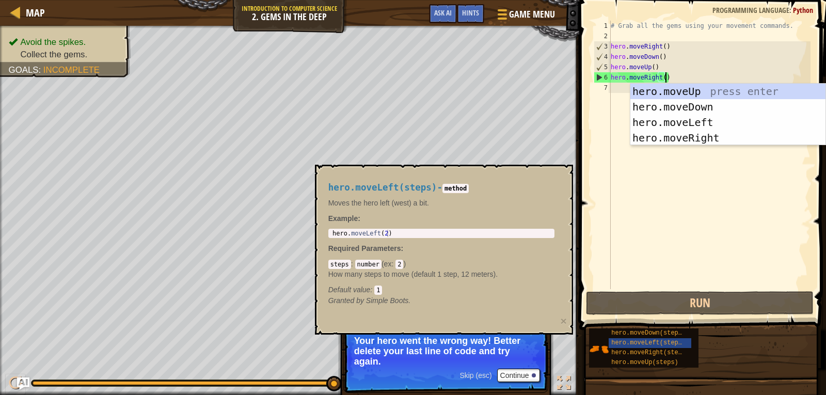
click at [623, 90] on div "# Grab all the gems using your movement commands. hero . moveRight ( ) hero . m…" at bounding box center [710, 165] width 202 height 289
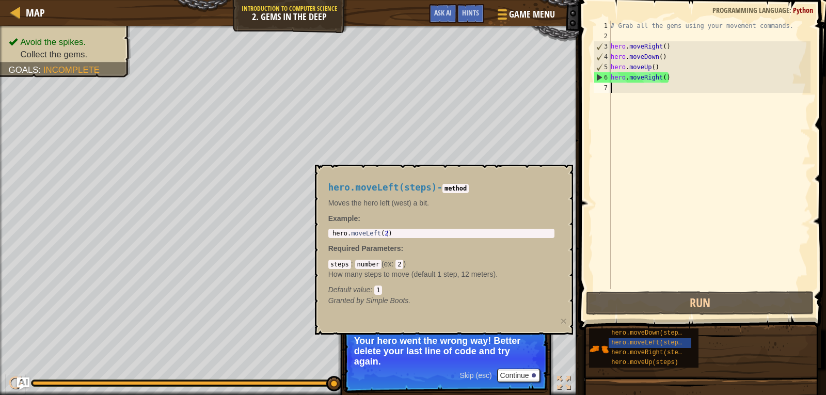
type textarea "hero.moveRight()"
click at [623, 90] on div "# Grab all the gems using your movement commands. hero . moveRight ( ) hero . m…" at bounding box center [710, 165] width 202 height 289
paste textarea "hero.moveLeft(steps)"
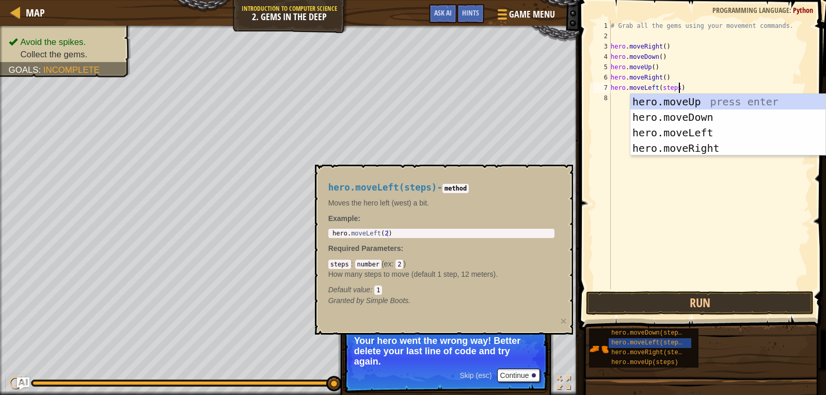
click at [673, 87] on div "# Grab all the gems using your movement commands. hero . moveRight ( ) hero . m…" at bounding box center [710, 165] width 202 height 289
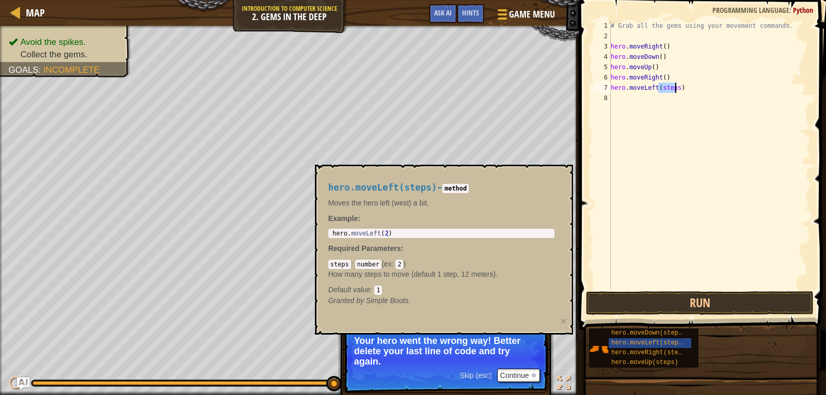
click at [673, 87] on div "# Grab all the gems using your movement commands. hero . moveRight ( ) hero . m…" at bounding box center [710, 165] width 202 height 289
click at [658, 305] on button "Run" at bounding box center [700, 303] width 228 height 24
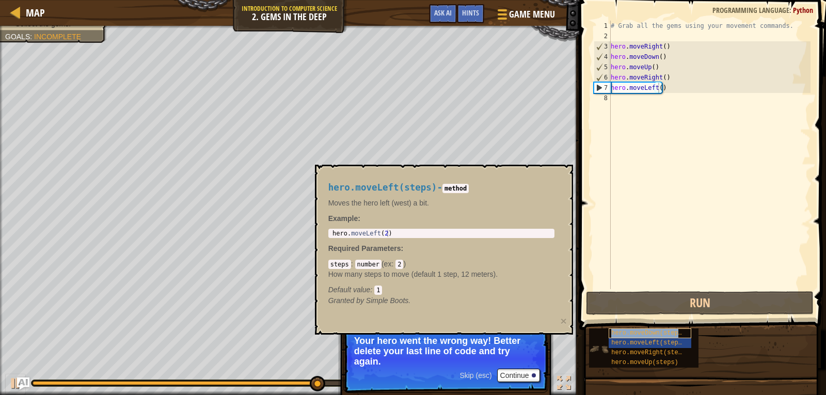
click at [668, 330] on span "hero.moveDown(steps)" at bounding box center [648, 332] width 74 height 7
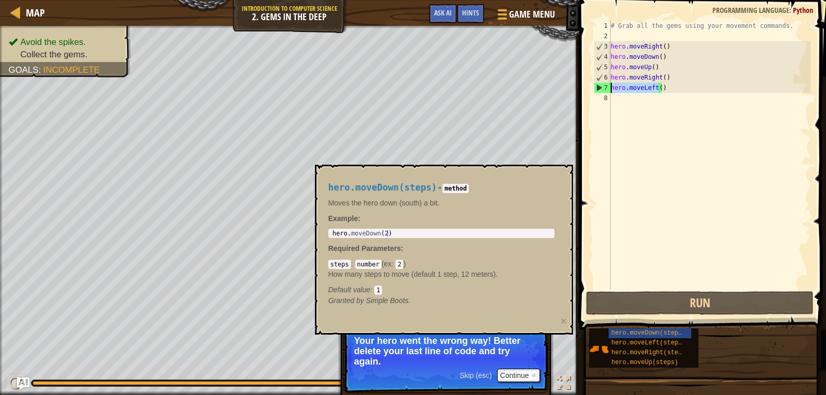
drag, startPoint x: 659, startPoint y: 87, endPoint x: 611, endPoint y: 90, distance: 48.1
click at [611, 90] on div "# Grab all the gems using your movement commands. hero . moveRight ( ) hero . m…" at bounding box center [710, 165] width 202 height 289
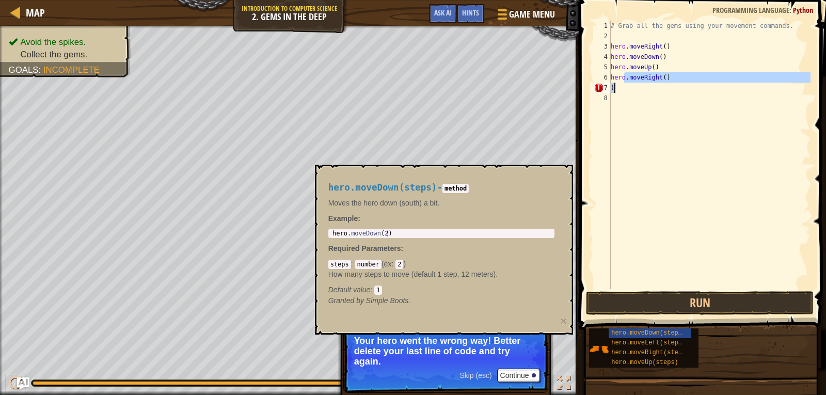
click at [620, 90] on div "# Grab all the gems using your movement commands. hero . moveRight ( ) hero . m…" at bounding box center [710, 165] width 202 height 289
click at [619, 90] on div "# Grab all the gems using your movement commands. hero . moveRight ( ) hero . m…" at bounding box center [710, 155] width 202 height 268
type textarea ")"
paste textarea "hero.moveDown(steps)"
click at [672, 86] on div "# Grab all the gems using your movement commands. hero . moveRight ( ) hero . m…" at bounding box center [710, 165] width 202 height 289
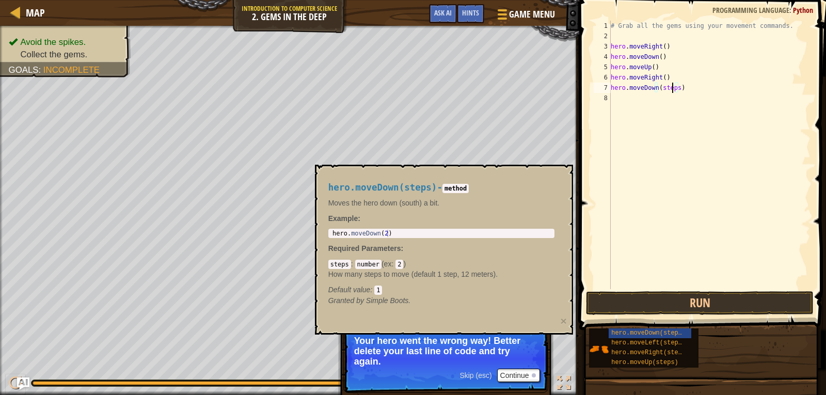
click at [672, 86] on div "# Grab all the gems using your movement commands. hero . moveRight ( ) hero . m…" at bounding box center [710, 165] width 202 height 289
click at [721, 304] on button "Run" at bounding box center [700, 303] width 228 height 24
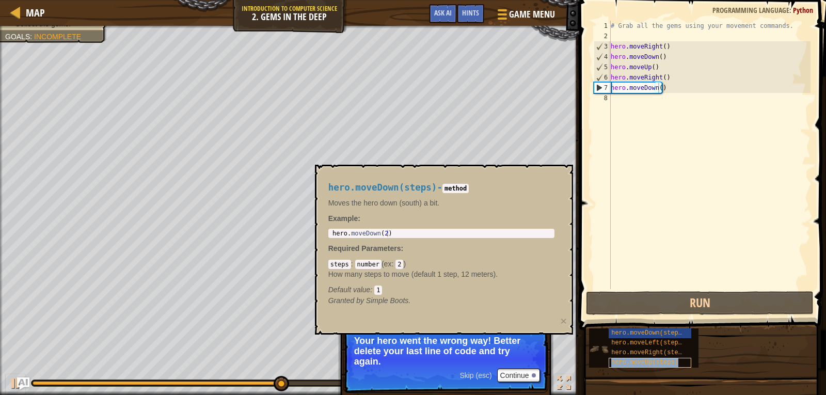
click at [657, 361] on span "hero.moveUp(steps)" at bounding box center [644, 362] width 67 height 7
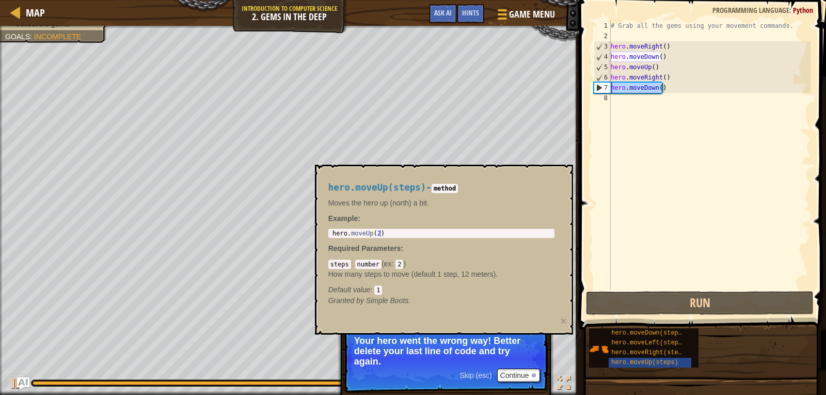
drag, startPoint x: 661, startPoint y: 88, endPoint x: 611, endPoint y: 91, distance: 50.2
click at [611, 91] on div "# Grab all the gems using your movement commands. hero . moveRight ( ) hero . m…" at bounding box center [710, 165] width 202 height 289
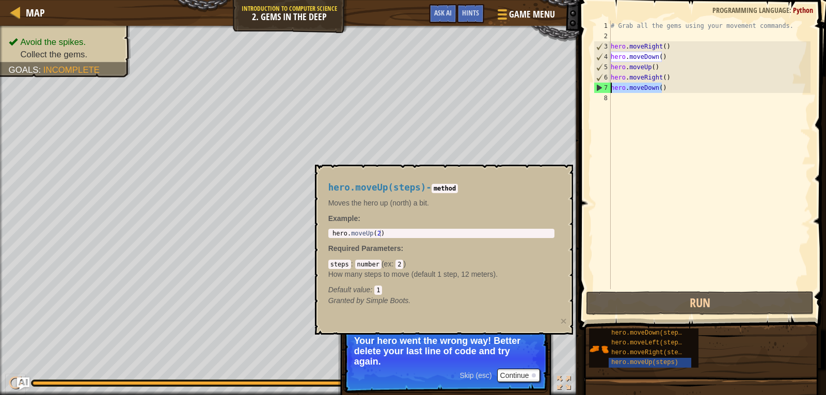
paste textarea "Up(steps"
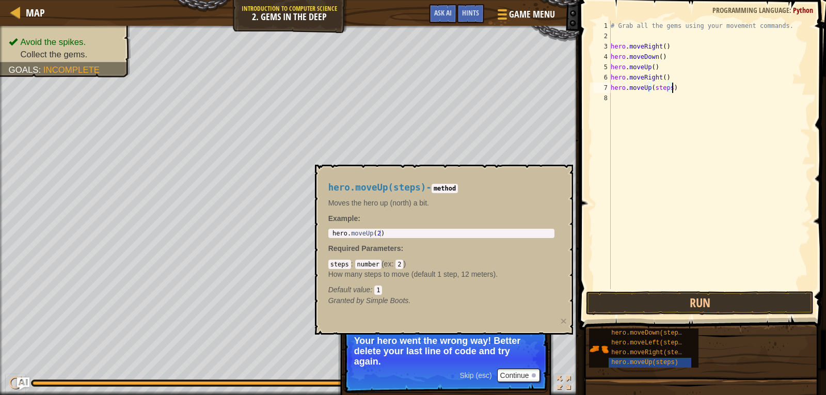
click at [660, 88] on div "# Grab all the gems using your movement commands. hero . moveRight ( ) hero . m…" at bounding box center [710, 165] width 202 height 289
type textarea "hero.moveUp()"
click at [723, 299] on button "Run" at bounding box center [700, 303] width 228 height 24
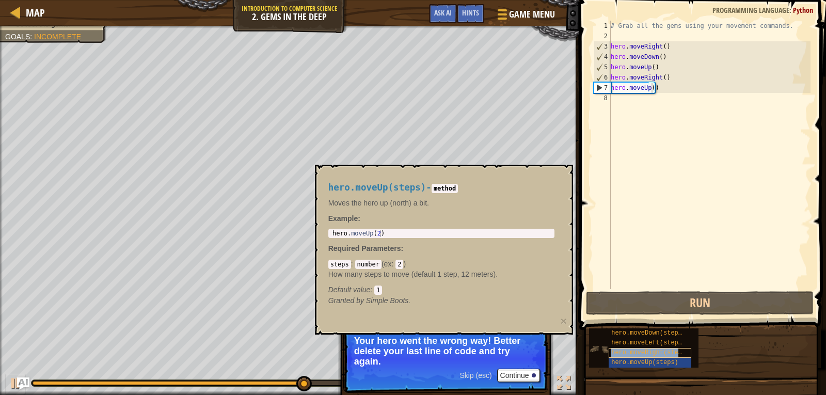
click at [648, 350] on span "hero.moveRight(steps)" at bounding box center [650, 352] width 78 height 7
click at [632, 108] on div "# Grab all the gems using your movement commands. hero . moveRight ( ) hero . m…" at bounding box center [710, 165] width 202 height 289
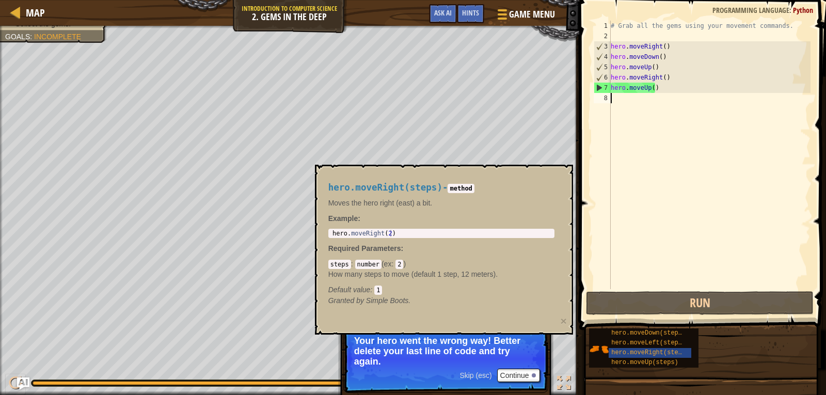
click at [630, 101] on div "# Grab all the gems using your movement commands. hero . moveRight ( ) hero . m…" at bounding box center [710, 165] width 202 height 289
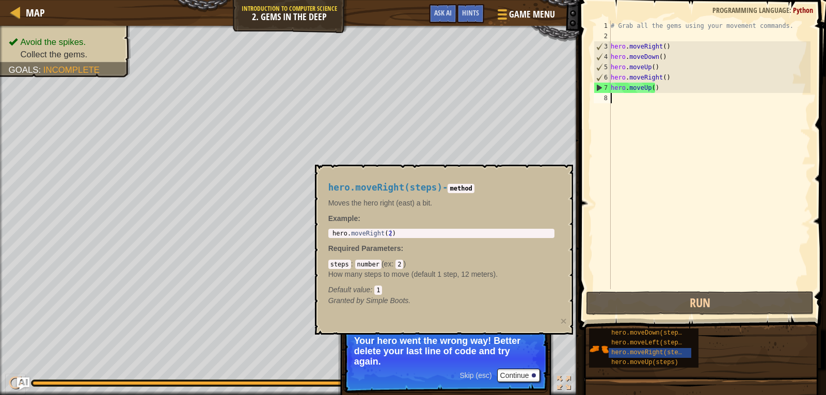
click at [630, 101] on div "# Grab all the gems using your movement commands. hero . moveRight ( ) hero . m…" at bounding box center [710, 165] width 202 height 289
click at [629, 101] on div "# Grab all the gems using your movement commands. hero . moveRight ( ) hero . m…" at bounding box center [710, 165] width 202 height 289
type textarea "hero.moveUp()"
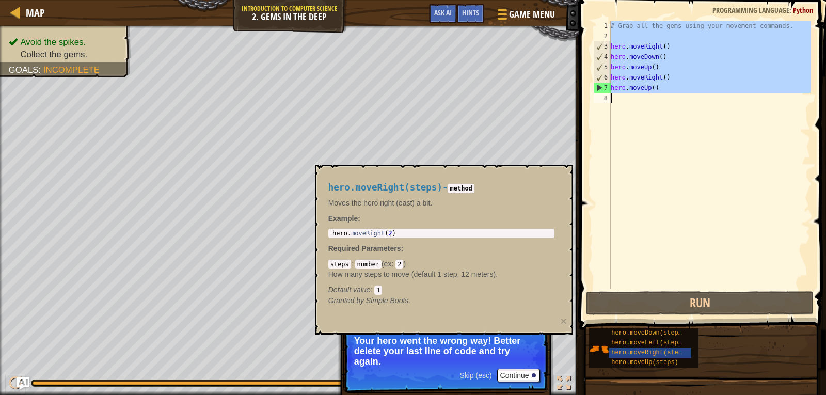
click at [629, 101] on div "# Grab all the gems using your movement commands. hero . moveRight ( ) hero . m…" at bounding box center [710, 155] width 202 height 268
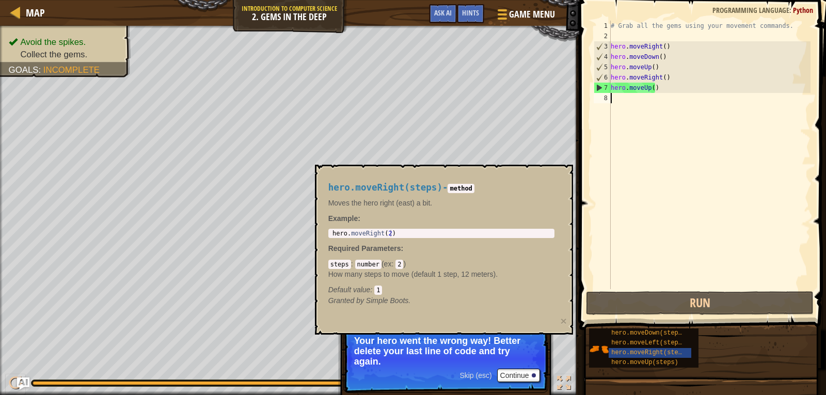
click at [623, 104] on div "# Grab all the gems using your movement commands. hero . moveRight ( ) hero . m…" at bounding box center [710, 165] width 202 height 289
click at [615, 106] on div "# Grab all the gems using your movement commands. hero . moveRight ( ) hero . m…" at bounding box center [710, 165] width 202 height 289
click at [610, 99] on div "8" at bounding box center [602, 98] width 17 height 10
click at [606, 99] on div "8" at bounding box center [602, 98] width 17 height 10
paste textarea "hero.moveRight(steps)"
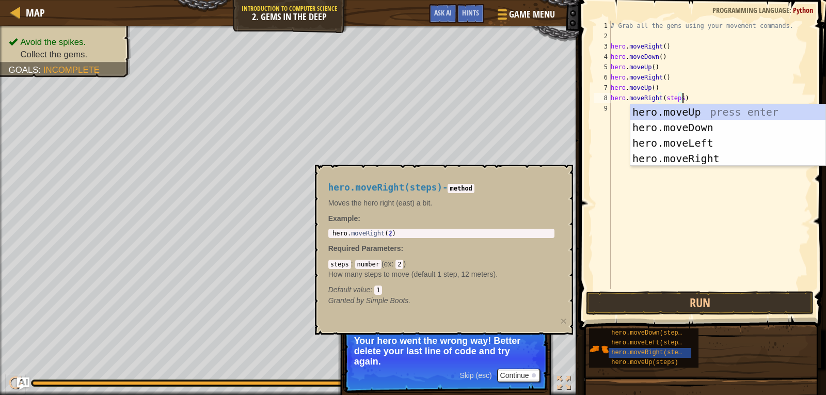
click at [677, 98] on div "# Grab all the gems using your movement commands. hero . moveRight ( ) hero . m…" at bounding box center [710, 165] width 202 height 289
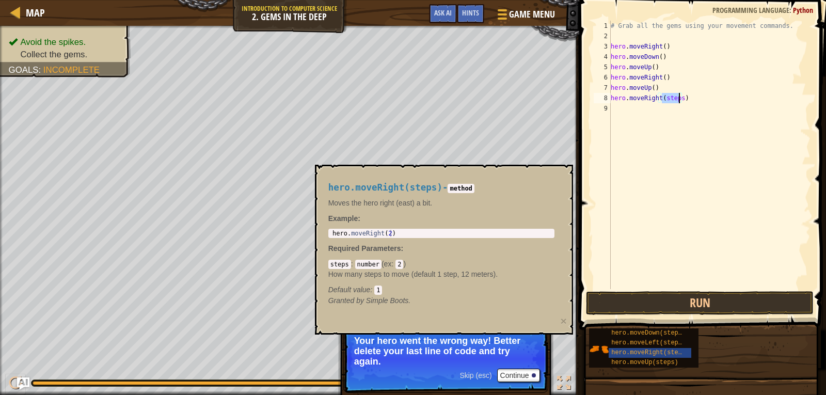
click at [677, 98] on div "# Grab all the gems using your movement commands. hero . moveRight ( ) hero . m…" at bounding box center [710, 165] width 202 height 289
type textarea "hero.moveRight()"
click at [709, 298] on button "Run" at bounding box center [700, 303] width 228 height 24
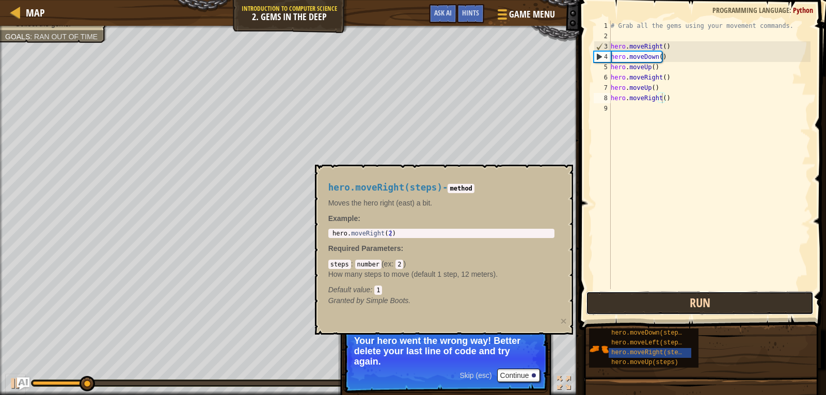
click at [709, 298] on button "Run" at bounding box center [700, 303] width 228 height 24
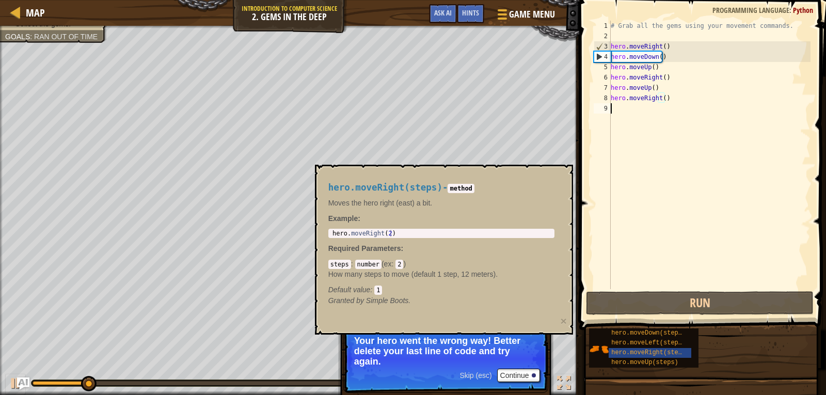
click at [689, 236] on div "# Grab all the gems using your movement commands. hero . moveRight ( ) hero . m…" at bounding box center [710, 165] width 202 height 289
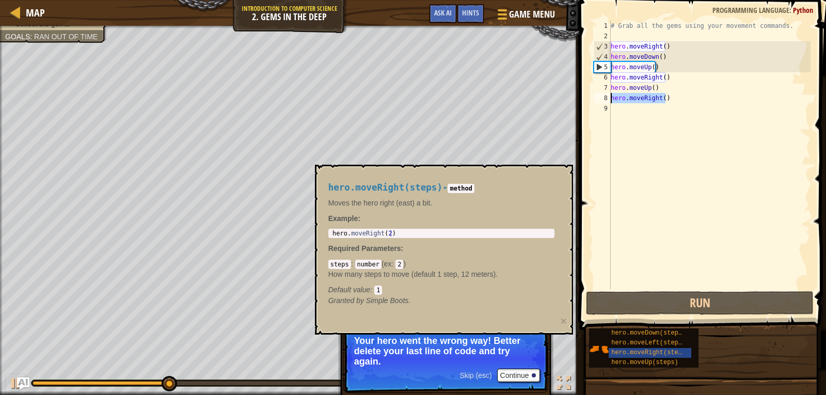
drag, startPoint x: 664, startPoint y: 100, endPoint x: 610, endPoint y: 99, distance: 54.2
click at [610, 99] on div "1 2 3 4 5 6 7 8 9 # Grab all the gems using your movement commands. hero . move…" at bounding box center [701, 155] width 219 height 268
type textarea "hero.moveRight()"
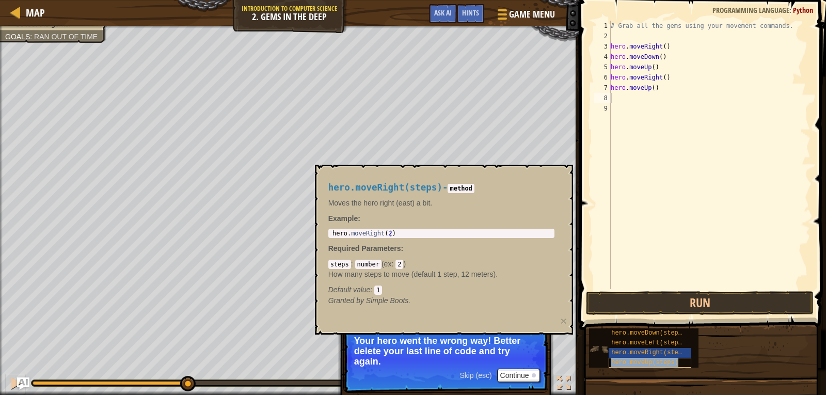
click at [657, 361] on span "hero.moveUp(steps)" at bounding box center [644, 362] width 67 height 7
click at [647, 108] on div "# Grab all the gems using your movement commands. hero . moveRight ( ) hero . m…" at bounding box center [710, 165] width 202 height 289
click at [640, 99] on div "# Grab all the gems using your movement commands. hero . moveRight ( ) hero . m…" at bounding box center [710, 165] width 202 height 289
paste textarea "hero.moveUp(steps)"
click at [663, 98] on div "# Grab all the gems using your movement commands. hero . moveRight ( ) hero . m…" at bounding box center [710, 165] width 202 height 289
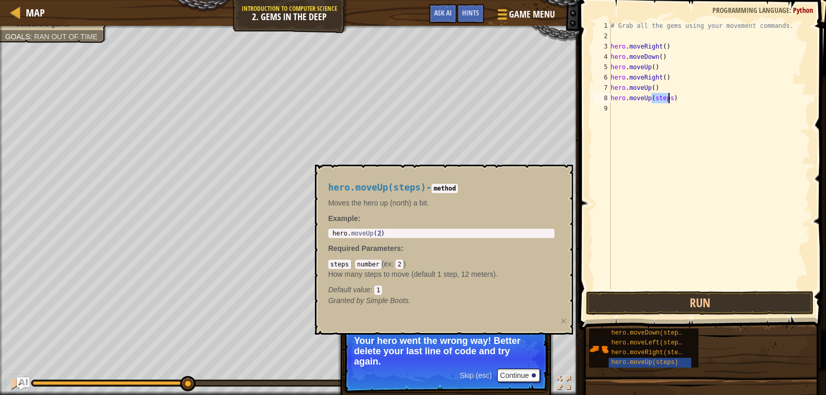
click at [663, 98] on div "# Grab all the gems using your movement commands. hero . moveRight ( ) hero . m…" at bounding box center [710, 165] width 202 height 289
click at [705, 306] on button "Run" at bounding box center [700, 303] width 228 height 24
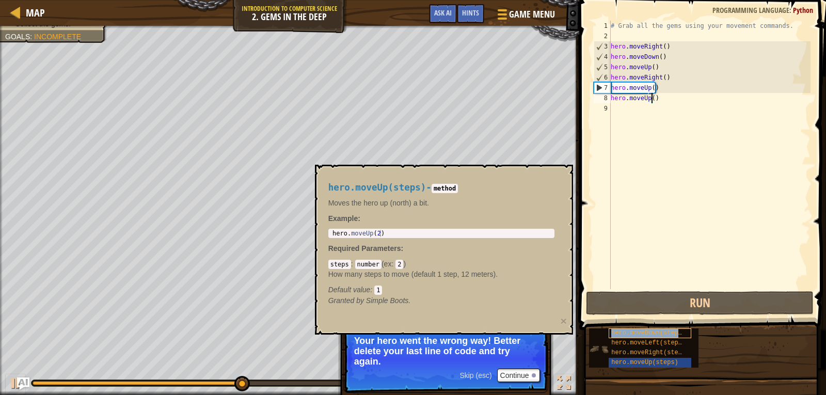
click at [667, 331] on span "hero.moveDown(steps)" at bounding box center [648, 332] width 74 height 7
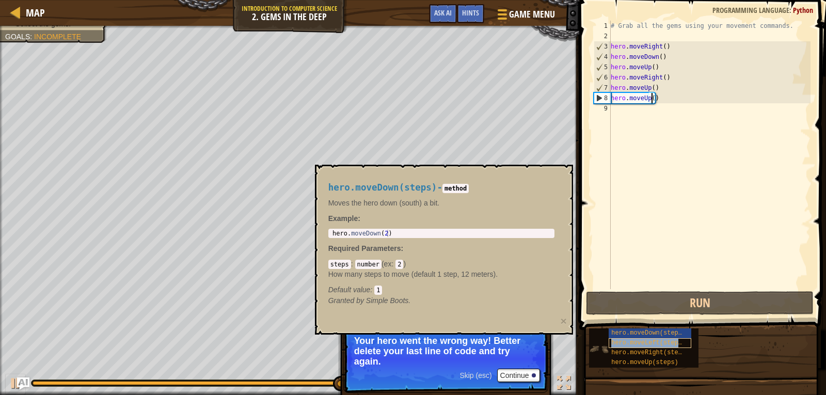
click at [665, 341] on span "hero.moveLeft(steps)" at bounding box center [648, 342] width 74 height 7
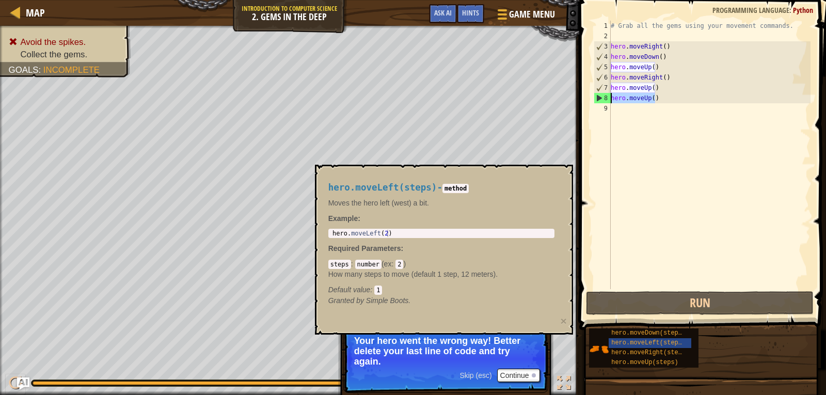
drag, startPoint x: 655, startPoint y: 100, endPoint x: 611, endPoint y: 101, distance: 43.4
click at [611, 101] on div "# Grab all the gems using your movement commands. hero . moveRight ( ) hero . m…" at bounding box center [710, 165] width 202 height 289
paste textarea "Left(steps"
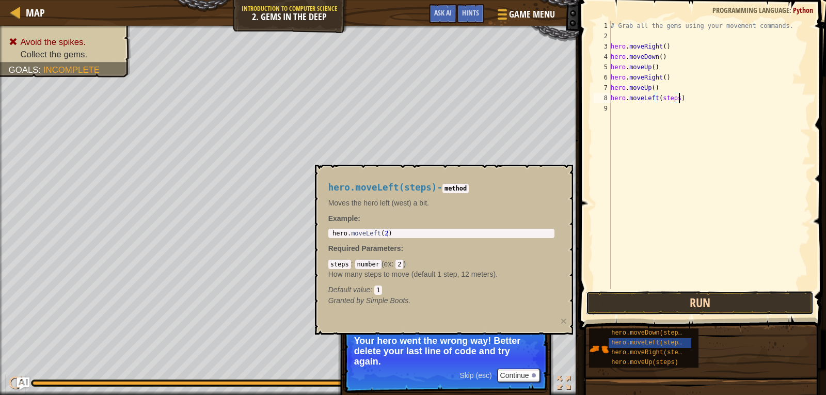
click at [690, 301] on button "Run" at bounding box center [700, 303] width 228 height 24
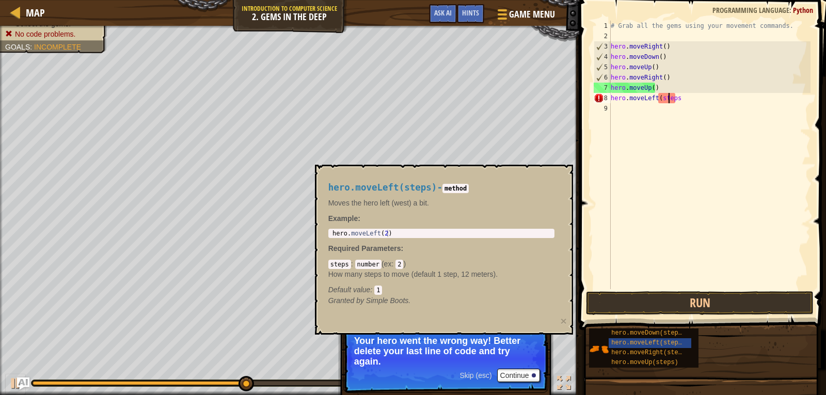
click at [667, 98] on div "# Grab all the gems using your movement commands. hero . moveRight ( ) hero . m…" at bounding box center [710, 165] width 202 height 289
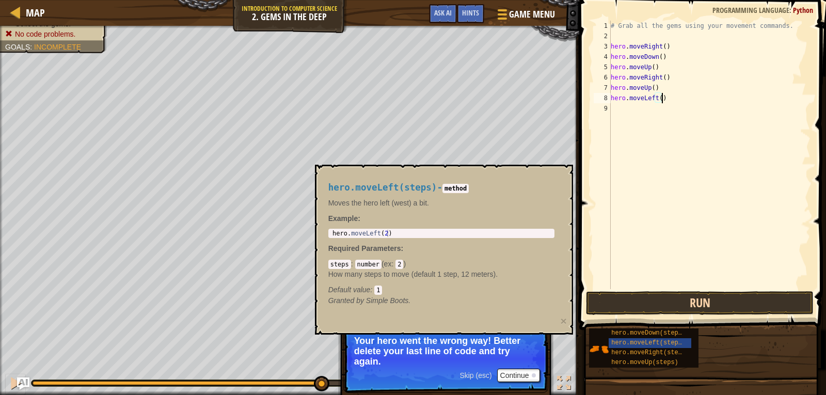
type textarea "hero.moveLeft()"
click at [714, 305] on button "Run" at bounding box center [700, 303] width 228 height 24
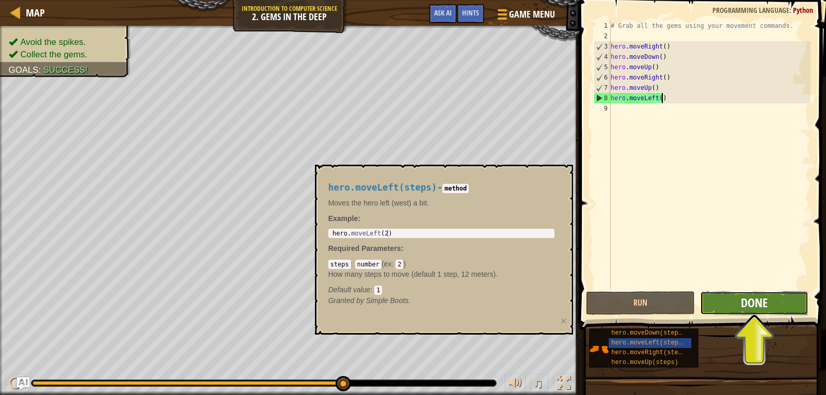
click at [760, 305] on span "Done" at bounding box center [754, 302] width 27 height 17
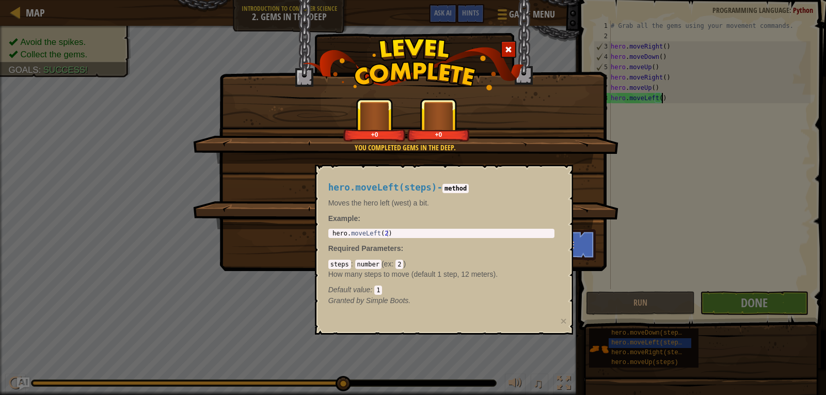
click at [491, 138] on div "+0 +0" at bounding box center [406, 119] width 401 height 43
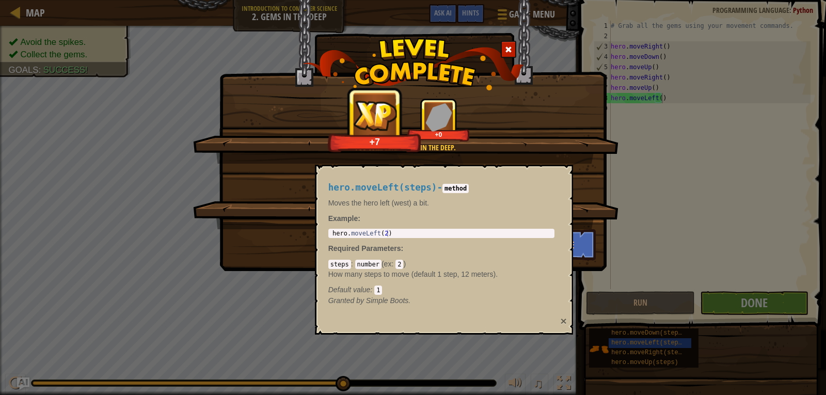
click at [564, 321] on button "×" at bounding box center [563, 320] width 6 height 11
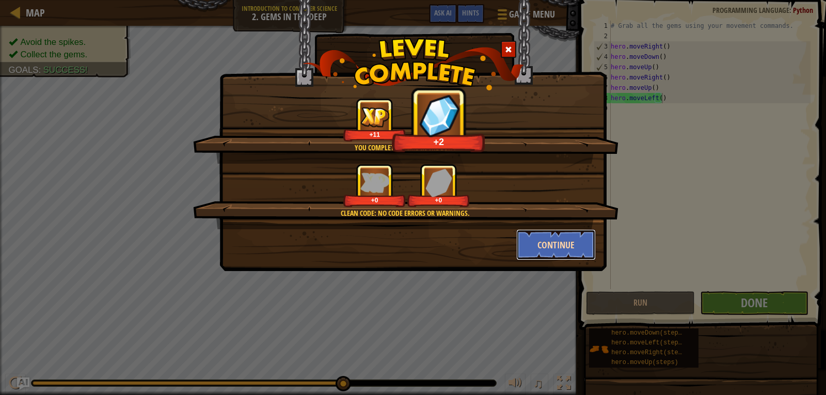
click at [555, 235] on button "Continue" at bounding box center [556, 244] width 80 height 31
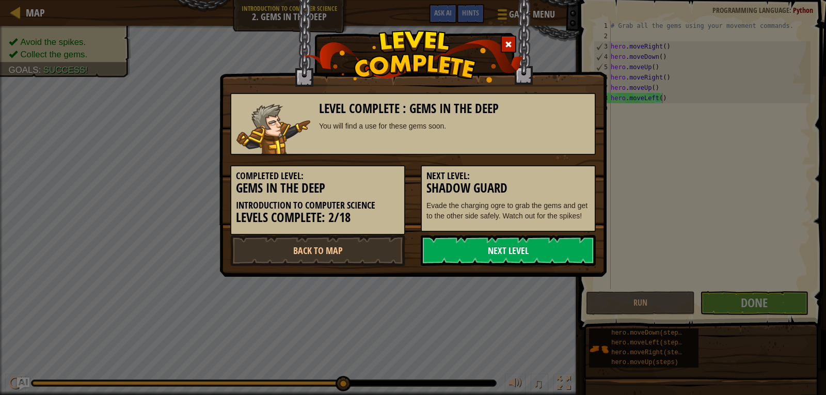
click at [554, 248] on link "Next Level" at bounding box center [508, 250] width 175 height 31
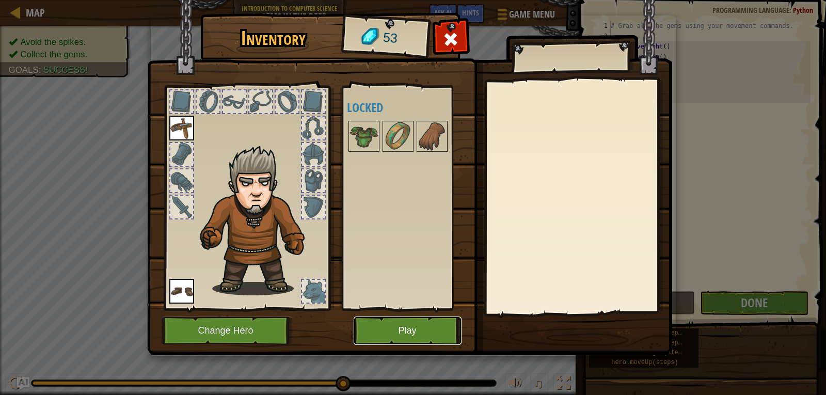
click at [440, 325] on button "Play" at bounding box center [408, 330] width 108 height 28
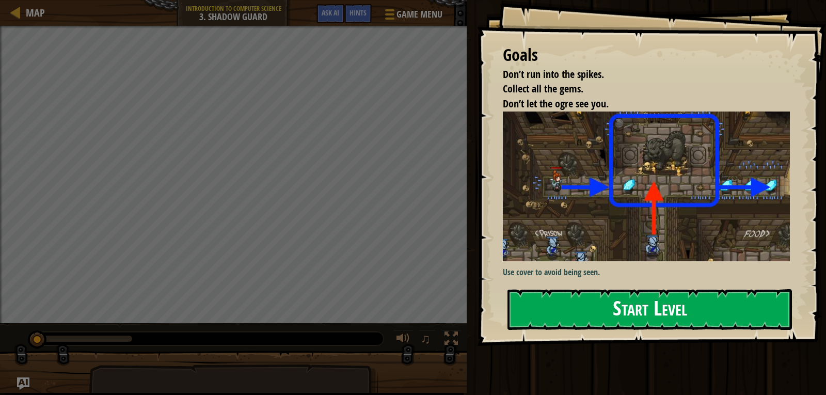
click at [706, 298] on button "Start Level" at bounding box center [649, 309] width 284 height 41
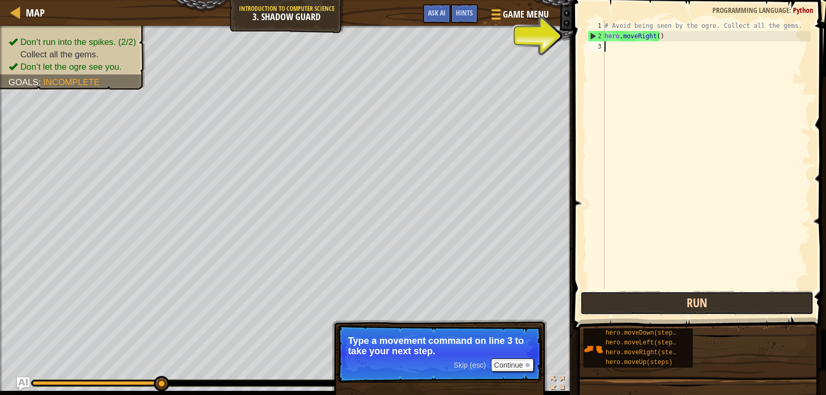
click at [759, 310] on button "Run" at bounding box center [696, 303] width 233 height 24
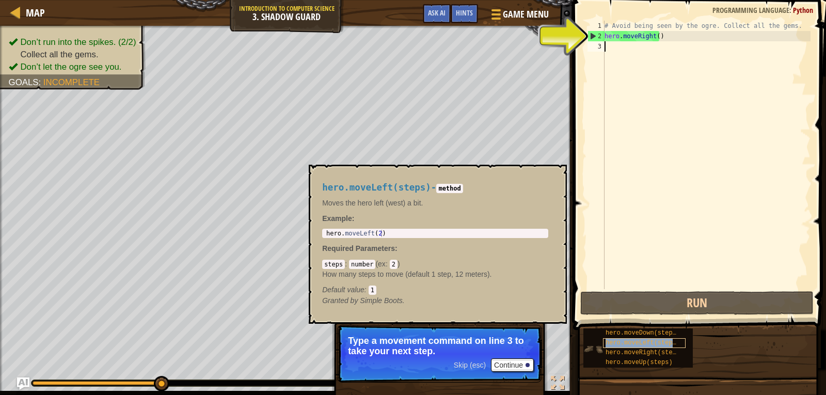
click at [662, 342] on span "hero.moveLeft(steps)" at bounding box center [643, 342] width 74 height 7
click at [624, 47] on div "# Avoid being seen by the ogre. Collect all the gems. hero . moveRight ( )" at bounding box center [706, 165] width 208 height 289
paste textarea "hero.moveLeft(steps)"
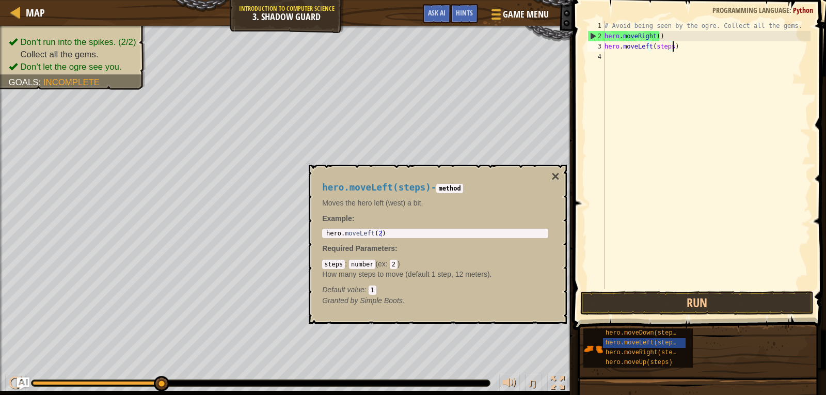
click at [661, 47] on div "# Avoid being seen by the ogre. Collect all the gems. hero . moveRight ( ) hero…" at bounding box center [706, 165] width 208 height 289
type textarea "hero.moveLeft()"
click at [696, 302] on button "Run" at bounding box center [696, 303] width 233 height 24
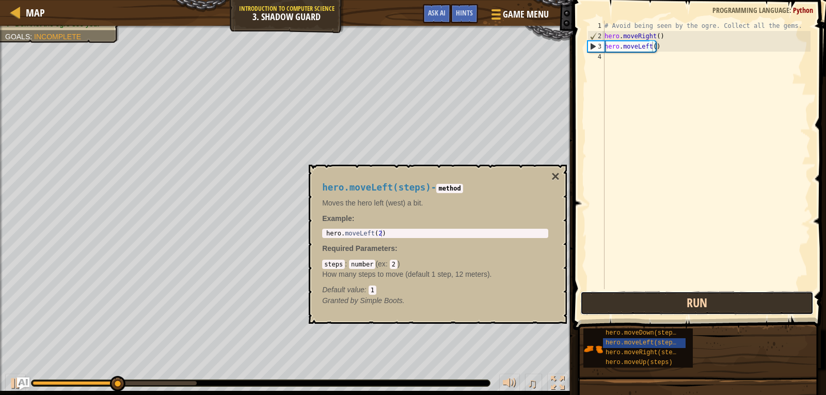
click at [707, 298] on button "Run" at bounding box center [696, 303] width 233 height 24
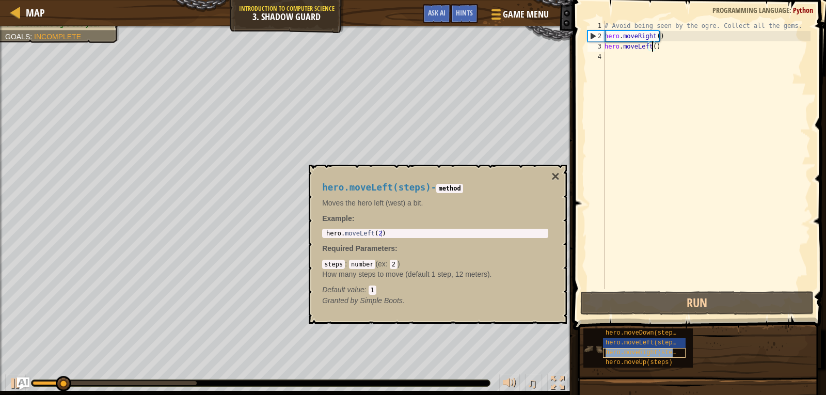
click at [672, 350] on span "hero.moveRight(steps)" at bounding box center [645, 352] width 78 height 7
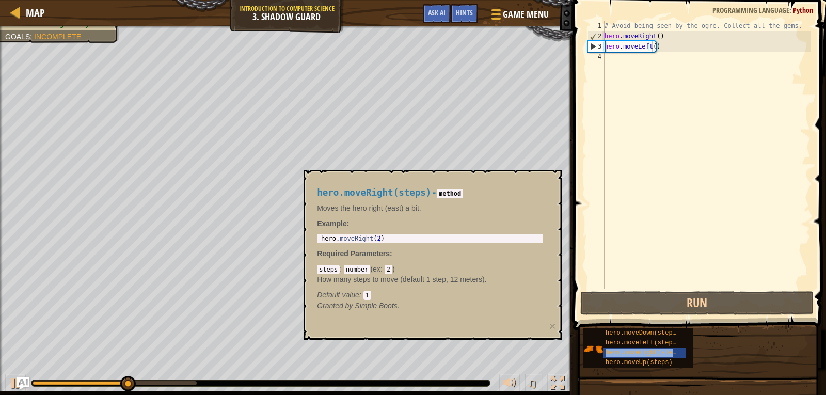
drag, startPoint x: 672, startPoint y: 350, endPoint x: 574, endPoint y: 234, distance: 151.6
click at [573, 234] on span at bounding box center [700, 150] width 261 height 360
click at [644, 348] on div "hero.moveRight(steps)" at bounding box center [644, 353] width 83 height 10
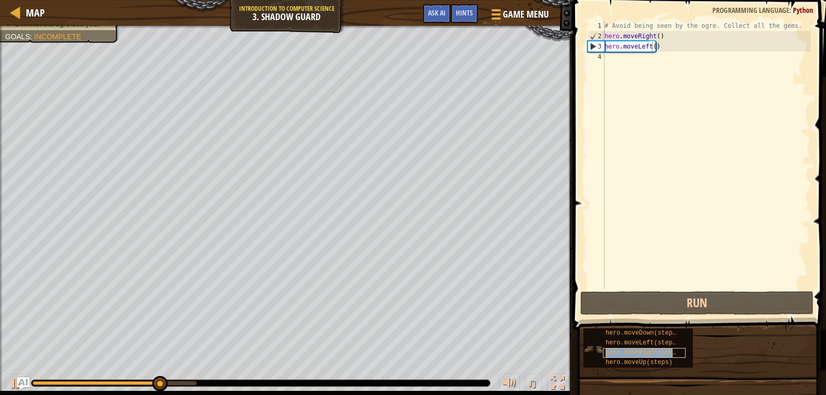
click at [643, 348] on div "hero.moveRight(steps)" at bounding box center [644, 353] width 83 height 10
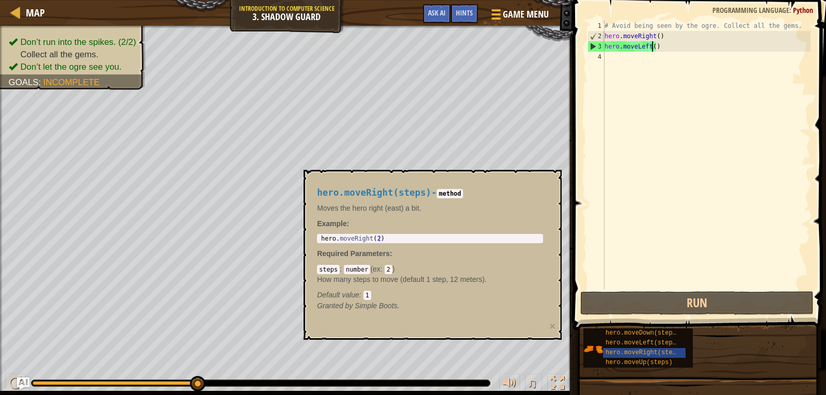
click at [653, 49] on div "# Avoid being seen by the ogre. Collect all the gems. hero . moveRight ( ) hero…" at bounding box center [706, 165] width 208 height 289
drag, startPoint x: 653, startPoint y: 47, endPoint x: 604, endPoint y: 46, distance: 48.5
click at [604, 46] on div "# Avoid being seen by the ogre. Collect all the gems. hero . moveRight ( ) hero…" at bounding box center [706, 165] width 208 height 289
click at [652, 48] on div "# Avoid being seen by the ogre. Collect all the gems. hero . moveRight ( ) hero…" at bounding box center [706, 155] width 208 height 268
drag, startPoint x: 659, startPoint y: 49, endPoint x: 596, endPoint y: 45, distance: 63.6
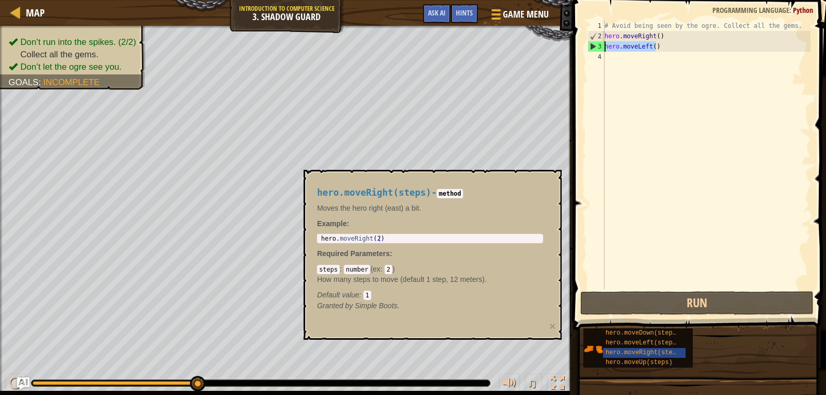
click at [596, 45] on div "hero.moveLeft() 1 2 3 4 # Avoid being seen by the ogre. Collect all the gems. h…" at bounding box center [697, 155] width 225 height 268
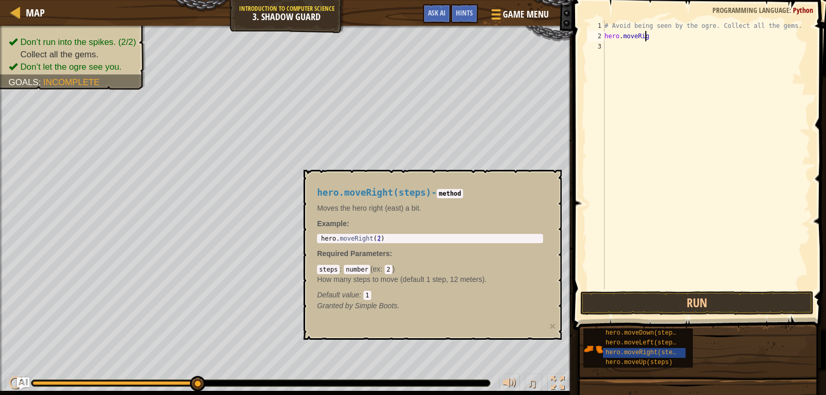
type textarea "hero.moveRi"
drag, startPoint x: 643, startPoint y: 33, endPoint x: 606, endPoint y: 40, distance: 37.9
click at [606, 40] on div "# Avoid being seen by the ogre. Collect all the gems. hero . moveRi" at bounding box center [706, 165] width 208 height 289
click at [691, 308] on button "Run" at bounding box center [696, 303] width 233 height 24
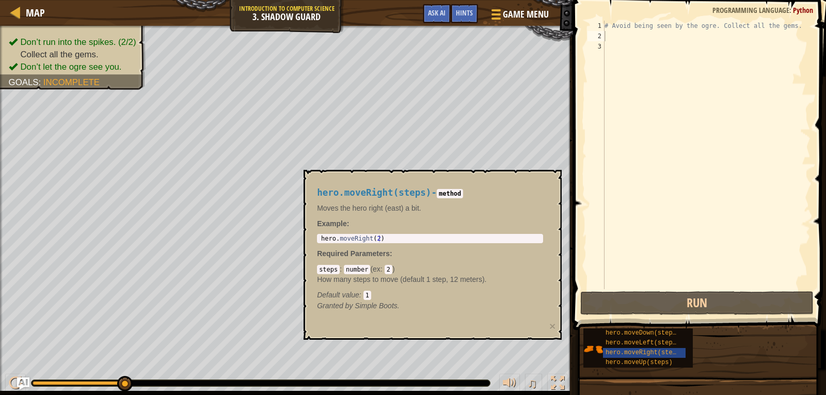
click at [622, 42] on div "# Avoid being seen by the ogre. Collect all the gems." at bounding box center [706, 165] width 208 height 289
click at [617, 38] on div "# Avoid being seen by the ogre. Collect all the gems." at bounding box center [706, 165] width 208 height 289
paste textarea "hero.moveRight(steps)"
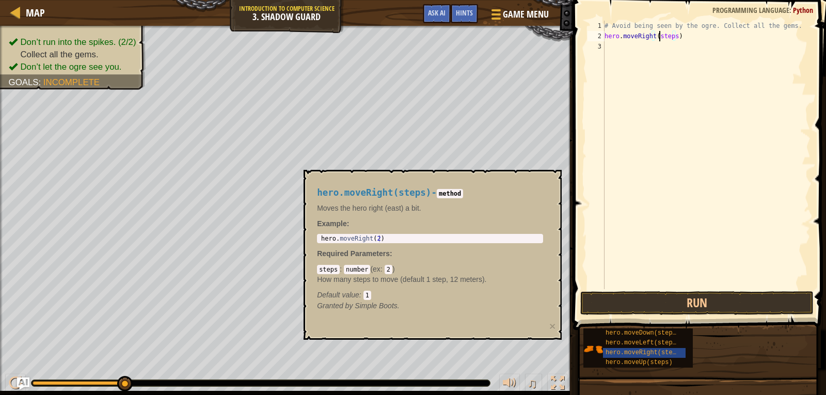
click at [659, 35] on div "# Avoid being seen by the ogre. Collect all the gems. hero . moveRight ( steps )" at bounding box center [706, 165] width 208 height 289
click at [675, 299] on button "Run" at bounding box center [696, 303] width 233 height 24
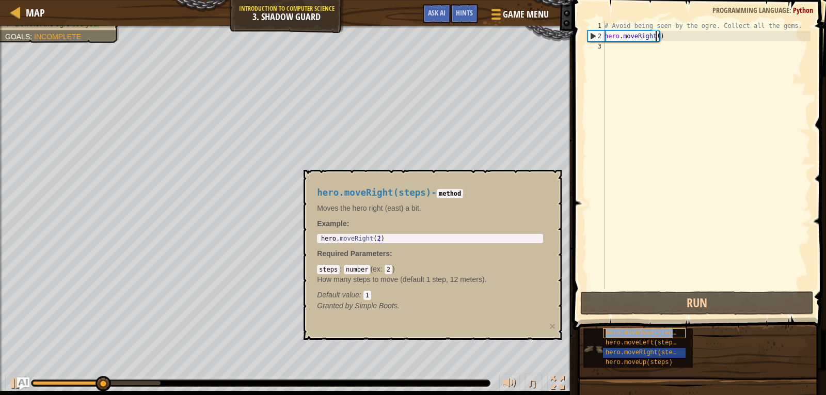
click at [667, 337] on div "hero.moveDown(steps)" at bounding box center [644, 333] width 83 height 10
click at [628, 41] on div "# Avoid being seen by the ogre. Collect all the gems. hero . moveRight ( )" at bounding box center [706, 165] width 208 height 289
type textarea "hero.moveRight()"
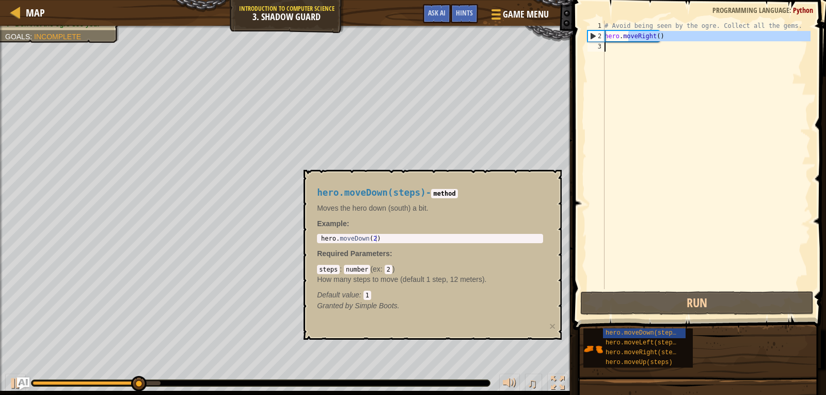
click at [629, 51] on div "# Avoid being seen by the ogre. Collect all the gems. hero . moveRight ( )" at bounding box center [706, 155] width 208 height 268
click at [629, 52] on div "# Avoid being seen by the ogre. Collect all the gems. hero . moveRight ( )" at bounding box center [706, 165] width 208 height 289
click at [630, 53] on div "# Avoid being seen by the ogre. Collect all the gems. hero . moveRight ( )" at bounding box center [706, 165] width 208 height 289
click at [589, 37] on div "2" at bounding box center [596, 36] width 17 height 10
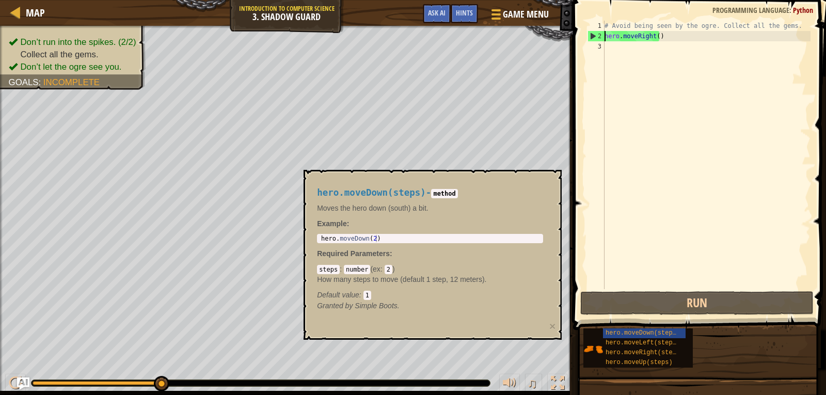
click at [591, 36] on div "2" at bounding box center [596, 36] width 17 height 10
type textarea "hero.moveRight()"
click at [615, 54] on div "# Avoid being seen by the ogre. Collect all the gems. hero . moveRight ( )" at bounding box center [706, 165] width 208 height 289
paste textarea "hero.moveDown(steps)"
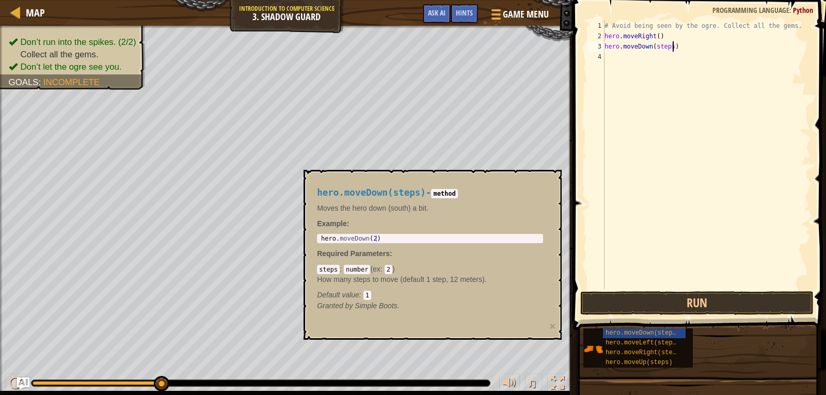
click at [661, 46] on div "# Avoid being seen by the ogre. Collect all the gems. hero . moveRight ( ) hero…" at bounding box center [706, 165] width 208 height 289
click at [711, 295] on button "Run" at bounding box center [696, 303] width 233 height 24
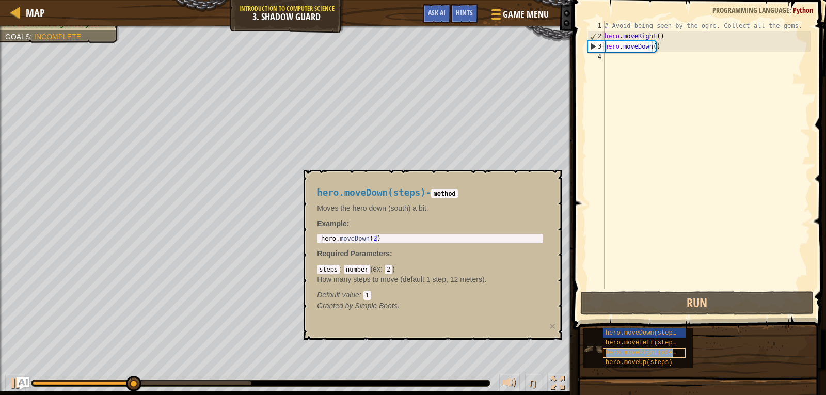
click at [670, 352] on span "hero.moveRight(steps)" at bounding box center [645, 352] width 78 height 7
click at [658, 357] on div "hero.moveRight(steps)" at bounding box center [644, 353] width 83 height 10
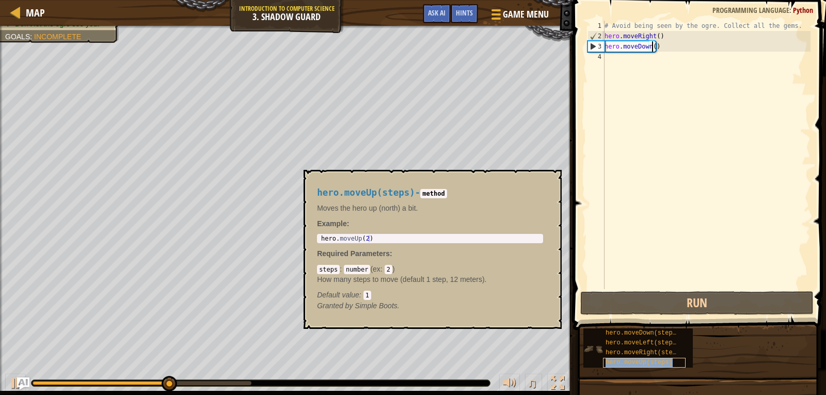
click at [658, 358] on div "hero.moveUp(steps)" at bounding box center [644, 363] width 83 height 10
drag, startPoint x: 633, startPoint y: 46, endPoint x: 606, endPoint y: 50, distance: 27.6
click at [606, 50] on div "# Avoid being seen by the ogre. Collect all the gems. hero . moveRight ( ) hero…" at bounding box center [706, 165] width 208 height 289
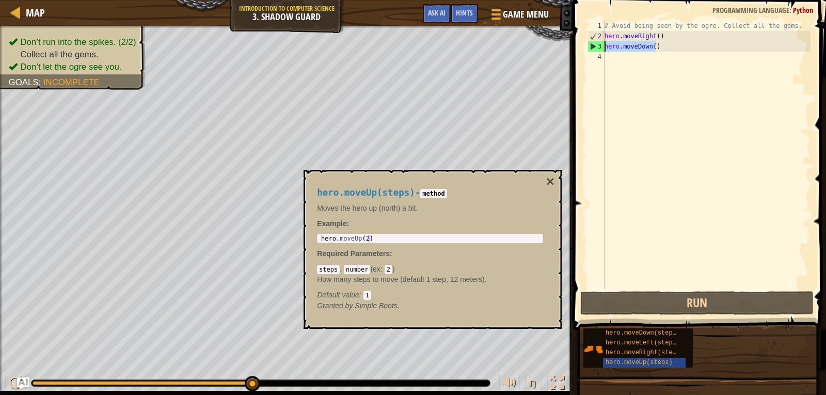
paste textarea "Up(steps"
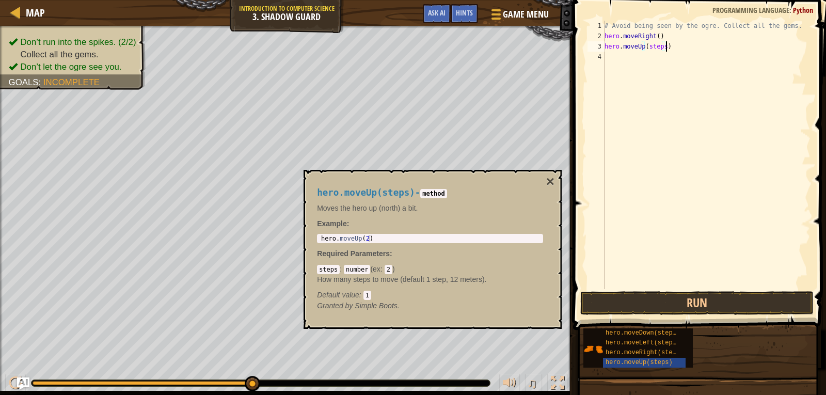
click at [653, 47] on div "# Avoid being seen by the ogre. Collect all the gems. hero . moveRight ( ) hero…" at bounding box center [706, 165] width 208 height 289
type textarea "hero.moveUp()"
click at [727, 297] on button "Run" at bounding box center [696, 303] width 233 height 24
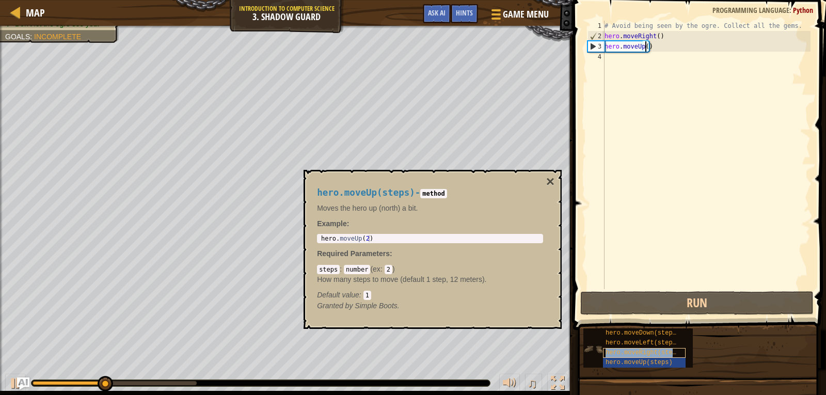
click at [661, 351] on span "hero.moveRight(steps)" at bounding box center [645, 352] width 78 height 7
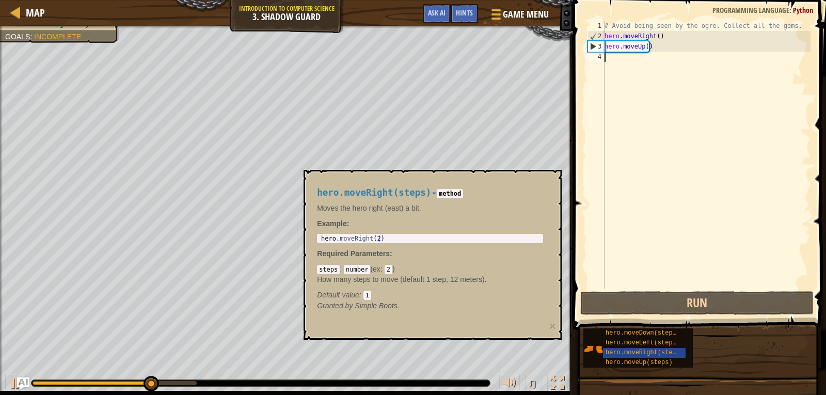
click at [623, 66] on div "# Avoid being seen by the ogre. Collect all the gems. hero . moveRight ( ) hero…" at bounding box center [706, 165] width 208 height 289
paste textarea "hero.moveRight(steps)"
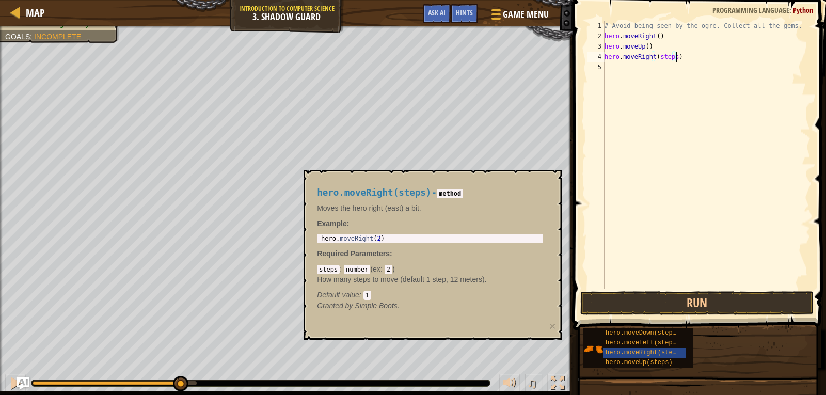
click at [668, 61] on div "# Avoid being seen by the ogre. Collect all the gems. hero . moveRight ( ) hero…" at bounding box center [706, 165] width 208 height 289
click at [668, 60] on div "# Avoid being seen by the ogre. Collect all the gems. hero . moveRight ( ) hero…" at bounding box center [706, 165] width 208 height 289
type textarea "hero.moveRight()"
click at [711, 306] on button "Run" at bounding box center [696, 303] width 233 height 24
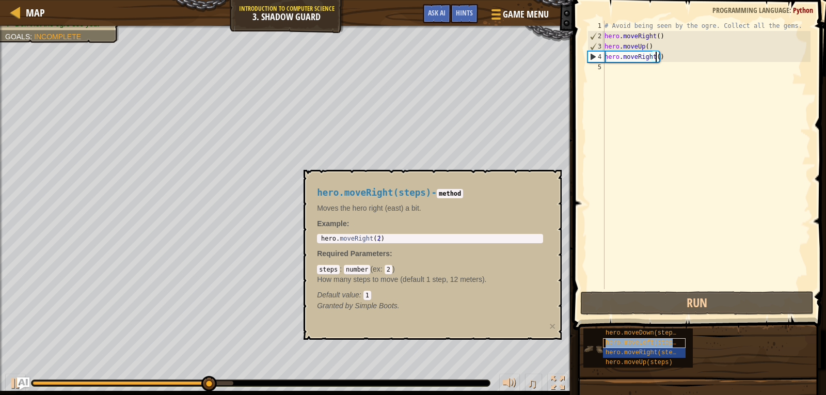
click at [668, 340] on span "hero.moveLeft(steps)" at bounding box center [643, 342] width 74 height 7
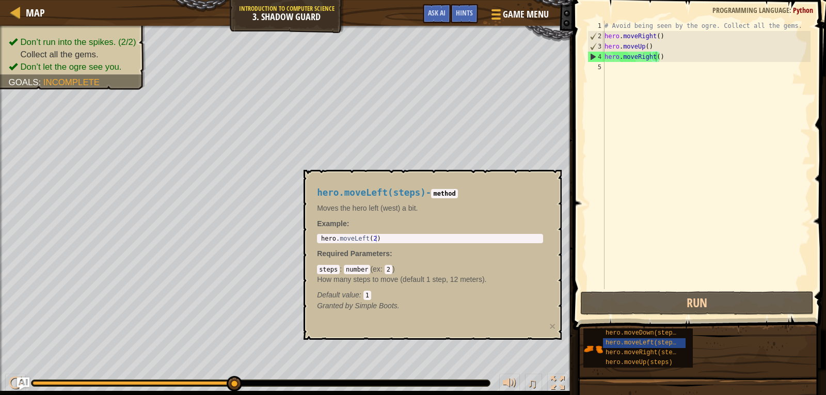
click at [614, 79] on div "# Avoid being seen by the ogre. Collect all the gems. hero . moveRight ( ) hero…" at bounding box center [706, 165] width 208 height 289
paste textarea "hero.moveLeft(steps)"
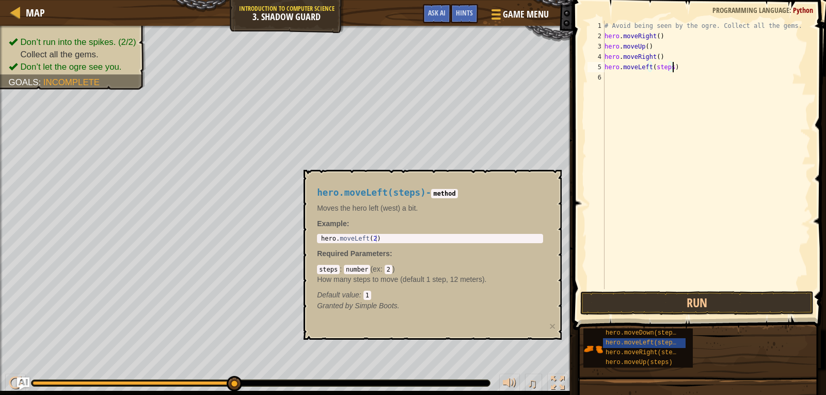
click at [664, 68] on div "# Avoid being seen by the ogre. Collect all the gems. hero . moveRight ( ) hero…" at bounding box center [706, 165] width 208 height 289
type textarea "hero.moveLeft()"
click at [732, 306] on button "Run" at bounding box center [696, 303] width 233 height 24
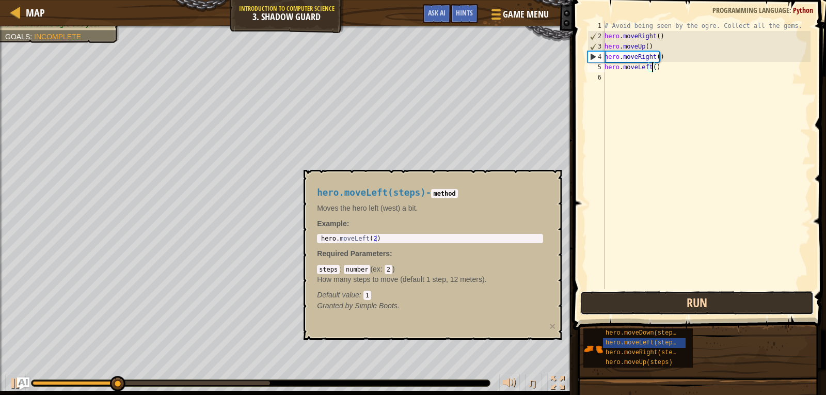
click at [726, 299] on button "Run" at bounding box center [696, 303] width 233 height 24
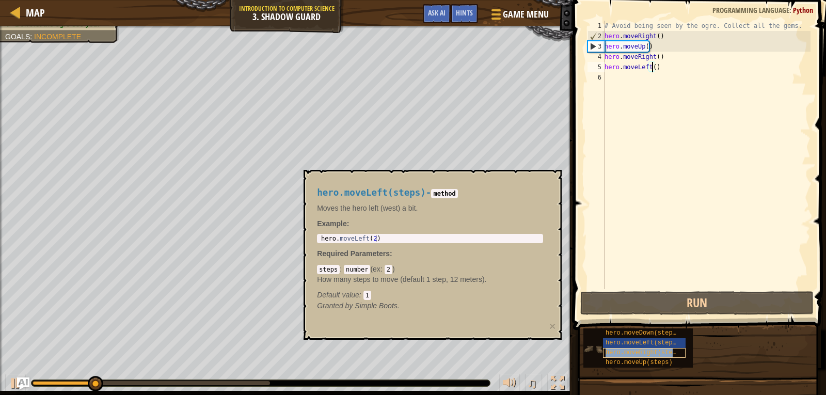
click at [659, 348] on div "hero.moveRight(steps)" at bounding box center [644, 353] width 83 height 10
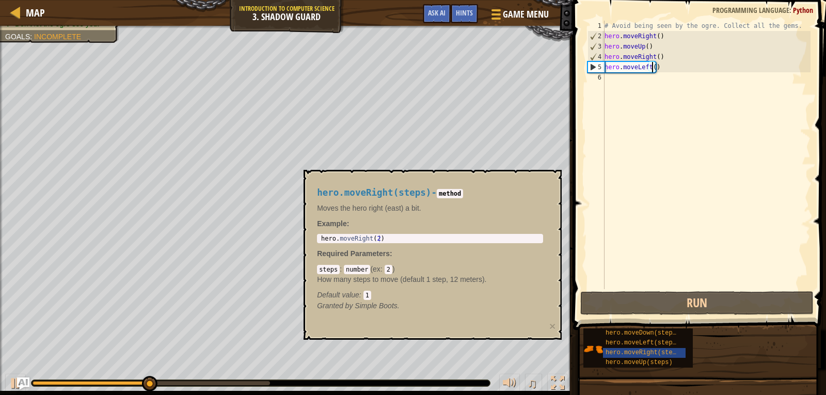
click at [667, 334] on span "hero.moveDown(steps)" at bounding box center [643, 332] width 74 height 7
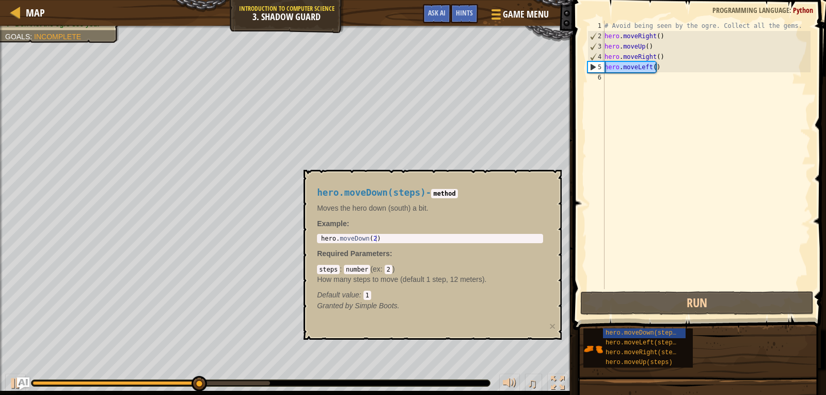
drag, startPoint x: 658, startPoint y: 65, endPoint x: 601, endPoint y: 71, distance: 56.6
click at [601, 71] on div "hero.moveLeft() 1 2 3 4 5 6 # Avoid being seen by the ogre. Collect all the gem…" at bounding box center [697, 155] width 225 height 268
